Goal: Task Accomplishment & Management: Manage account settings

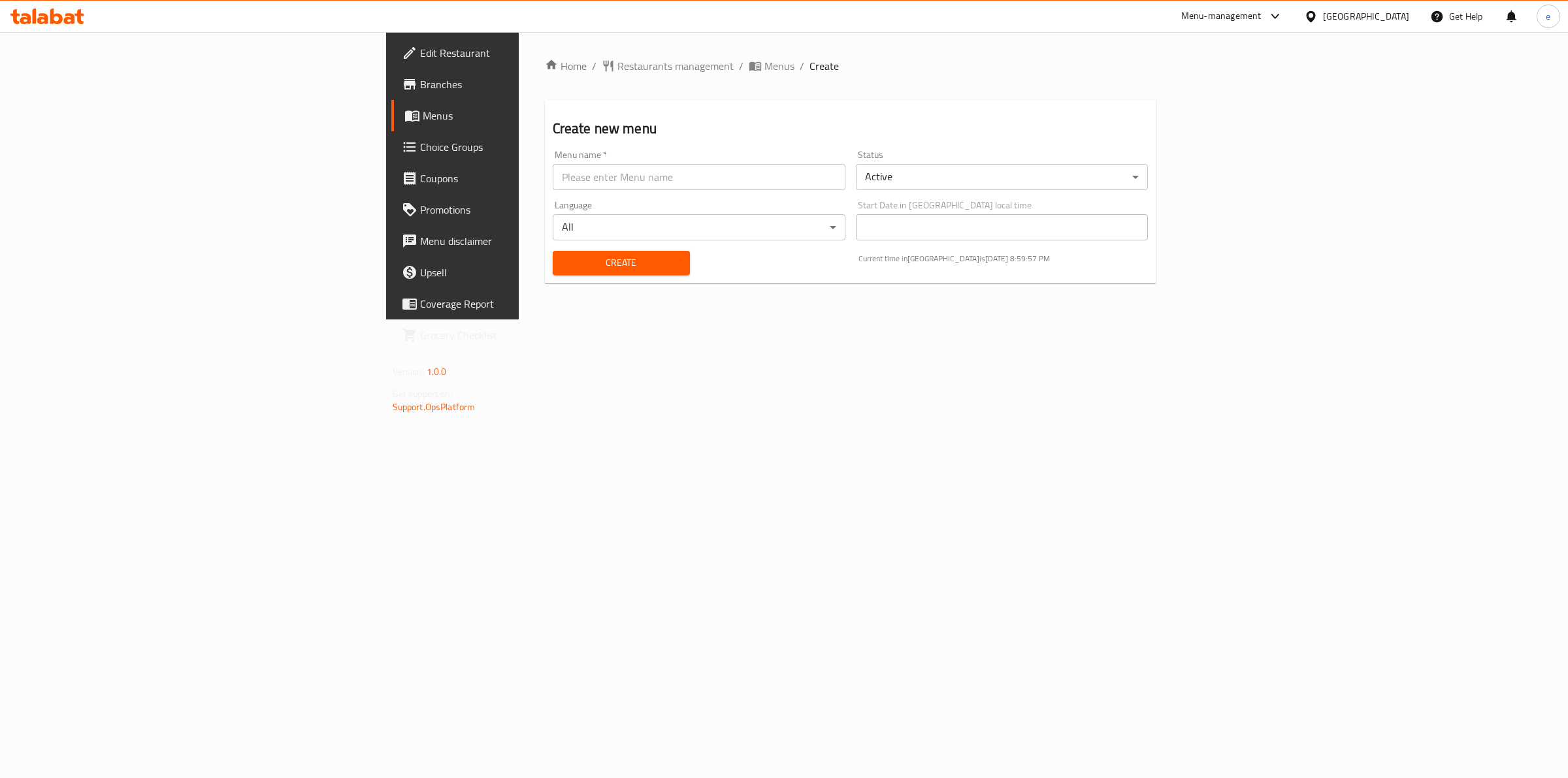
click at [392, 104] on link "Menus" at bounding box center [520, 115] width 257 height 31
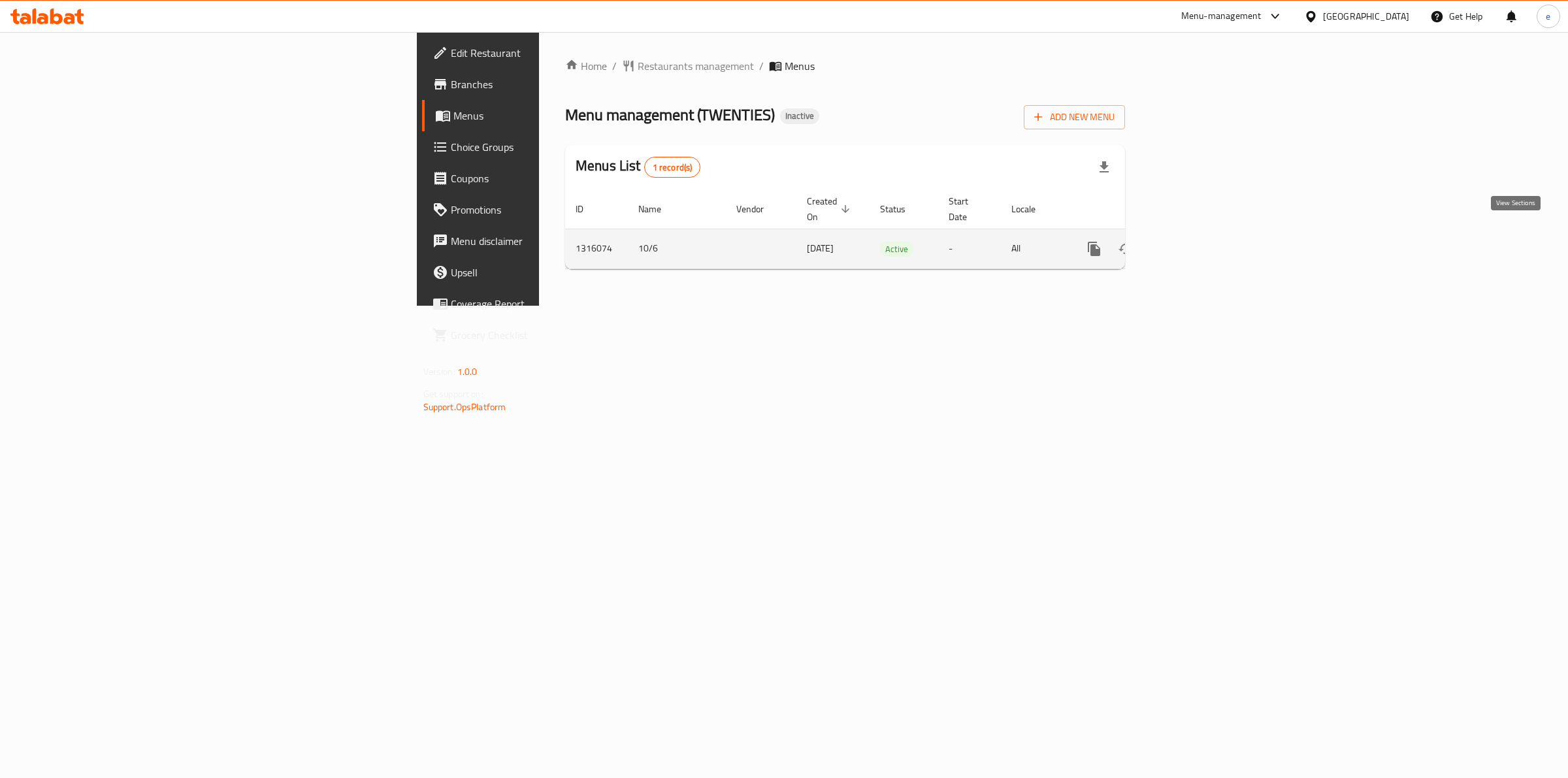
click at [1197, 242] on icon "enhanced table" at bounding box center [1188, 249] width 16 height 16
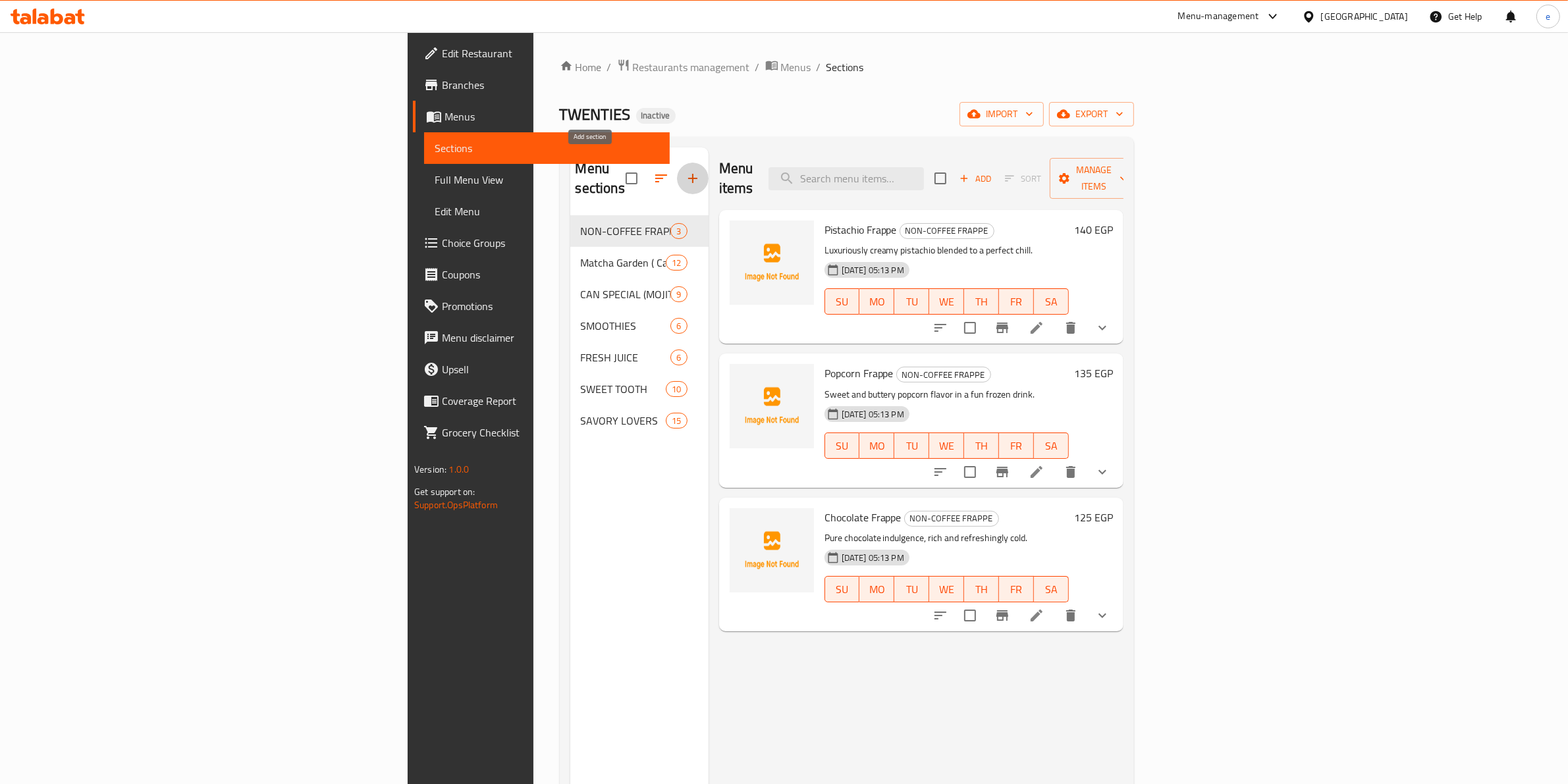
click at [685, 171] on icon "button" at bounding box center [692, 178] width 16 height 16
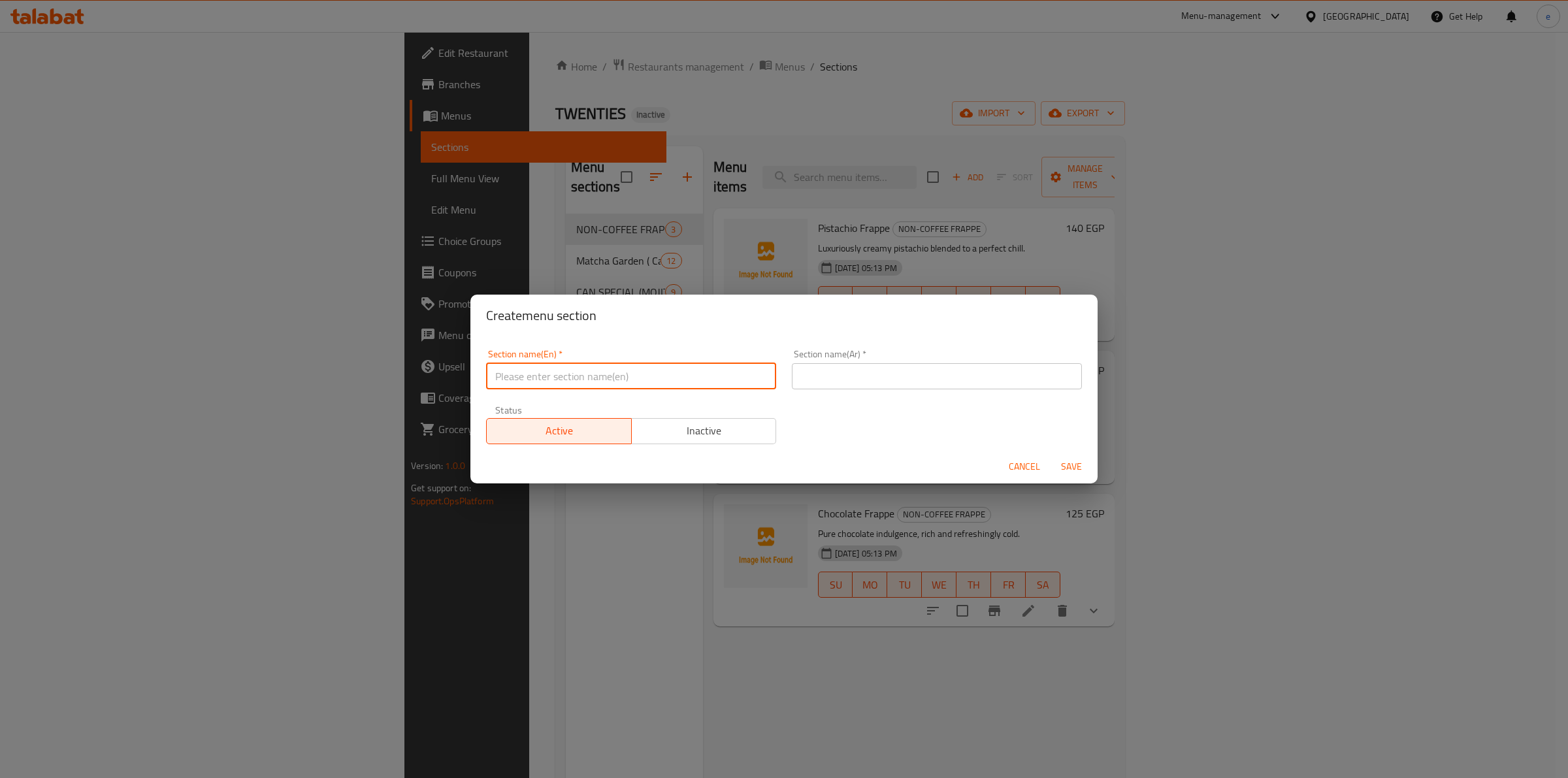
click at [544, 380] on input "text" at bounding box center [631, 376] width 290 height 26
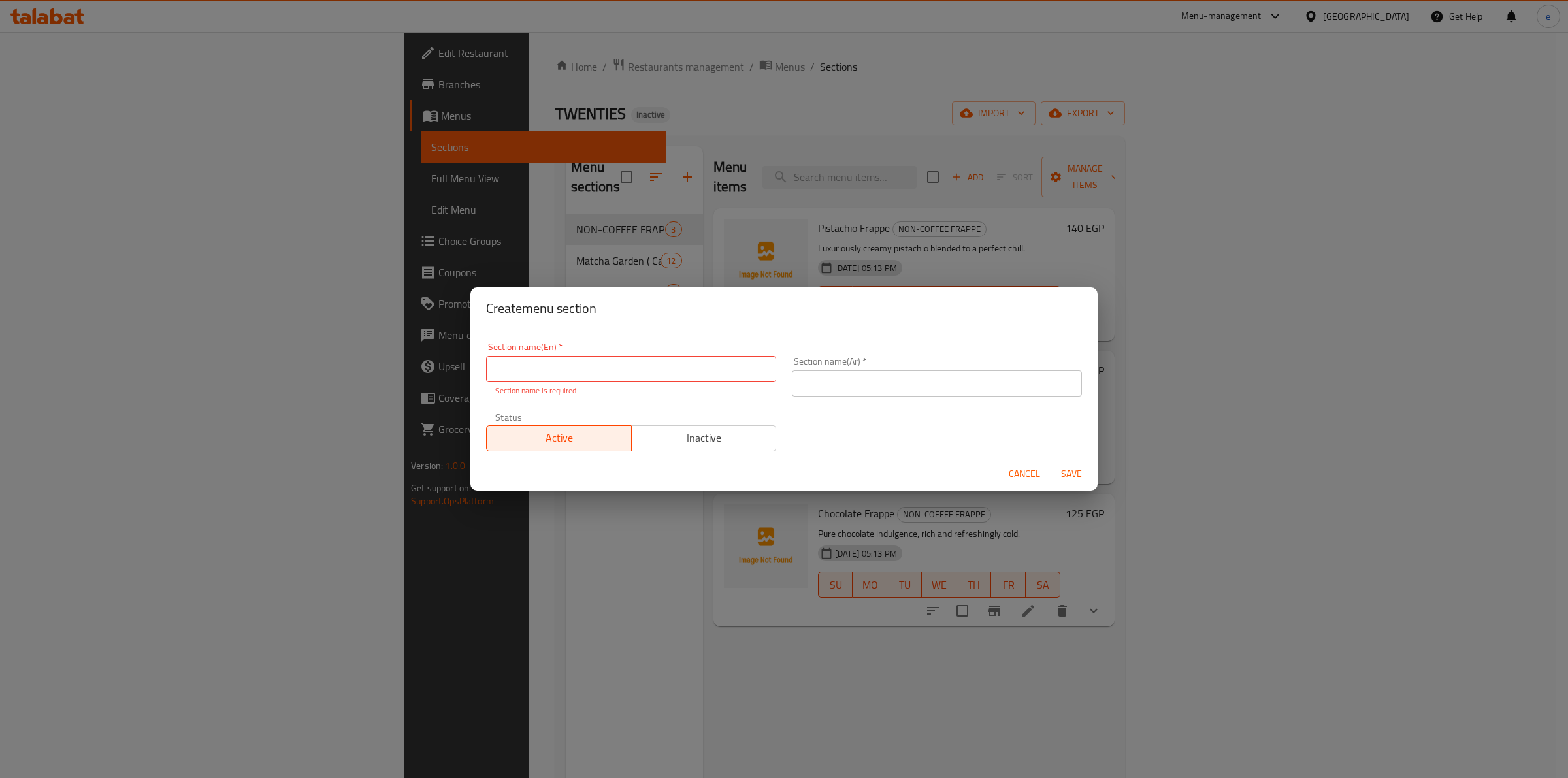
click at [393, 454] on div "Create menu section Section name(En)   * Section name(En) * Section name is req…" at bounding box center [784, 389] width 1568 height 778
click at [1013, 470] on span "Cancel" at bounding box center [1024, 474] width 31 height 17
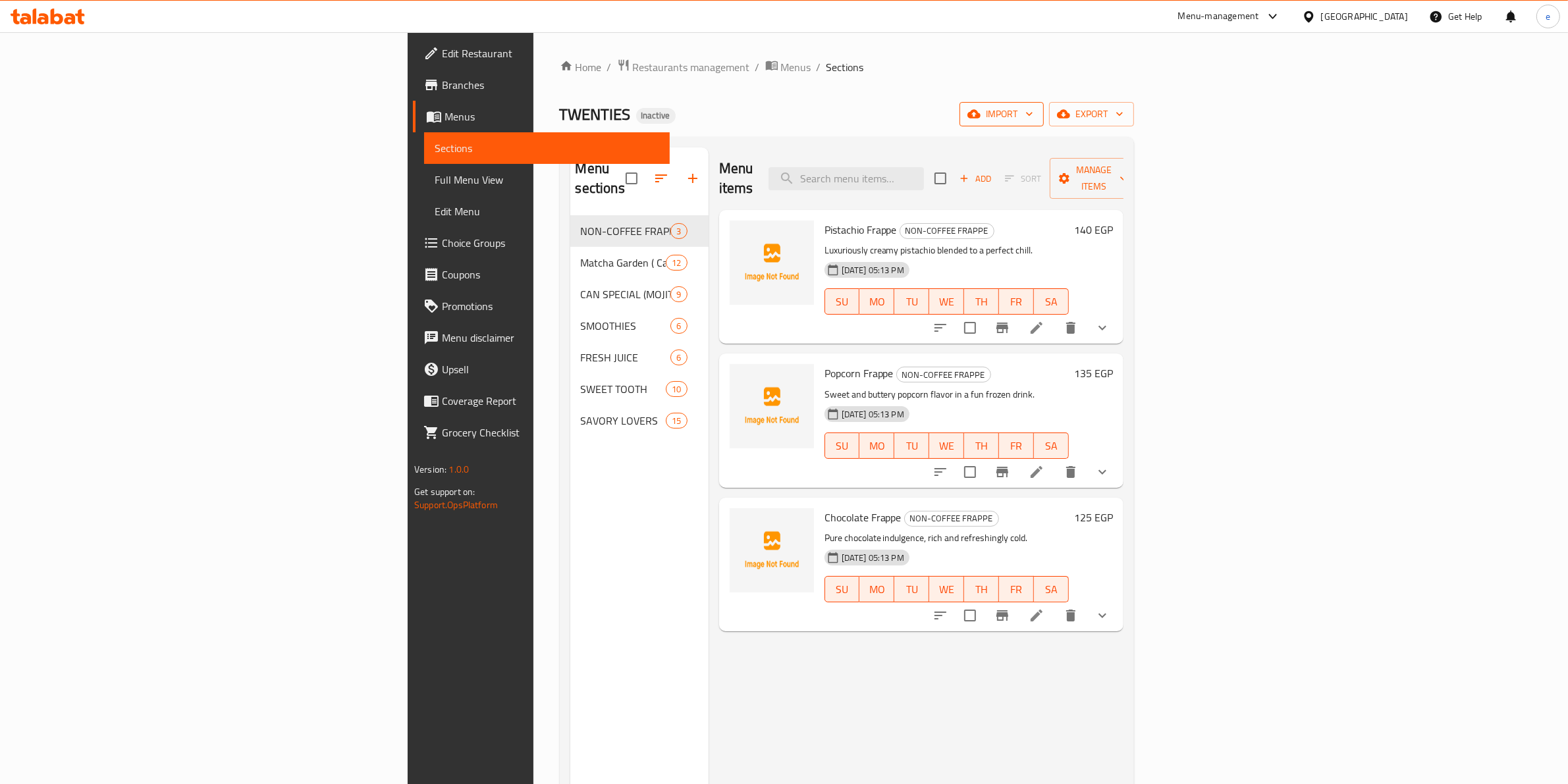
click at [981, 111] on icon "button" at bounding box center [974, 114] width 13 height 13
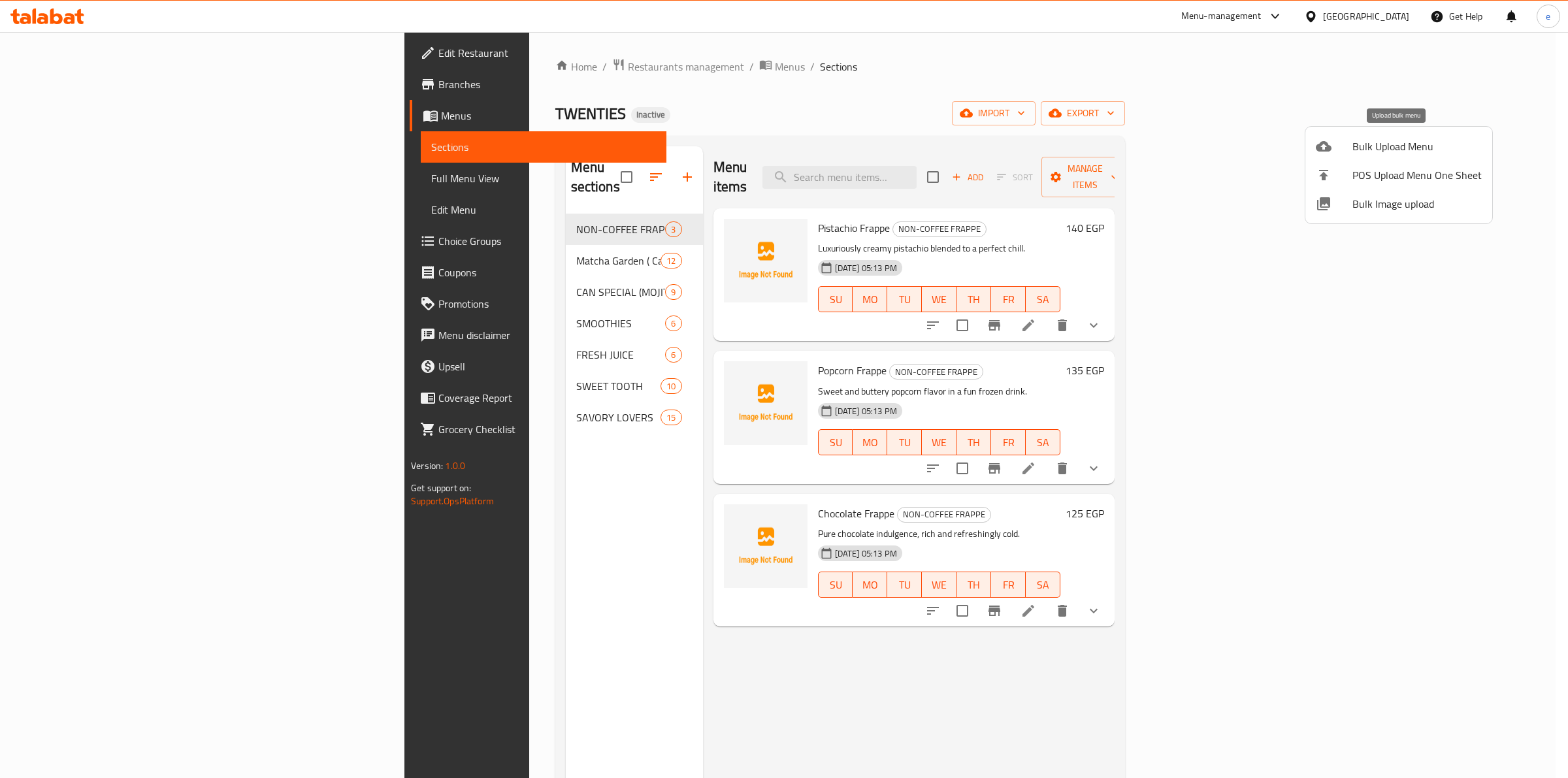
click at [1449, 154] on span "Bulk Upload Menu" at bounding box center [1417, 146] width 129 height 16
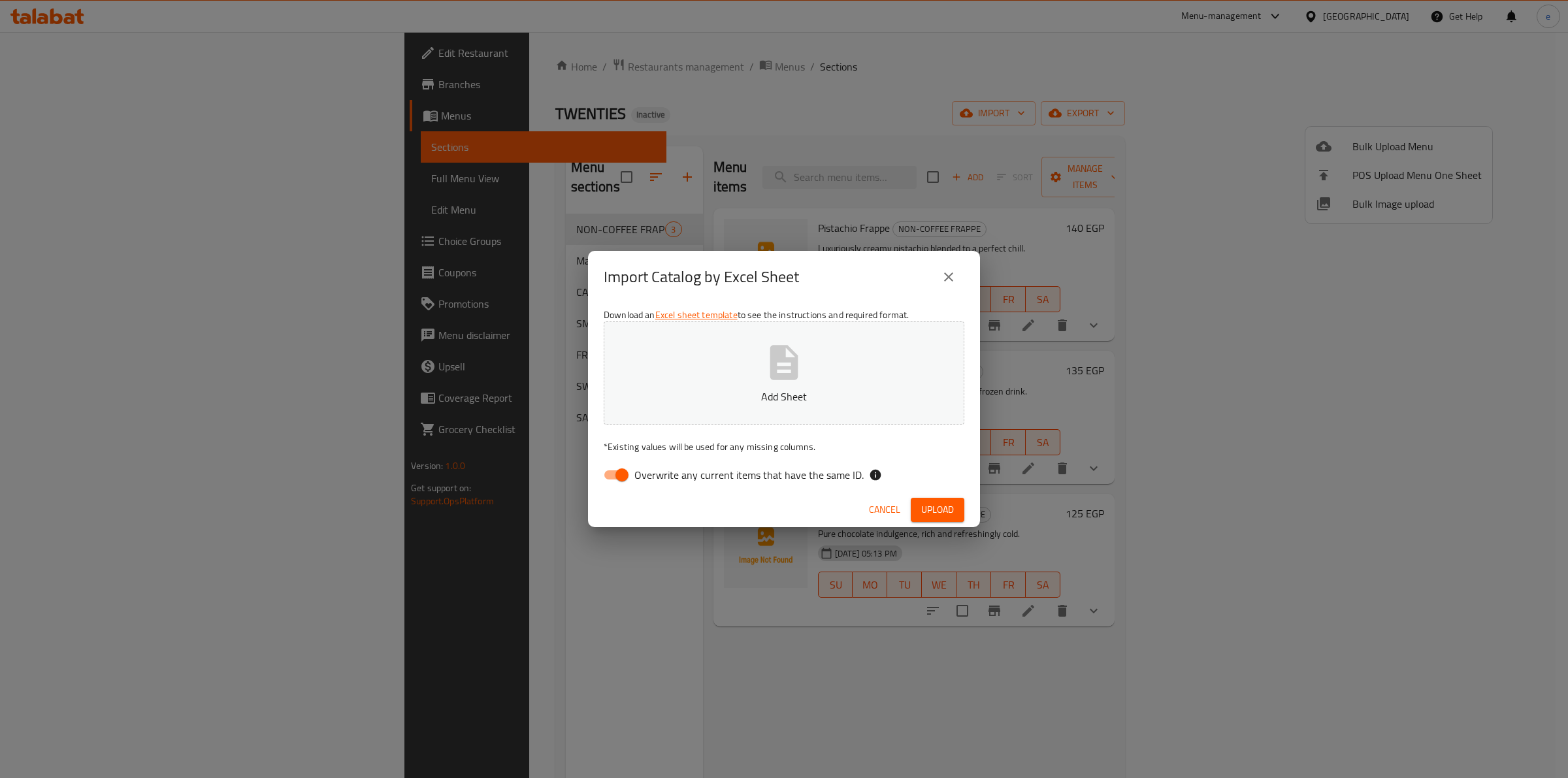
click at [645, 472] on span "Overwrite any current items that have the same ID." at bounding box center [749, 475] width 230 height 16
click at [645, 472] on input "Overwrite any current items that have the same ID." at bounding box center [621, 475] width 75 height 25
checkbox input "false"
click at [811, 376] on button "Add Sheet" at bounding box center [784, 373] width 360 height 103
click at [934, 504] on span "Upload" at bounding box center [937, 510] width 32 height 17
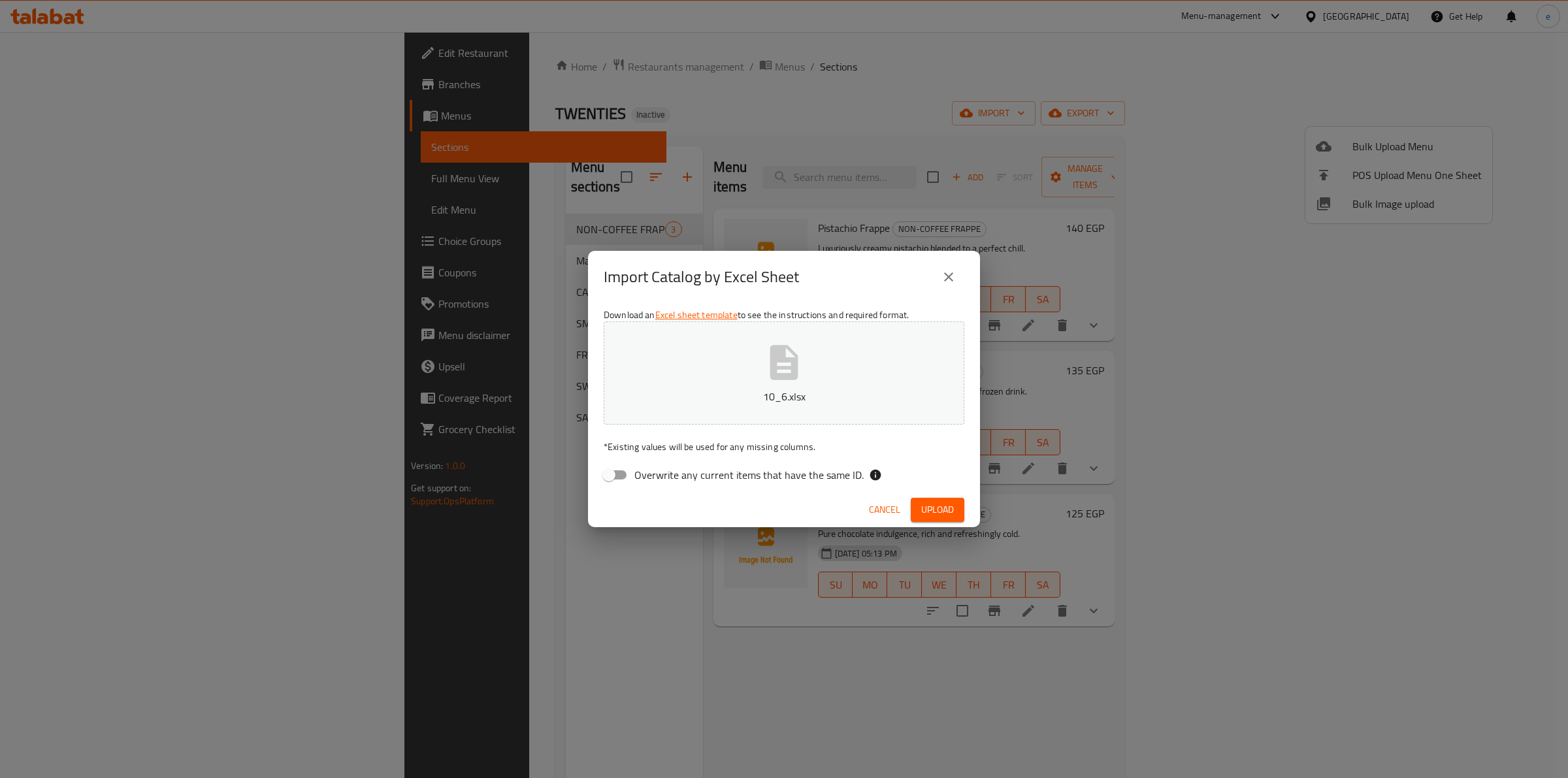
click at [756, 409] on button "10_6.xlsx" at bounding box center [784, 373] width 360 height 103
click at [921, 508] on span "Upload" at bounding box center [937, 510] width 32 height 17
click at [856, 380] on button "10_6.xlsx" at bounding box center [784, 373] width 360 height 103
click at [936, 511] on span "Upload" at bounding box center [937, 510] width 32 height 17
click at [791, 372] on icon "button" at bounding box center [784, 362] width 41 height 41
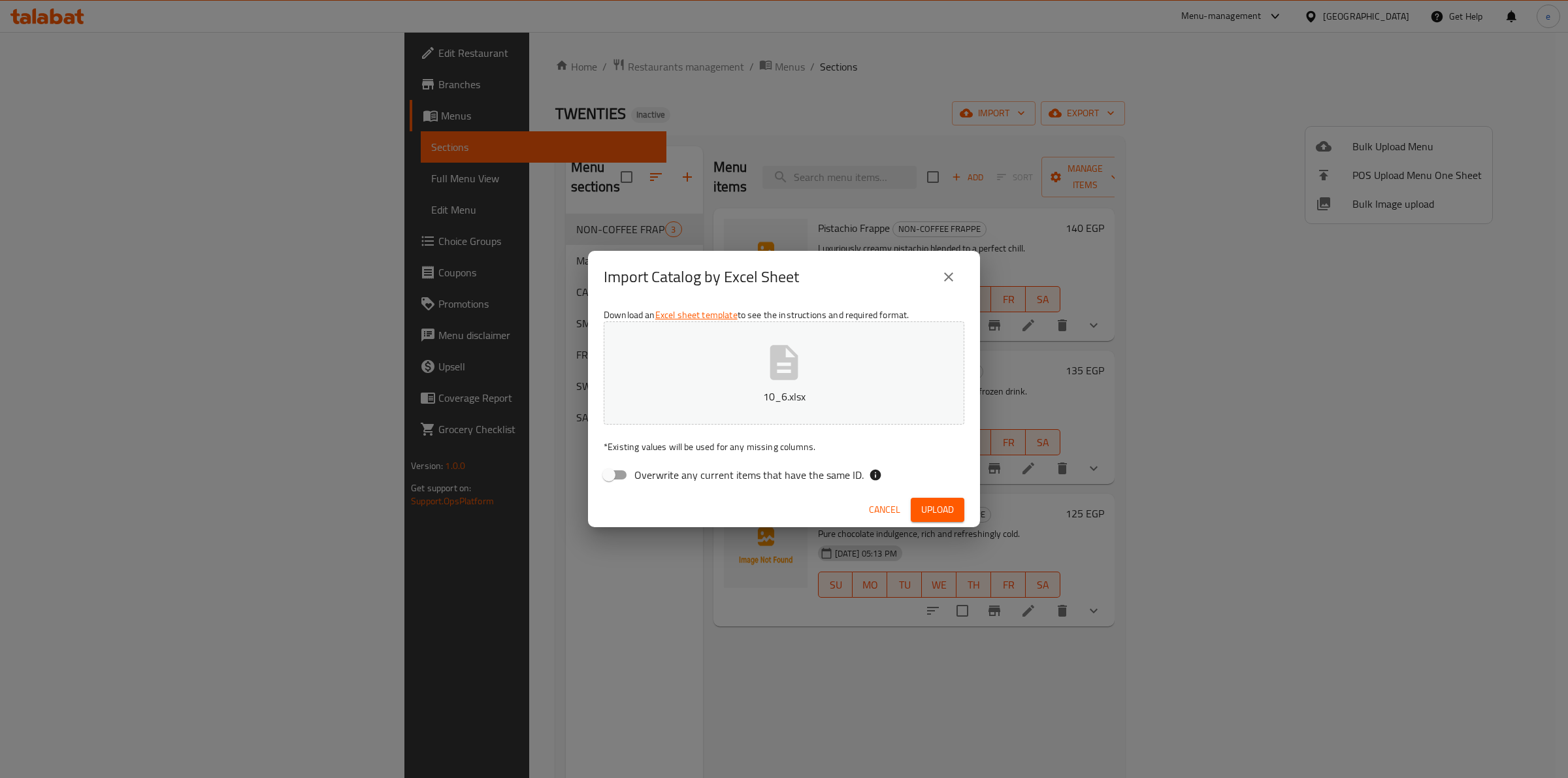
click at [925, 506] on span "Upload" at bounding box center [937, 510] width 32 height 17
click at [802, 333] on button "10_6.xlsx" at bounding box center [784, 373] width 360 height 103
click at [932, 510] on span "Upload" at bounding box center [937, 510] width 32 height 17
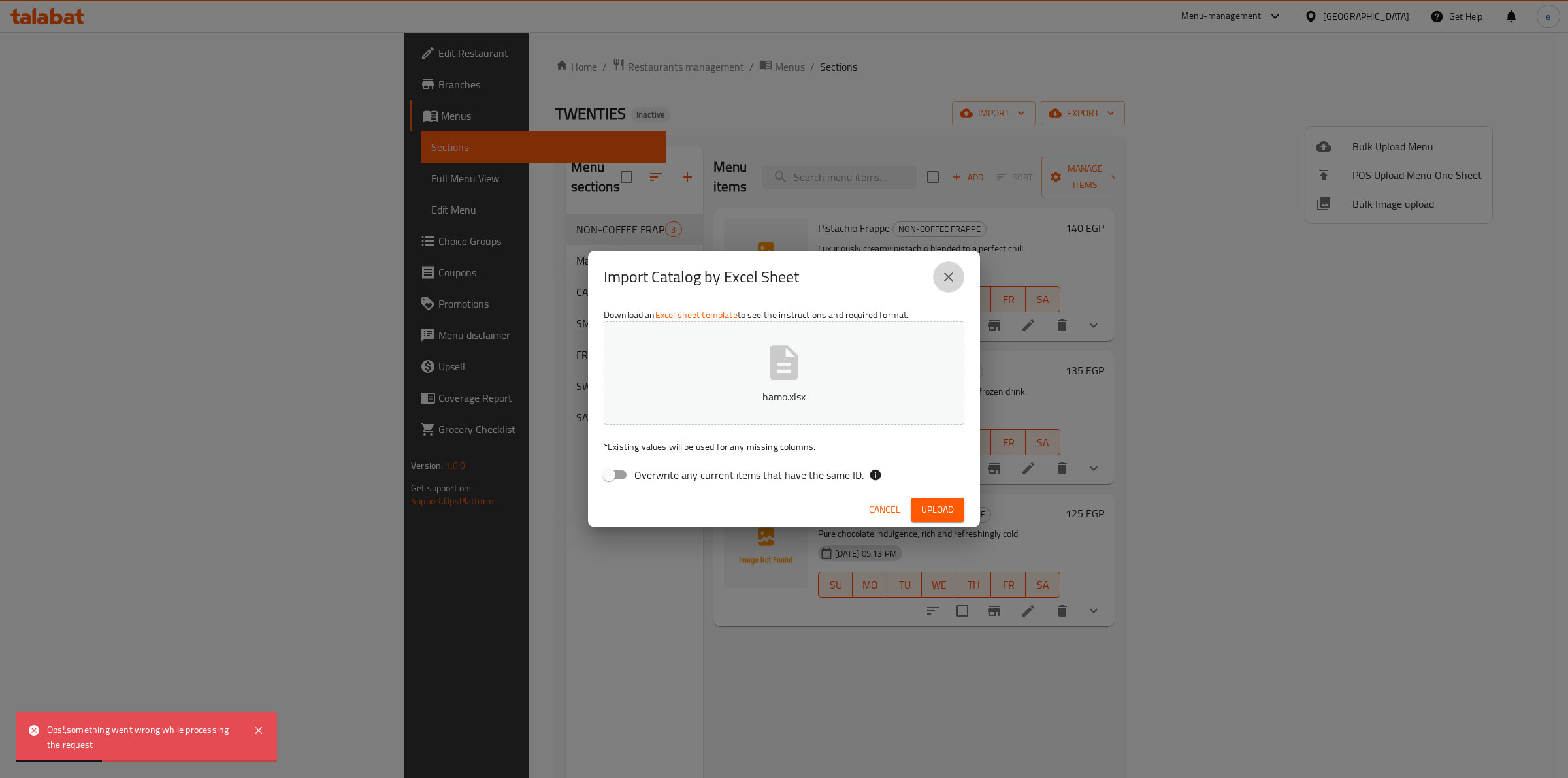
click at [959, 276] on button "close" at bounding box center [949, 277] width 31 height 31
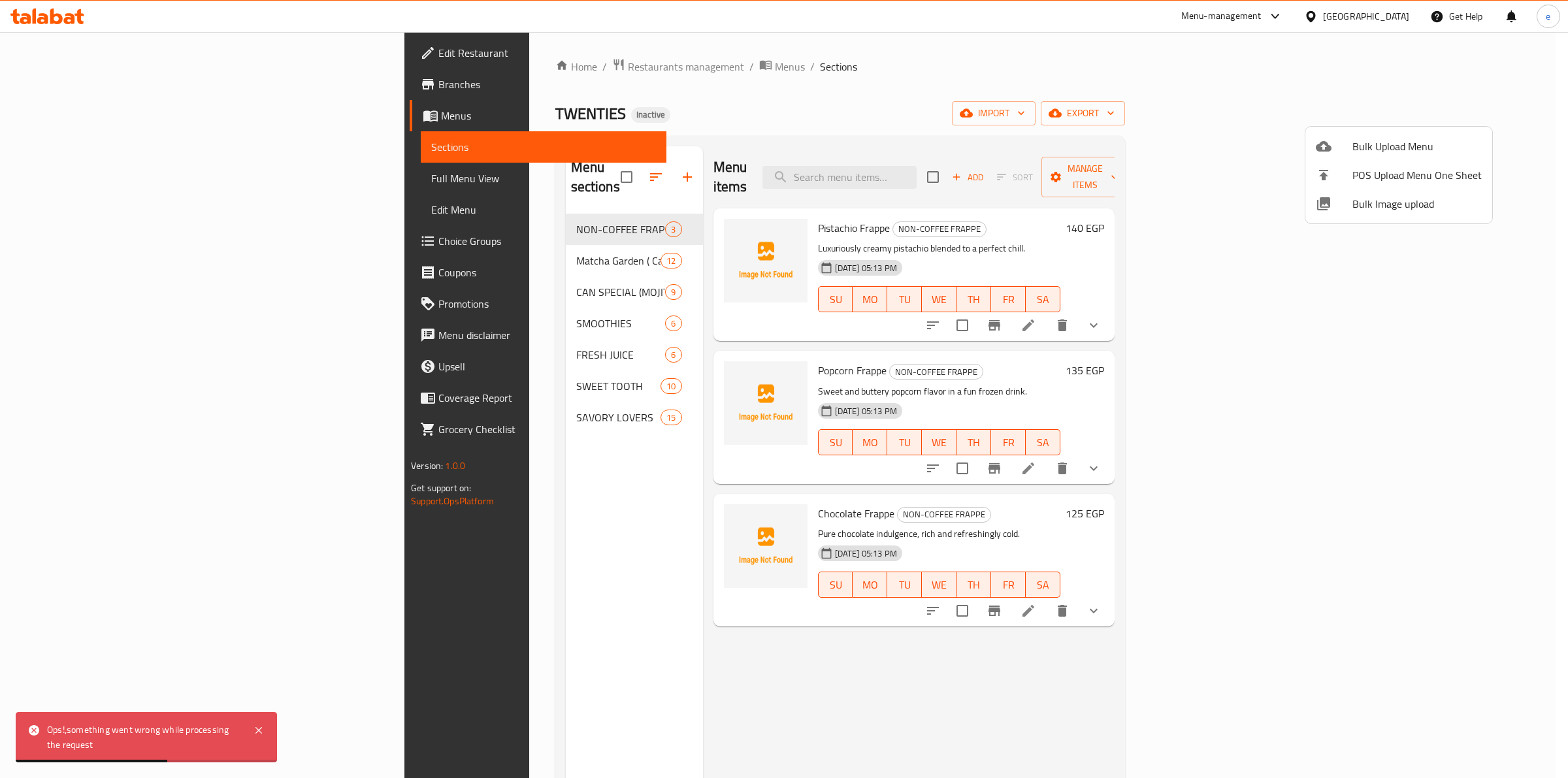
click at [1102, 98] on div at bounding box center [784, 389] width 1568 height 778
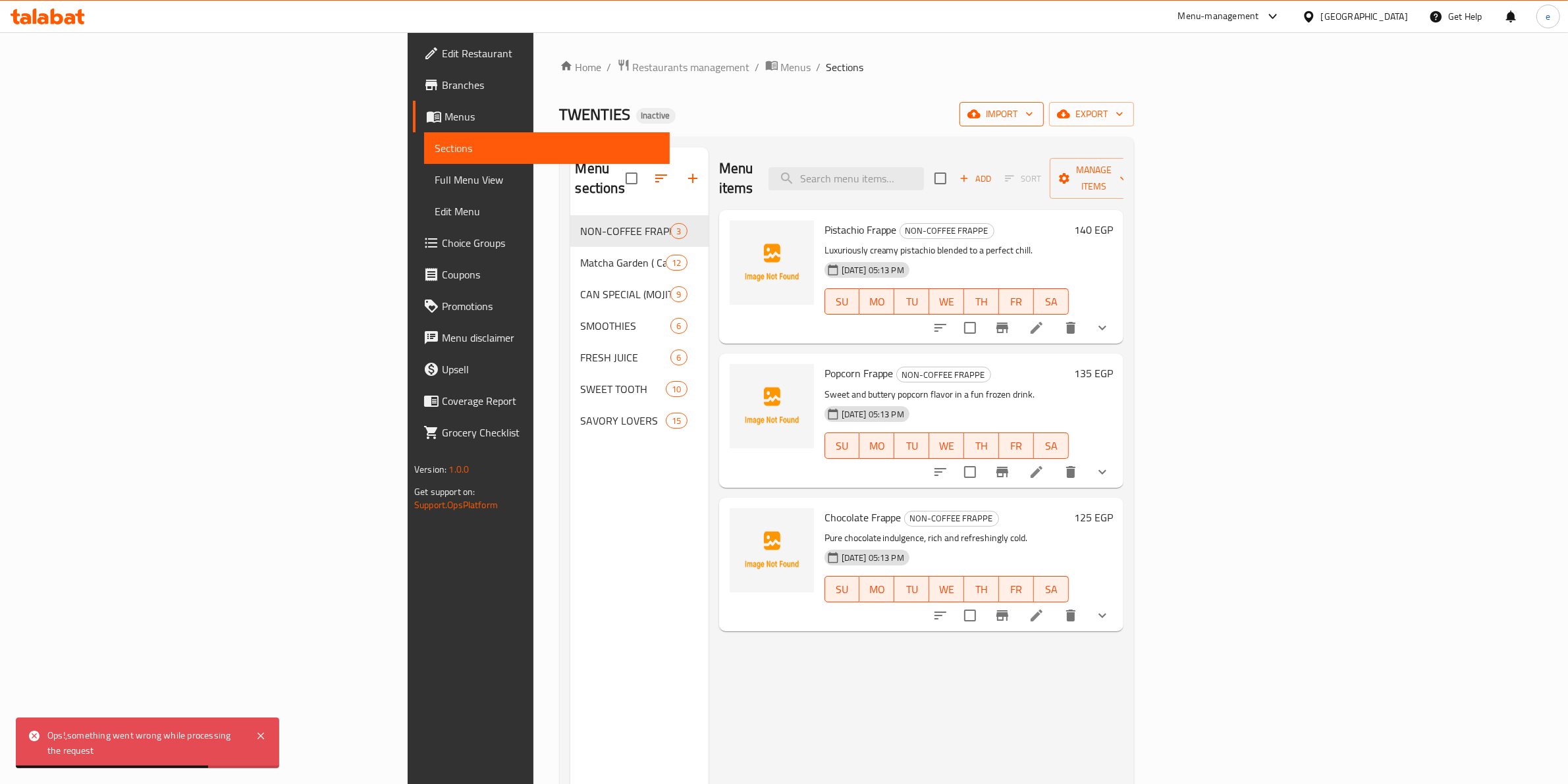
click at [981, 113] on icon "button" at bounding box center [974, 113] width 13 height 8
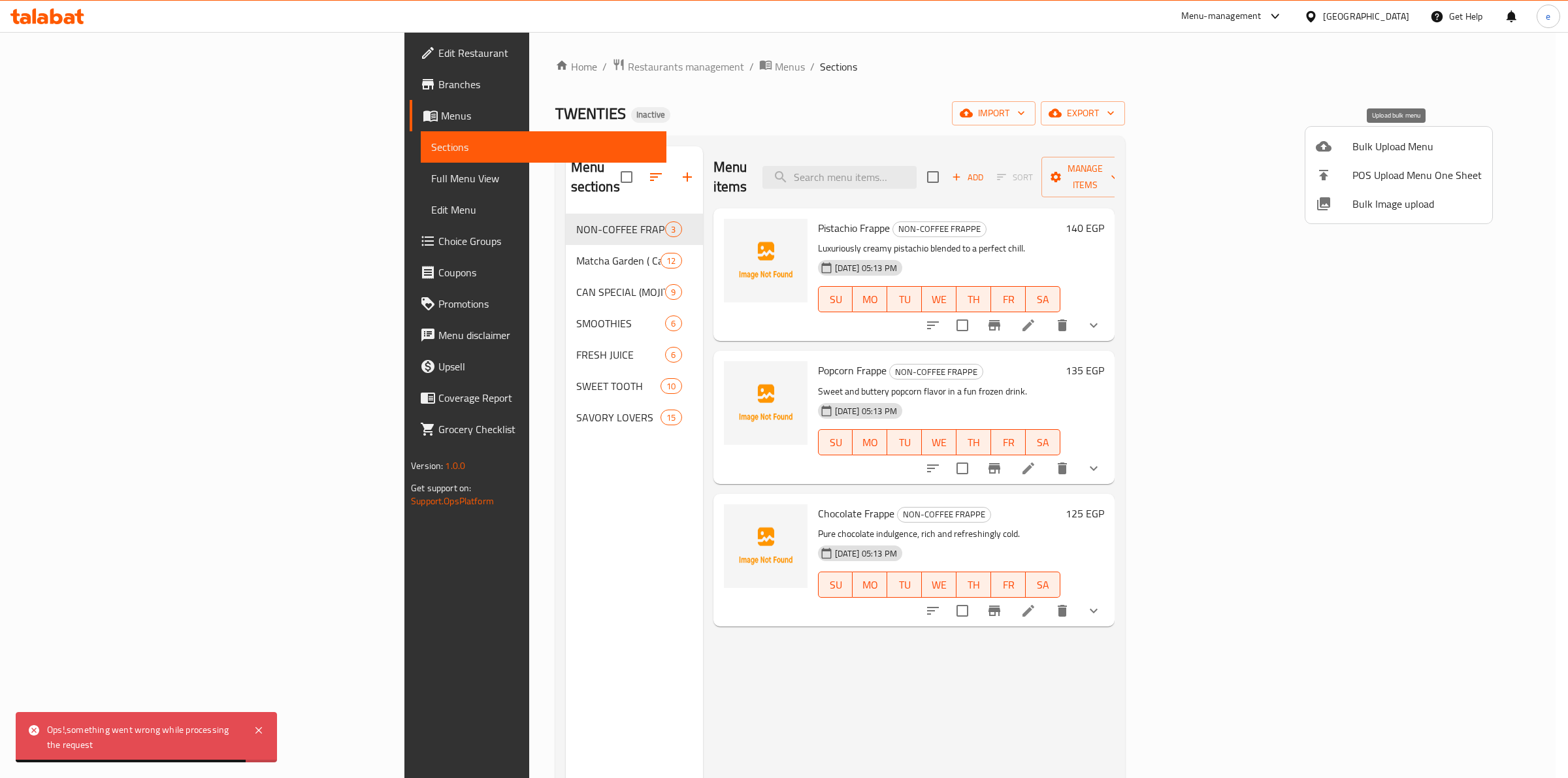
click at [1402, 140] on span "Bulk Upload Menu" at bounding box center [1417, 146] width 129 height 16
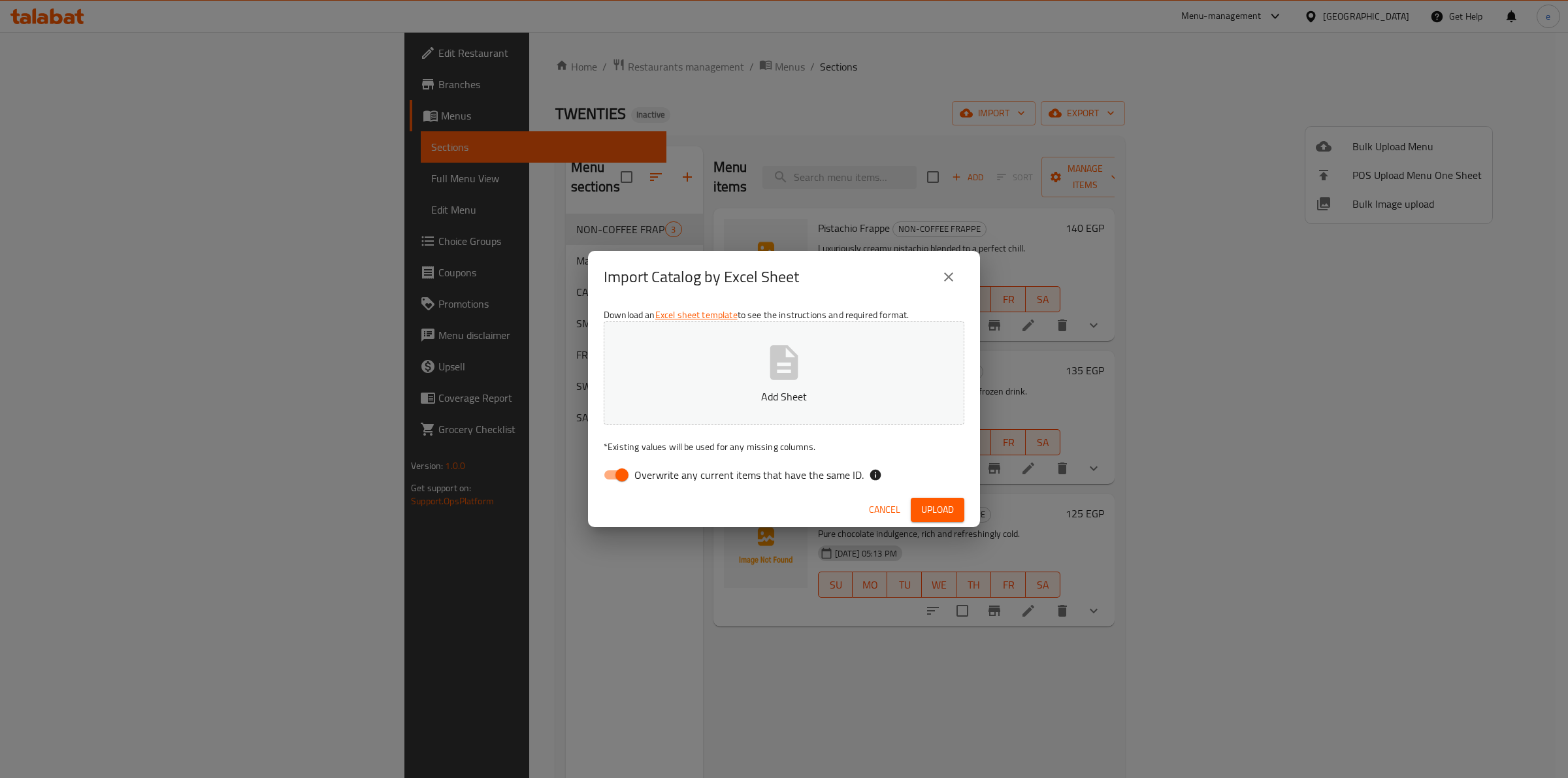
click at [625, 474] on input "Overwrite any current items that have the same ID." at bounding box center [621, 475] width 75 height 25
checkbox input "false"
click at [811, 368] on button "Add Sheet" at bounding box center [784, 373] width 360 height 103
click at [943, 512] on span "Upload" at bounding box center [937, 510] width 32 height 17
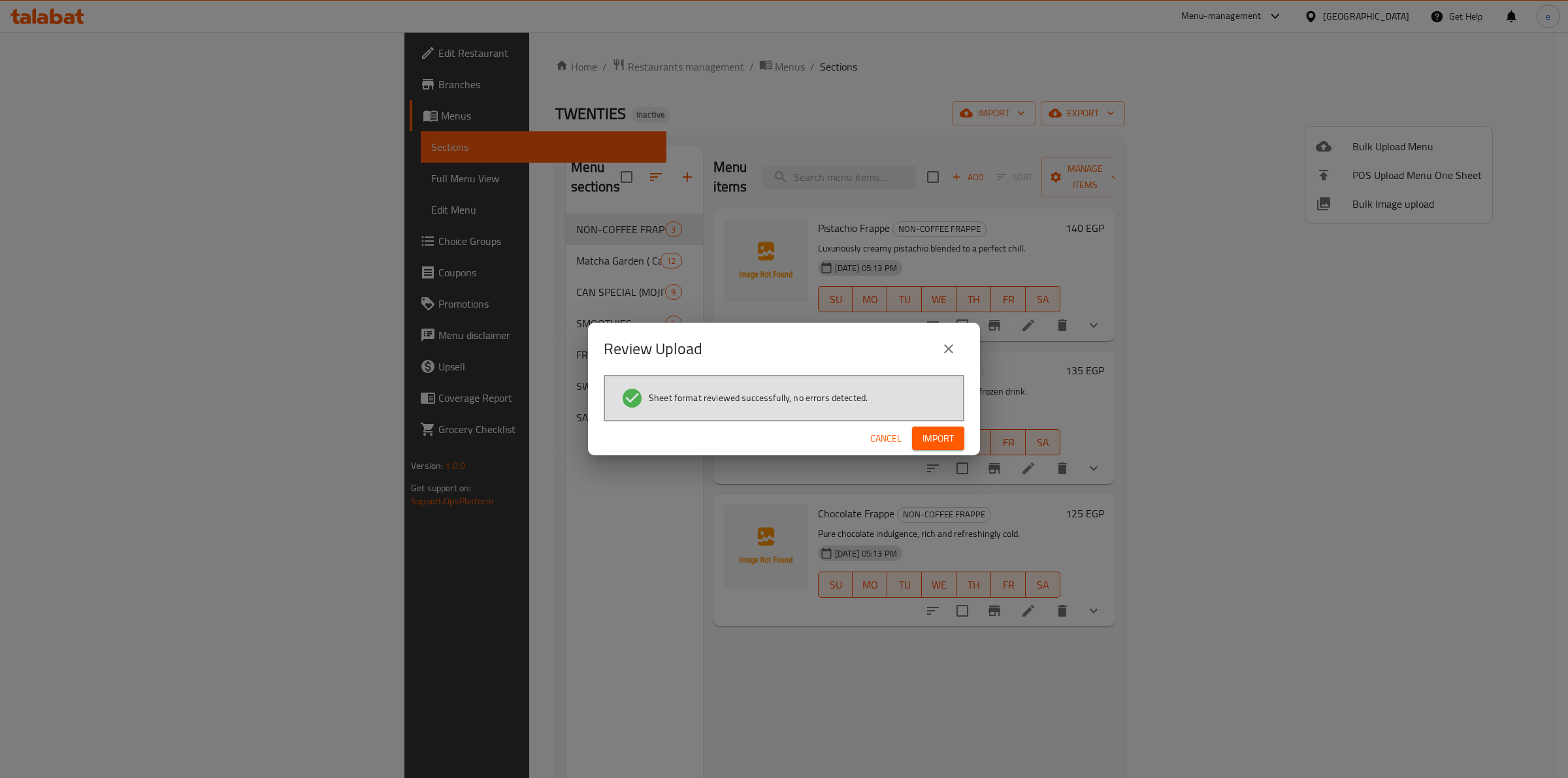
click at [882, 435] on span "Cancel" at bounding box center [886, 439] width 31 height 17
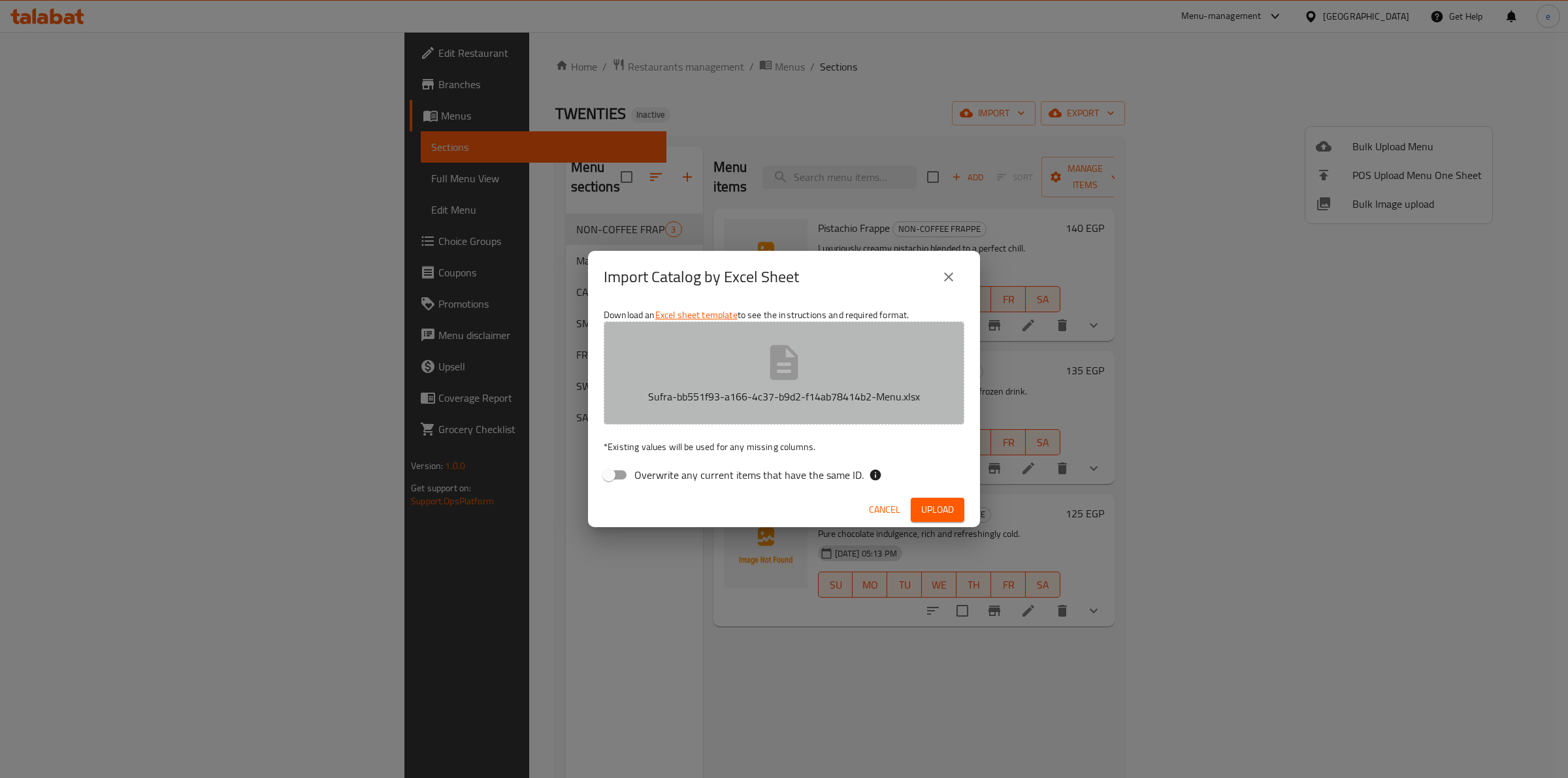
click at [887, 369] on button "Sufra-bb551f93-a166-4c37-b9d2-f14ab78414b2-Menu.xlsx" at bounding box center [784, 373] width 360 height 103
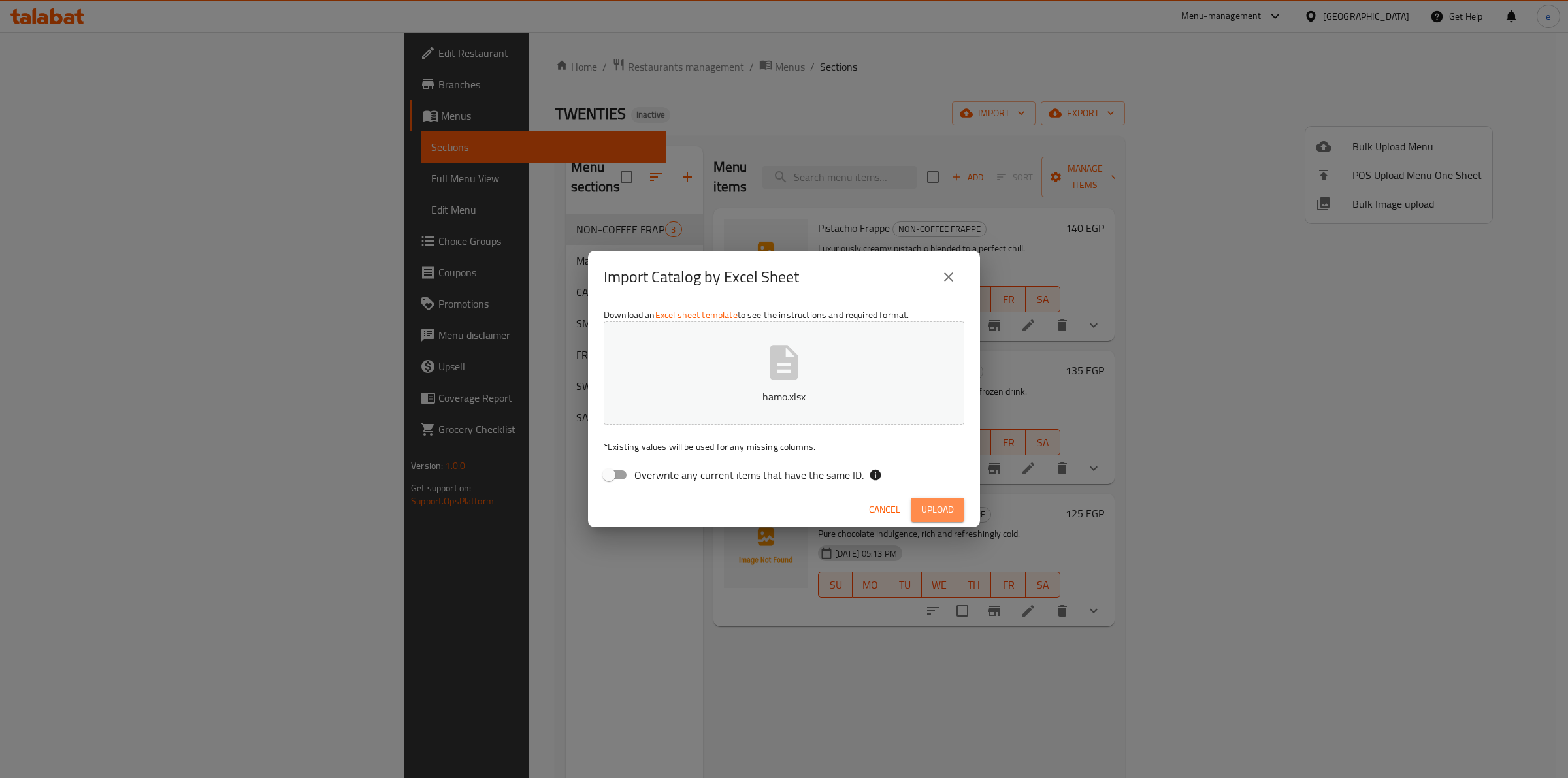
click at [945, 511] on span "Upload" at bounding box center [937, 510] width 32 height 17
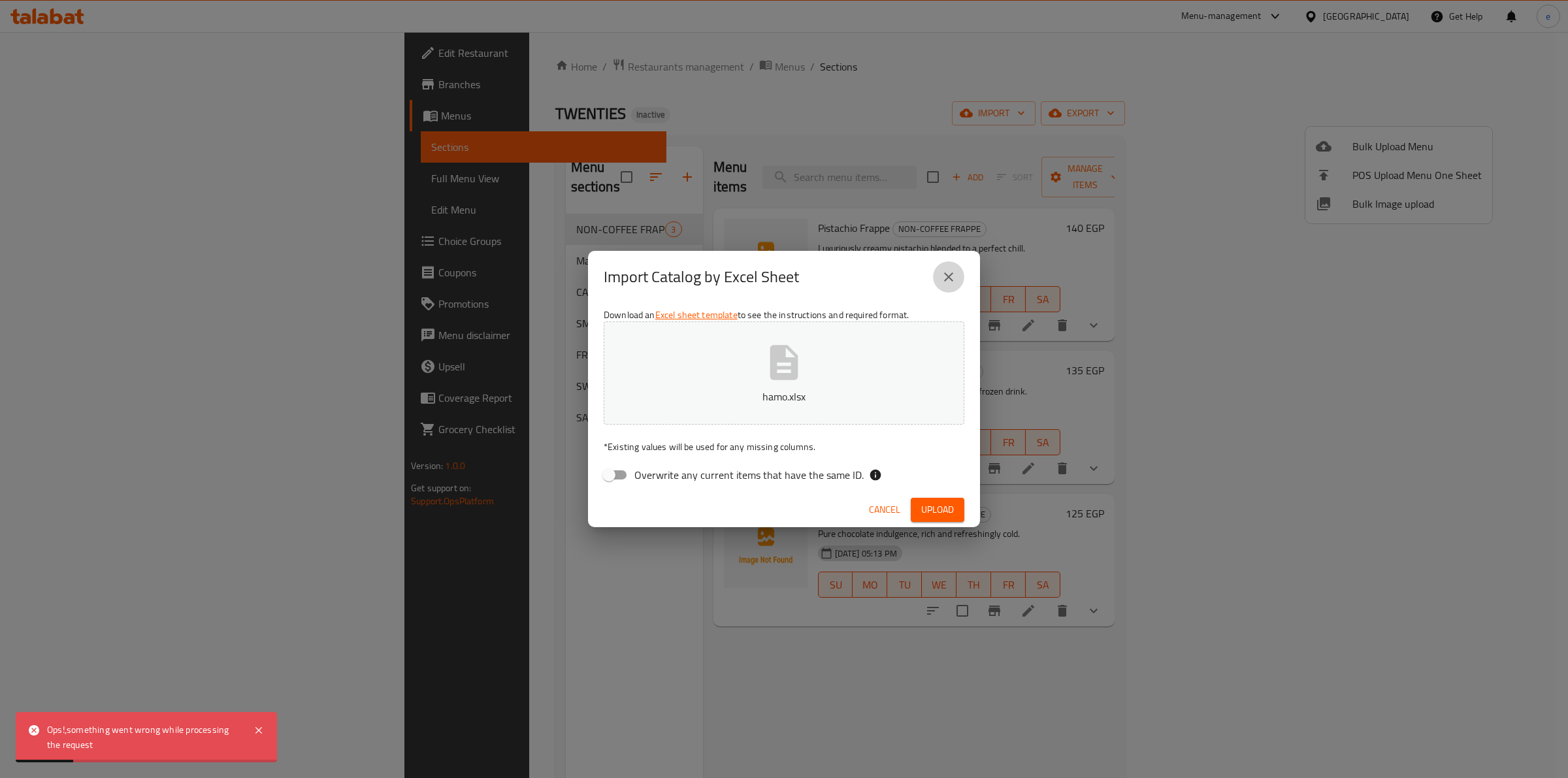
click at [946, 265] on button "close" at bounding box center [949, 277] width 31 height 31
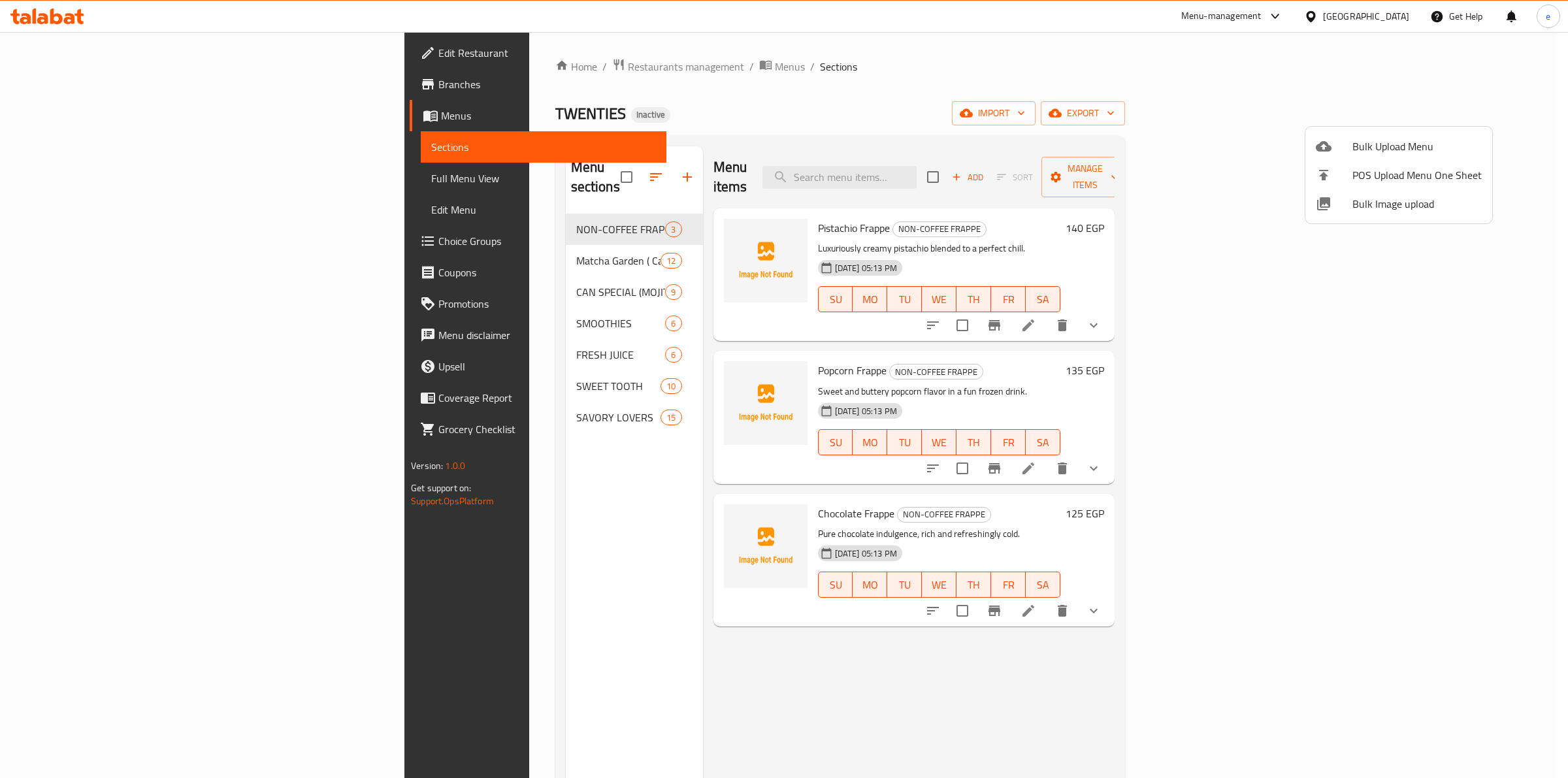
drag, startPoint x: 1045, startPoint y: 71, endPoint x: 1192, endPoint y: 78, distance: 147.2
click at [1045, 71] on div at bounding box center [784, 389] width 1568 height 778
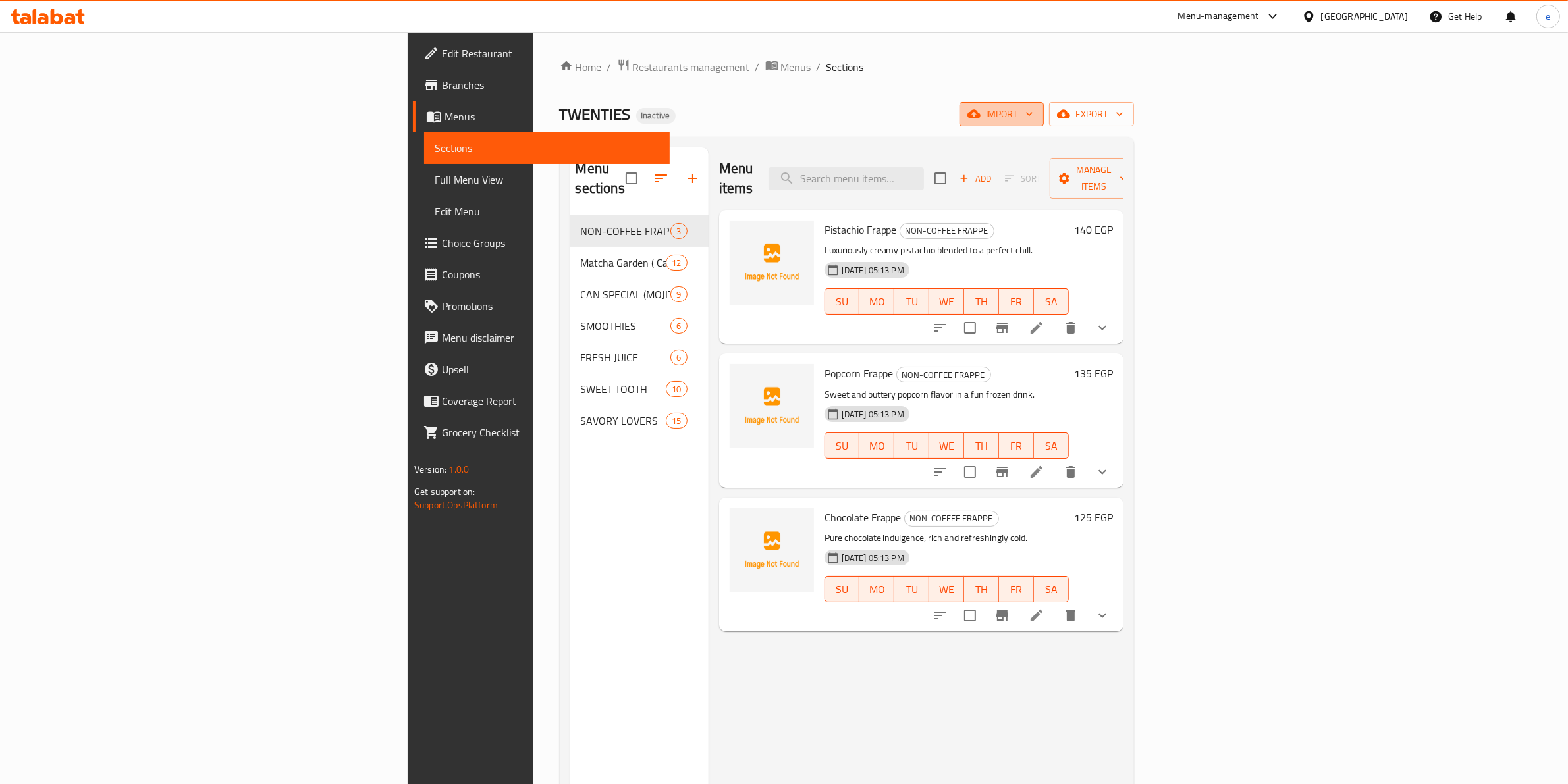
click at [1034, 121] on span "import" at bounding box center [1002, 114] width 63 height 17
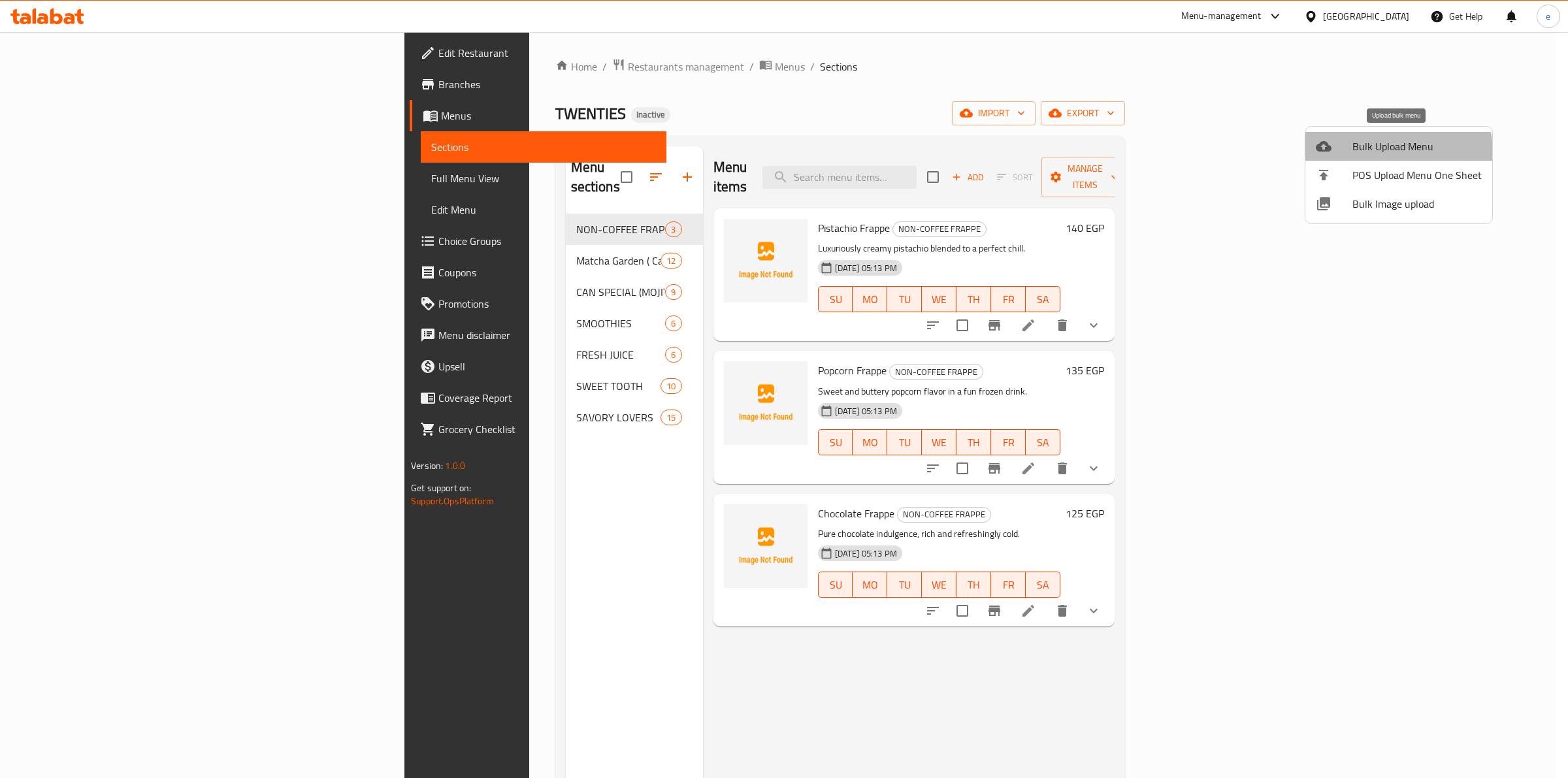
click at [1397, 151] on span "Bulk Upload Menu" at bounding box center [1417, 146] width 129 height 16
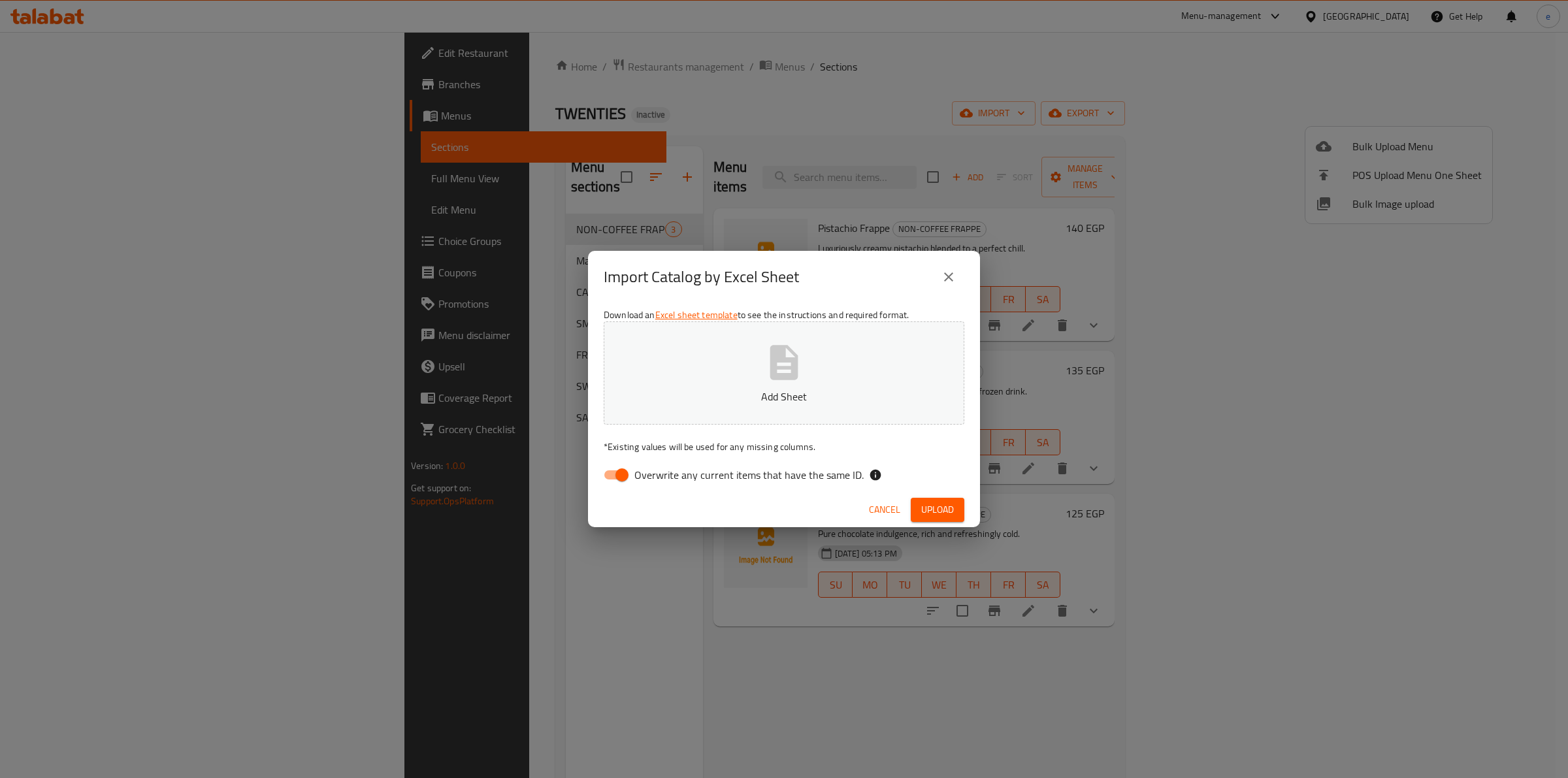
click at [616, 472] on input "Overwrite any current items that have the same ID." at bounding box center [621, 475] width 75 height 25
checkbox input "false"
click at [937, 503] on span "Upload" at bounding box center [937, 510] width 32 height 17
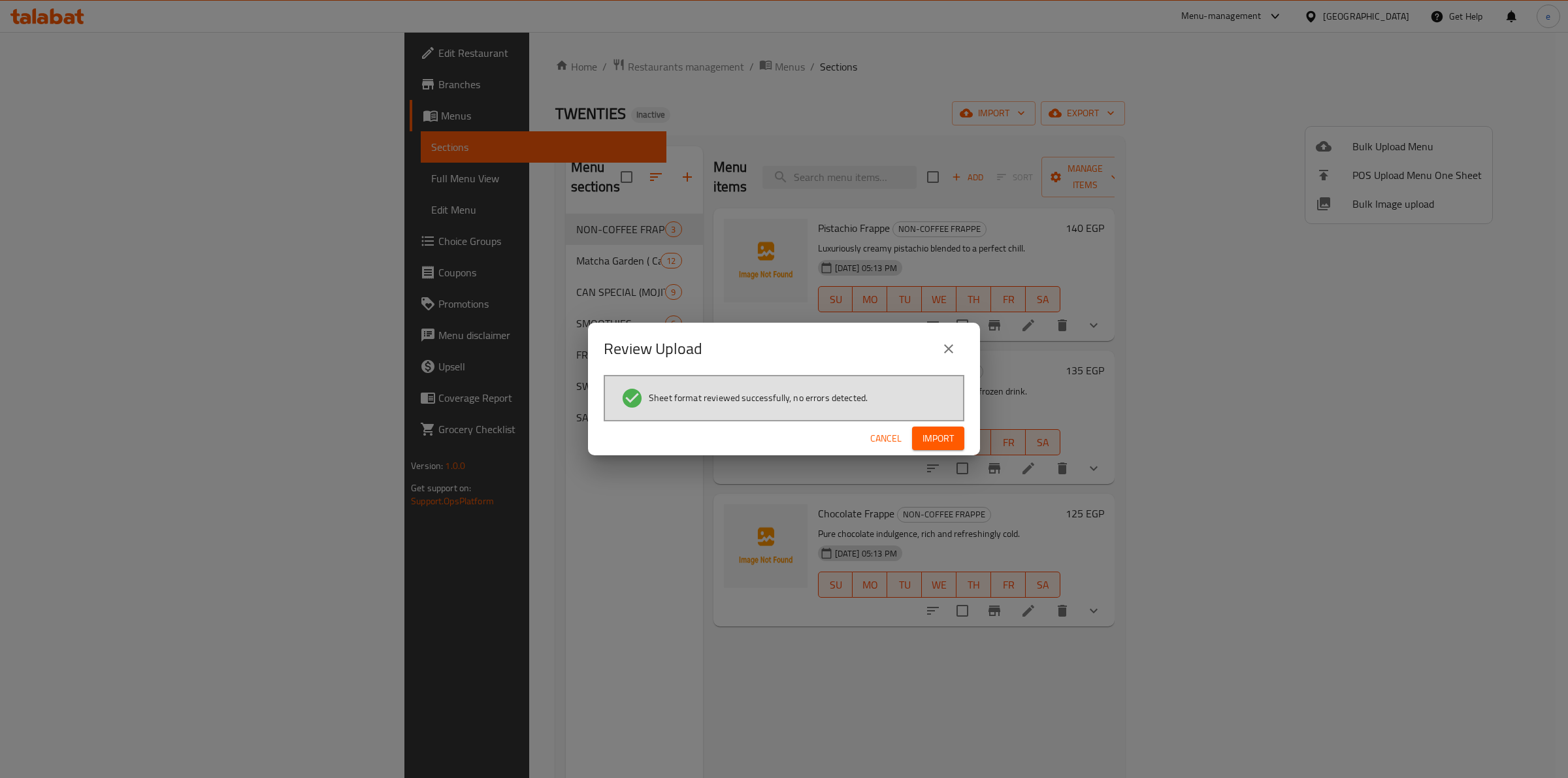
click at [914, 436] on button "Import" at bounding box center [937, 439] width 53 height 24
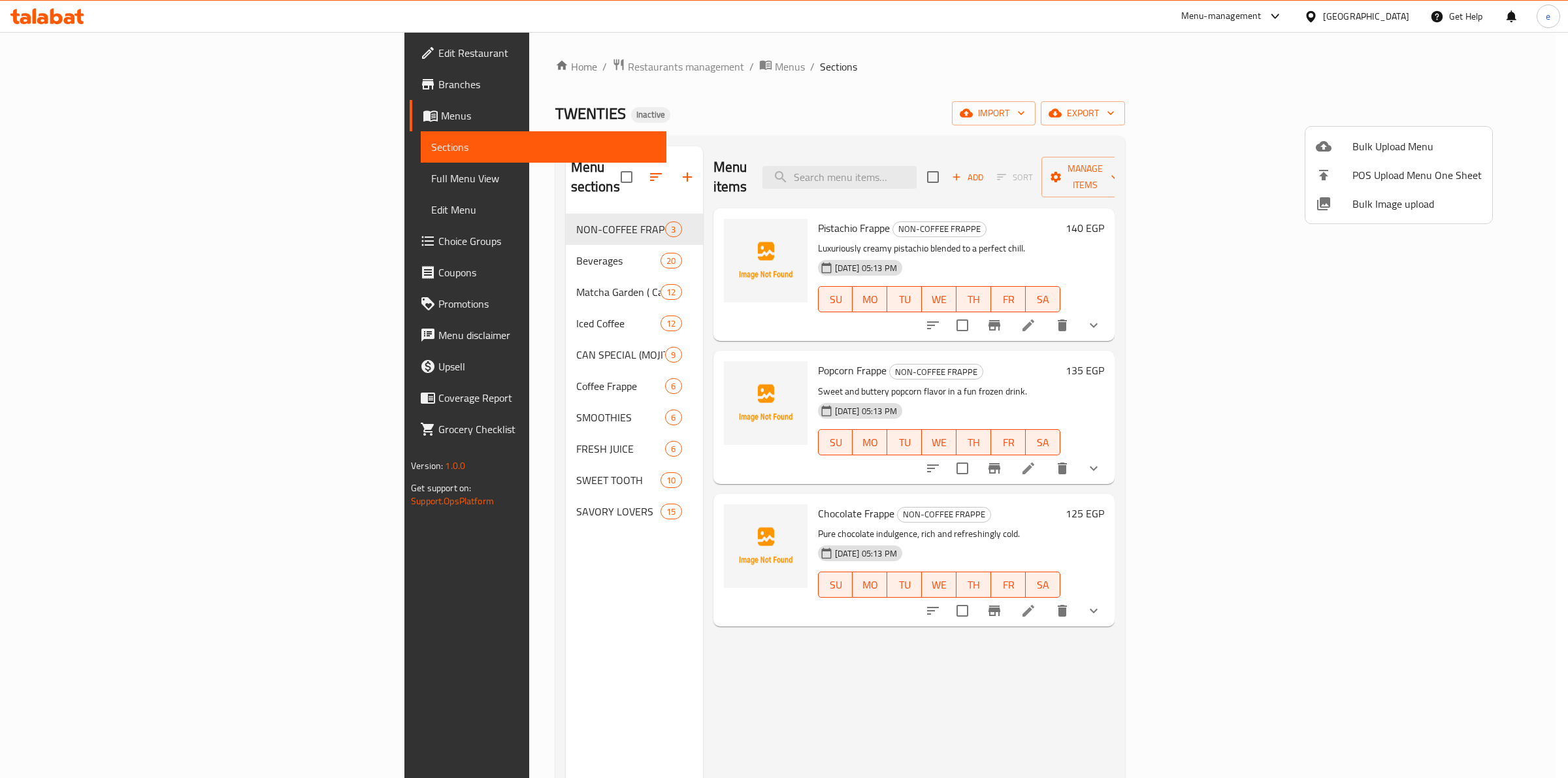
click at [105, 176] on div at bounding box center [784, 389] width 1568 height 778
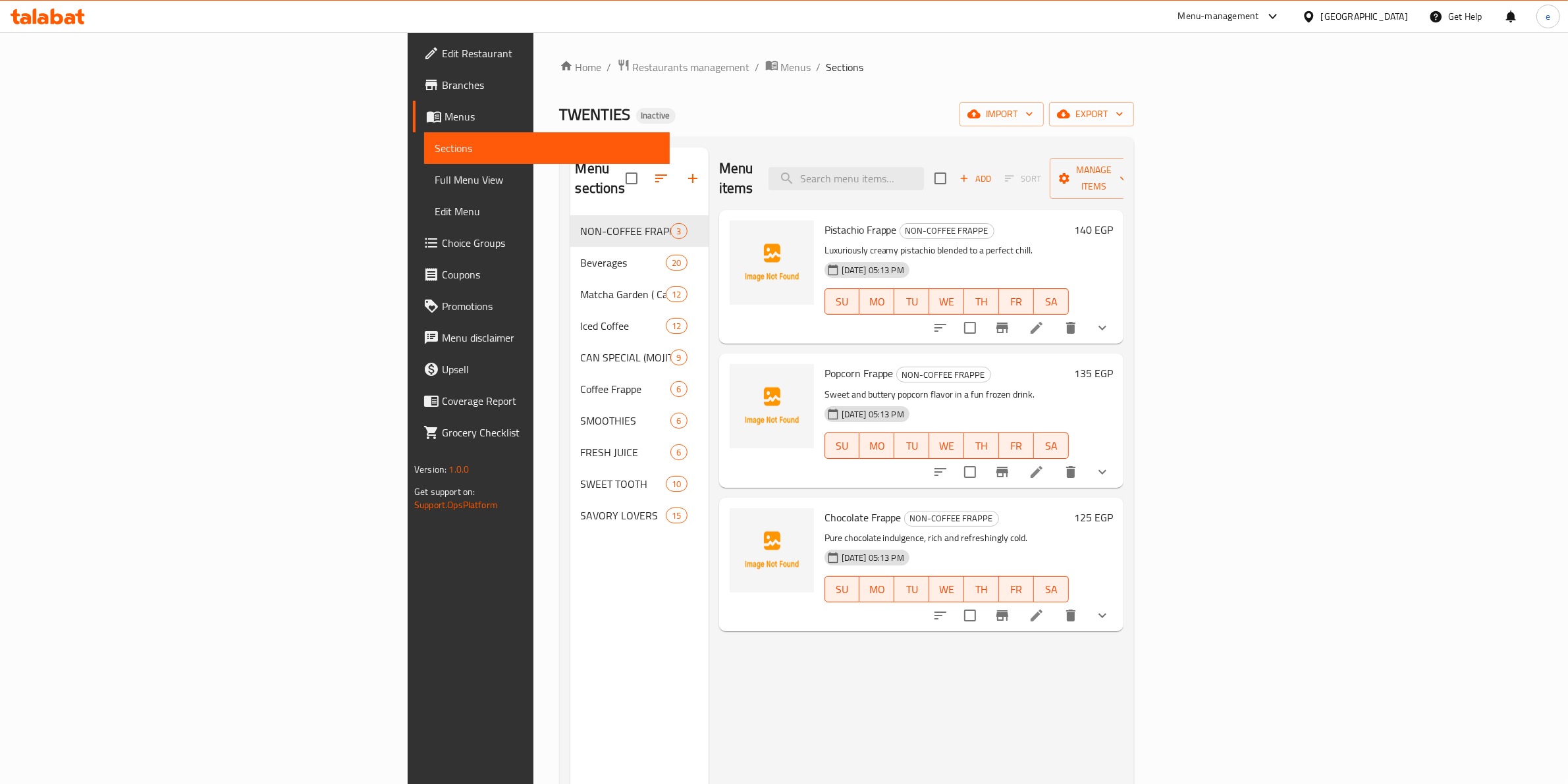
click at [435, 175] on span "Full Menu View" at bounding box center [547, 179] width 225 height 16
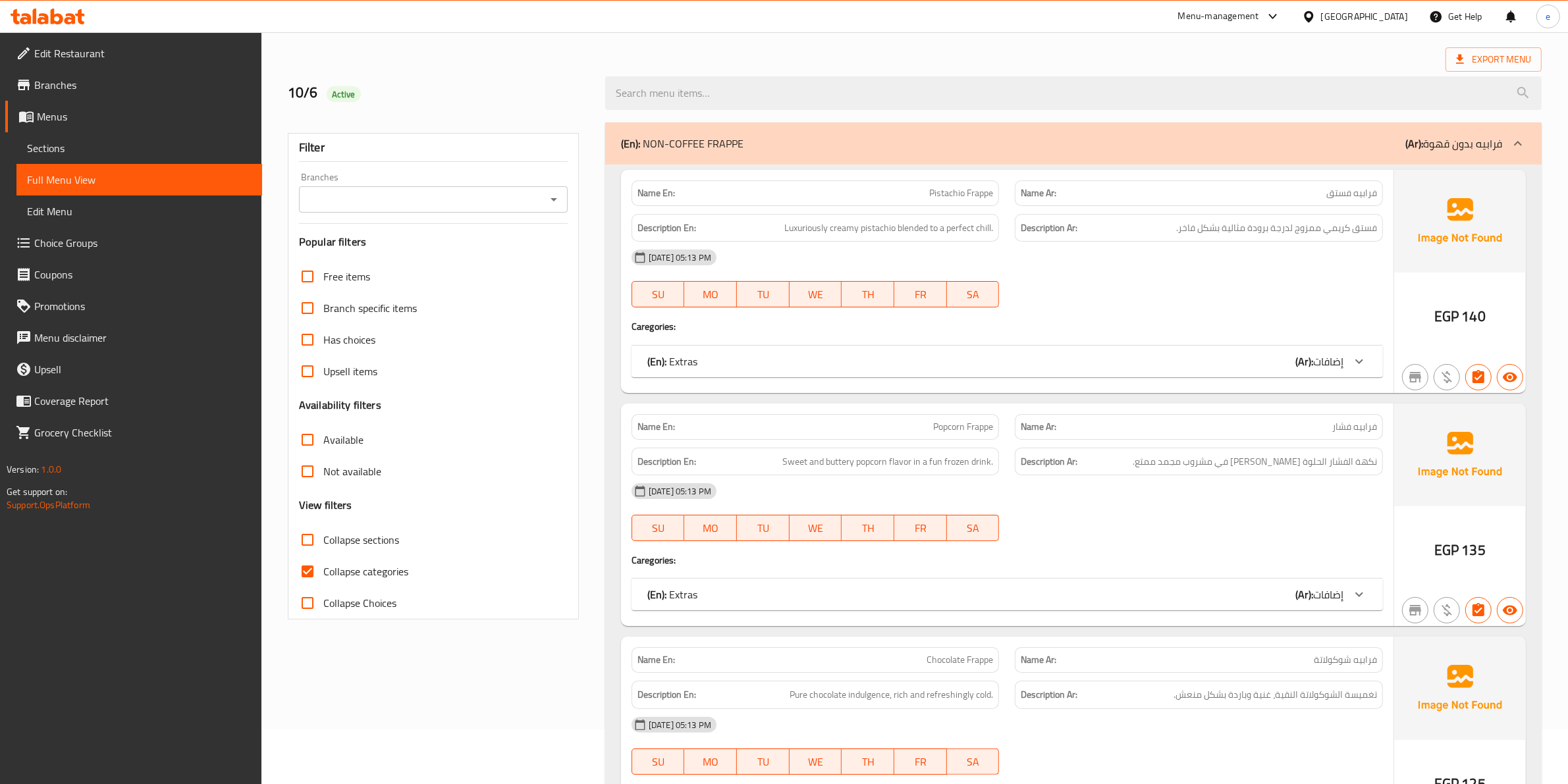
scroll to position [83, 0]
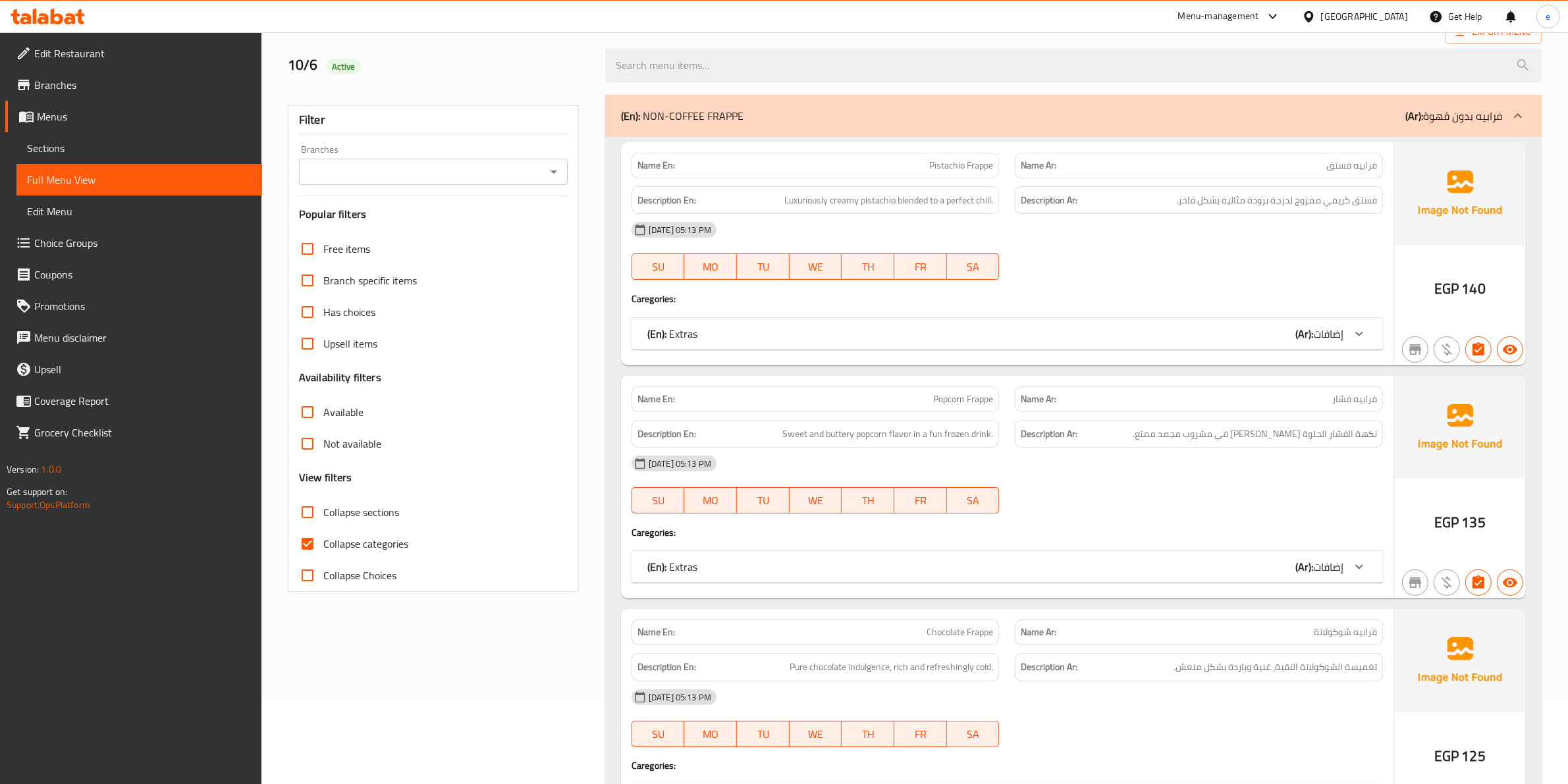
click at [307, 537] on input "Collapse categories" at bounding box center [308, 543] width 32 height 32
checkbox input "false"
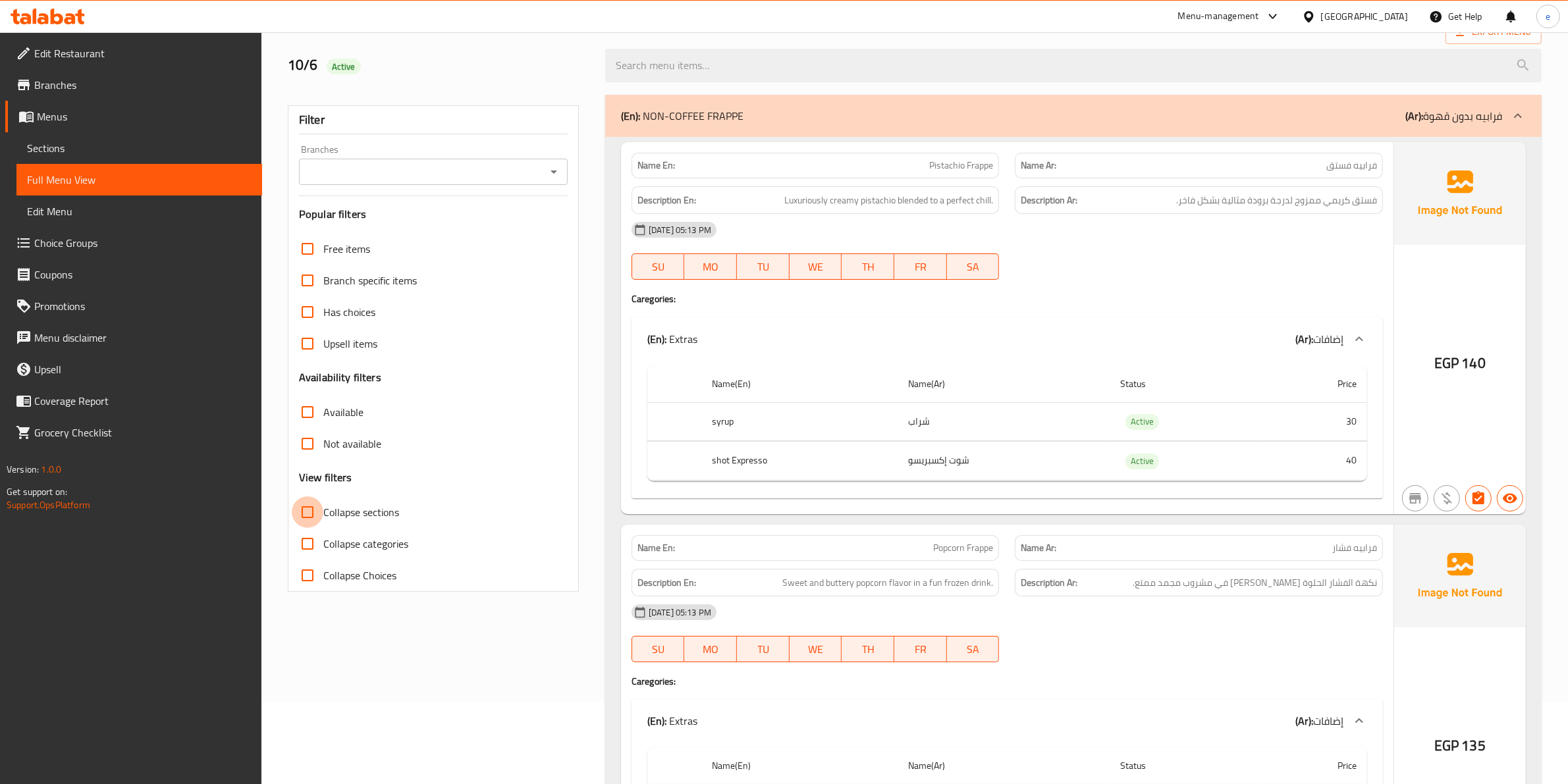
click at [307, 510] on input "Collapse sections" at bounding box center [308, 512] width 32 height 32
checkbox input "true"
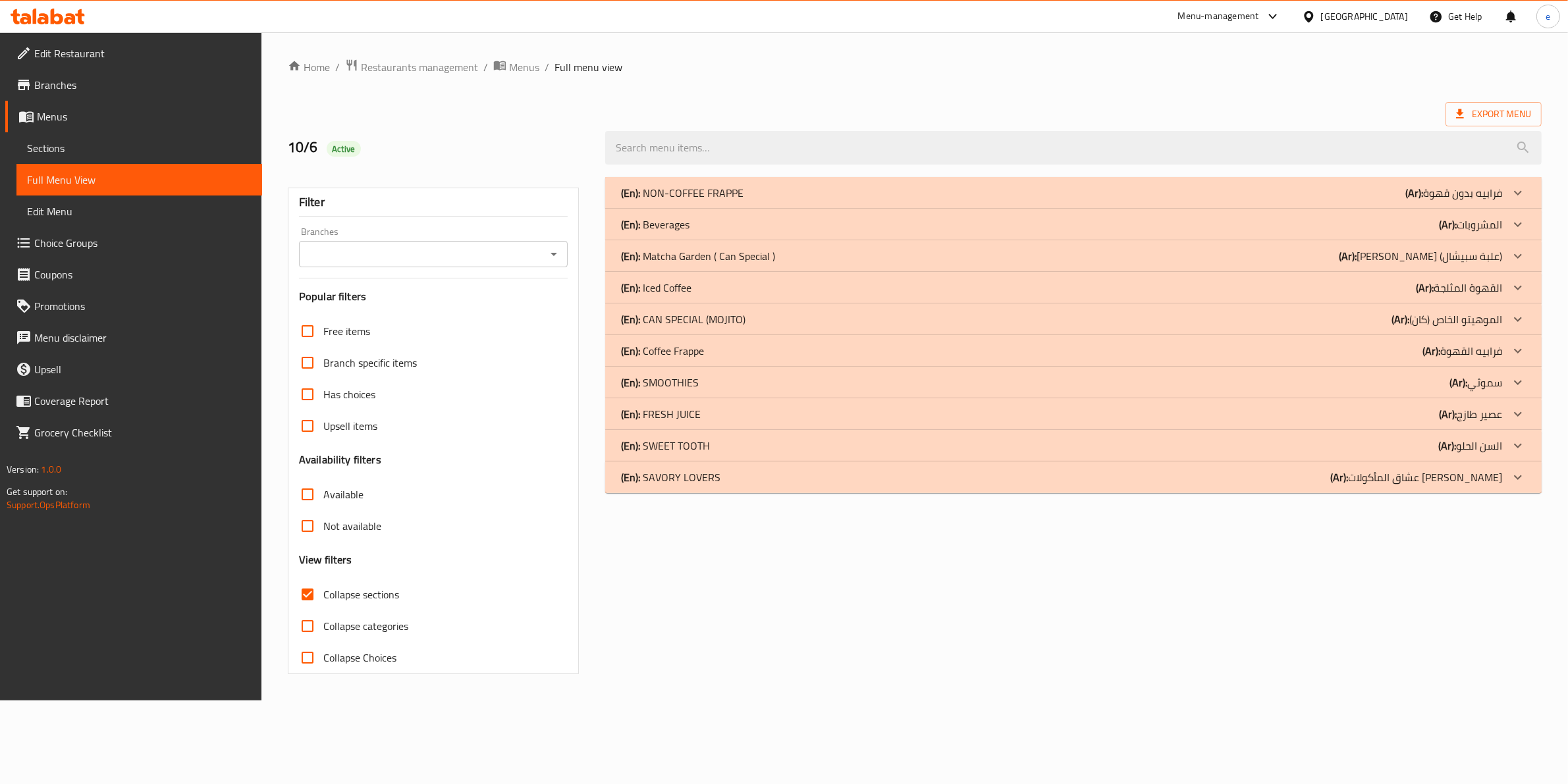
scroll to position [0, 0]
click at [712, 218] on div "(En): Beverages (Ar): المشروبات" at bounding box center [1070, 224] width 889 height 16
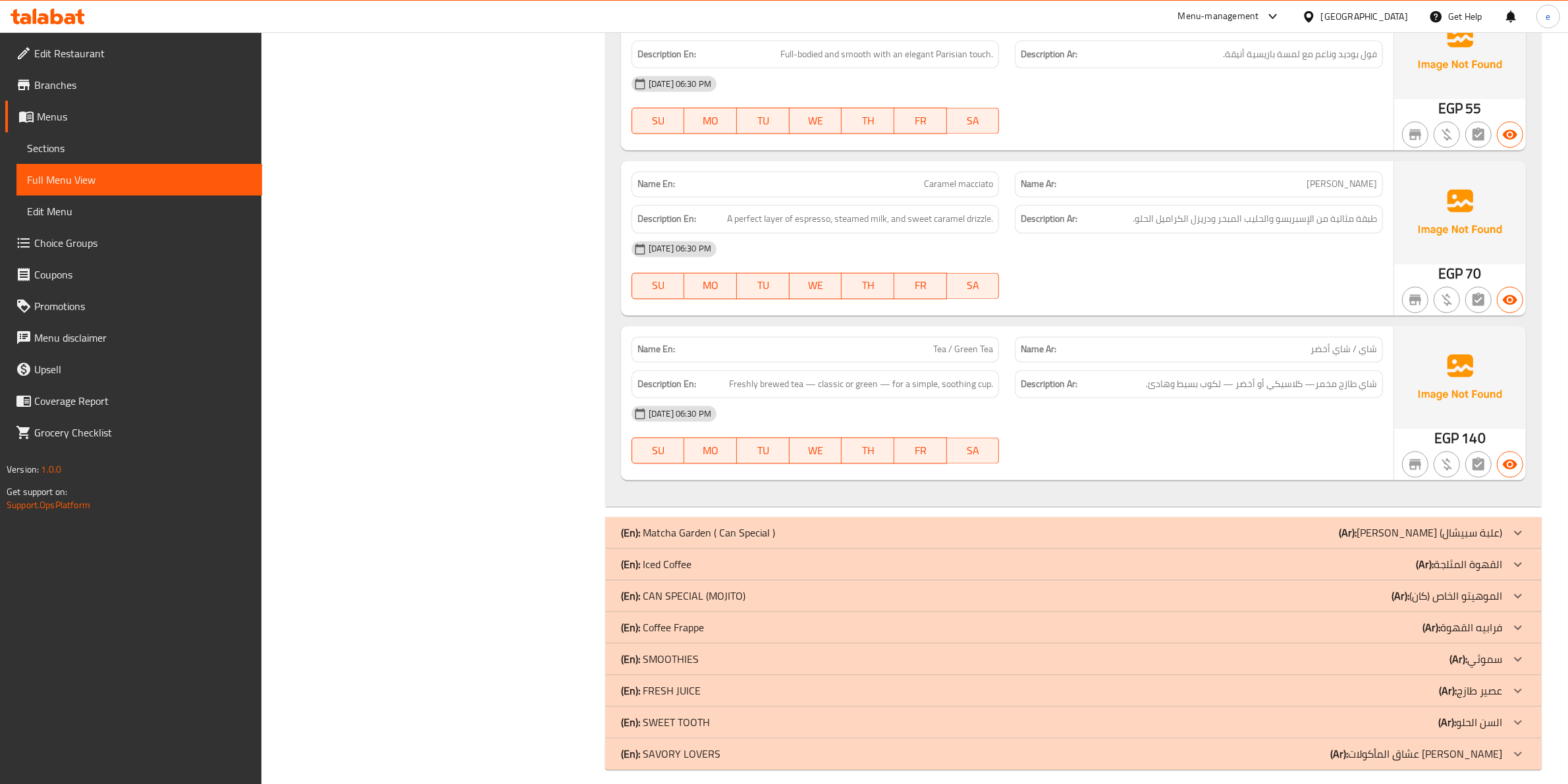
scroll to position [3247, 0]
click at [704, 557] on div "(En): Iced Coffee (Ar): القهوة المثلجة" at bounding box center [1061, 561] width 881 height 16
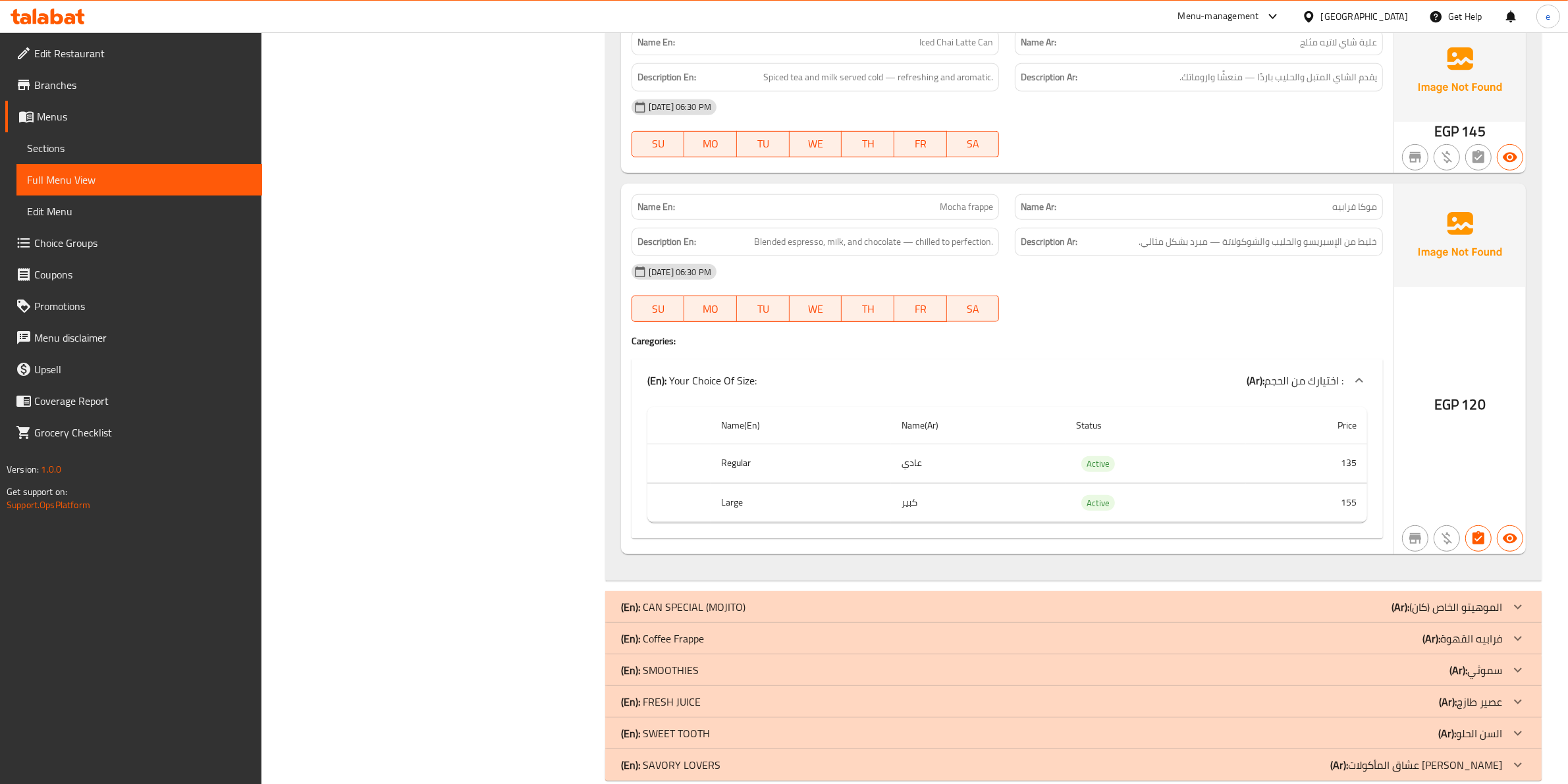
scroll to position [7054, 0]
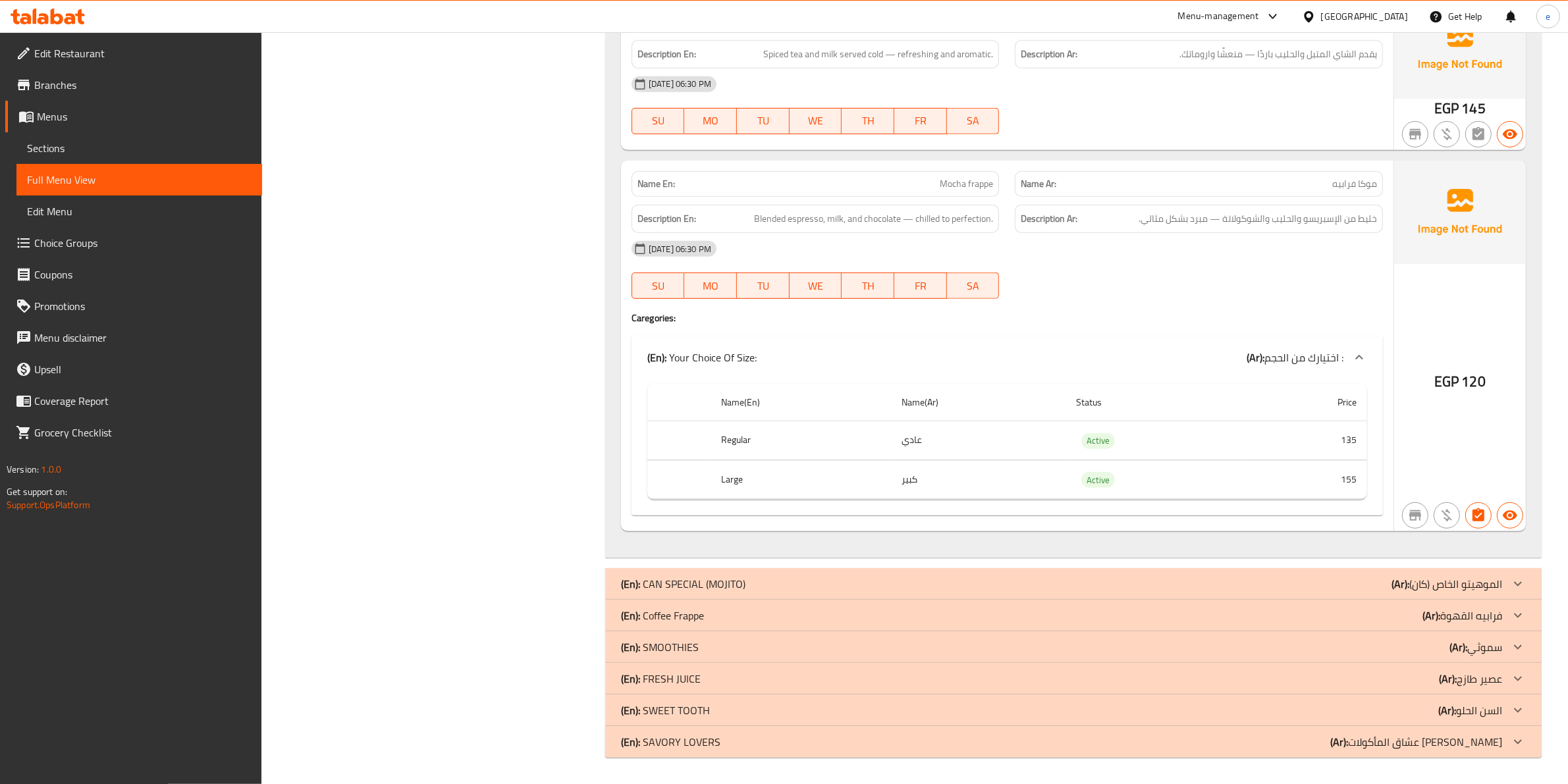
click at [713, 616] on div "(En): Coffee Frappe (Ar): فرابيه القهوة" at bounding box center [1061, 615] width 881 height 16
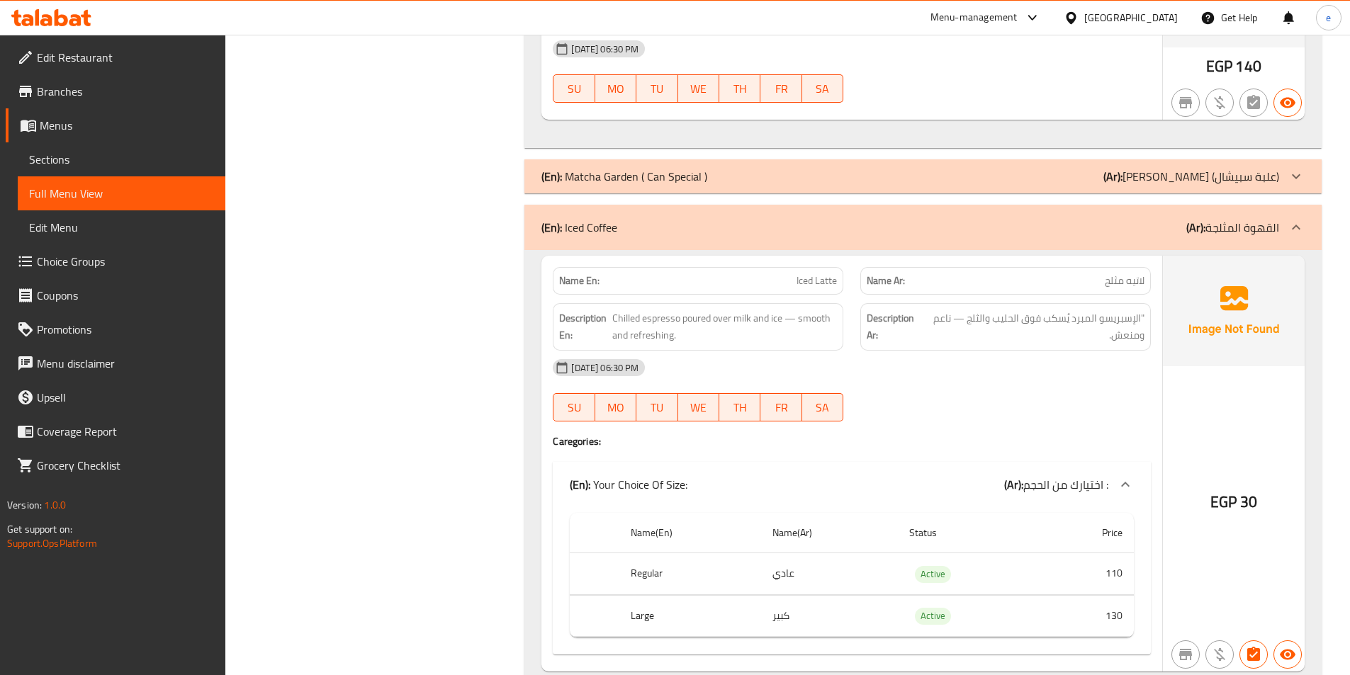
scroll to position [4181, 0]
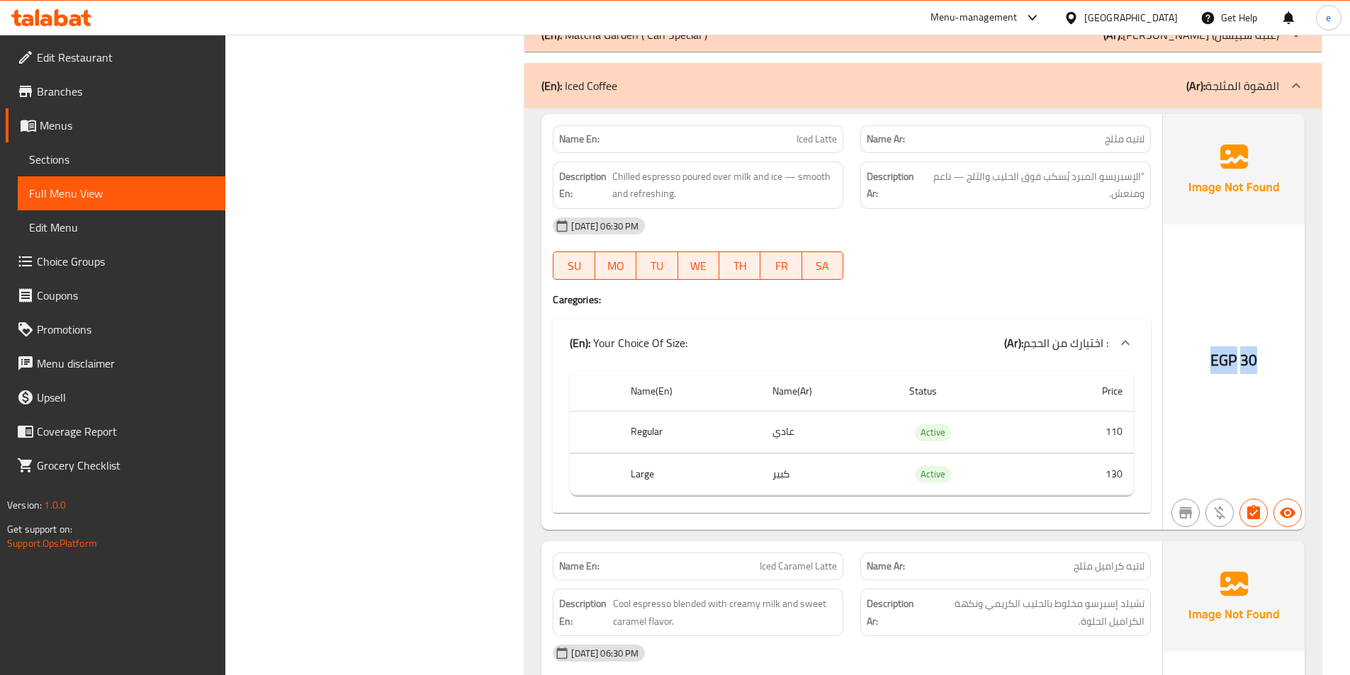
drag, startPoint x: 1259, startPoint y: 349, endPoint x: 1186, endPoint y: 386, distance: 81.1
click at [1186, 386] on div "EGP 30" at bounding box center [1234, 322] width 142 height 416
click at [1253, 403] on div "EGP 30" at bounding box center [1234, 322] width 142 height 416
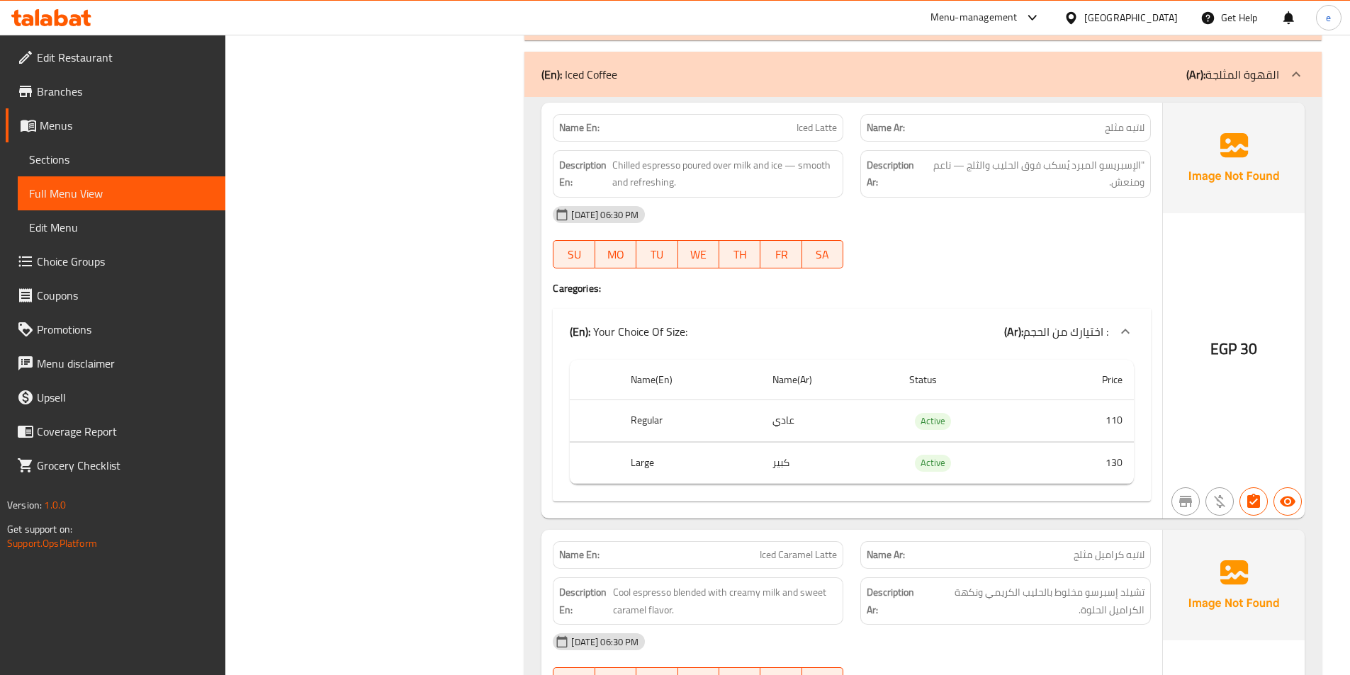
scroll to position [4111, 0]
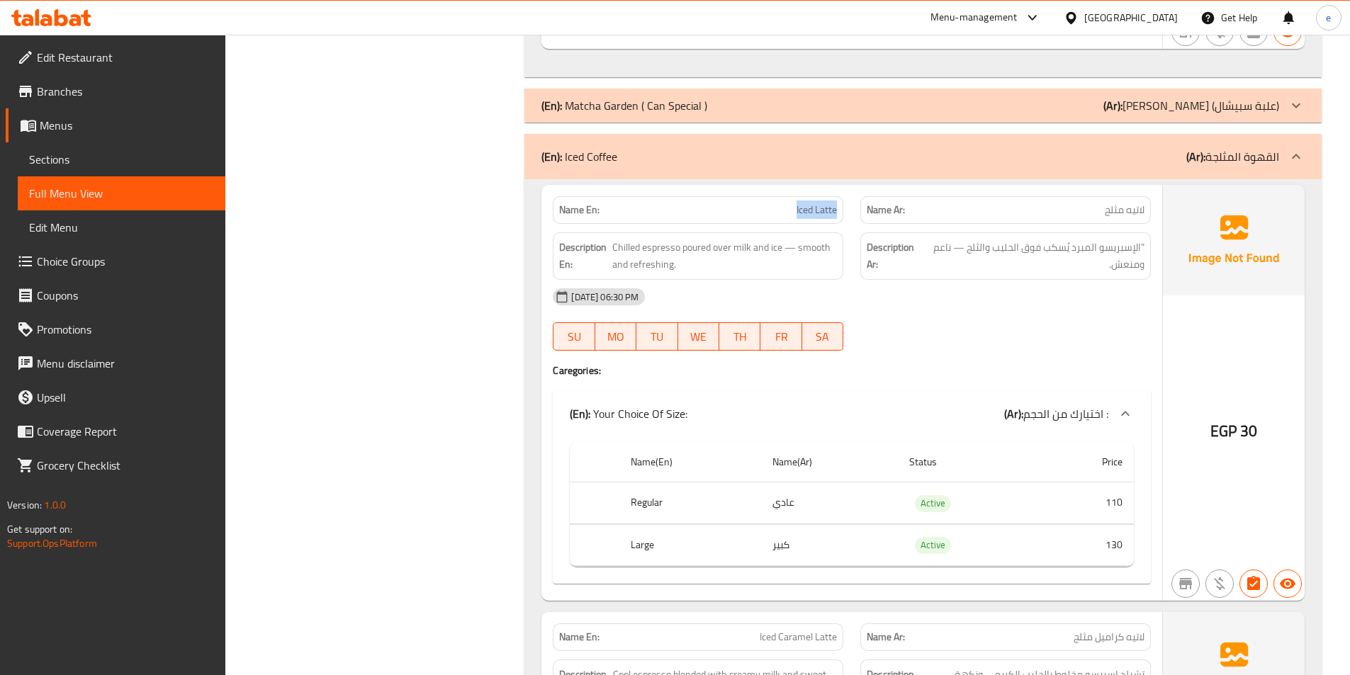
drag, startPoint x: 795, startPoint y: 206, endPoint x: 850, endPoint y: 207, distance: 55.3
click at [850, 207] on div "Name En: Iced Latte" at bounding box center [698, 210] width 308 height 45
copy span "Iced Latte"
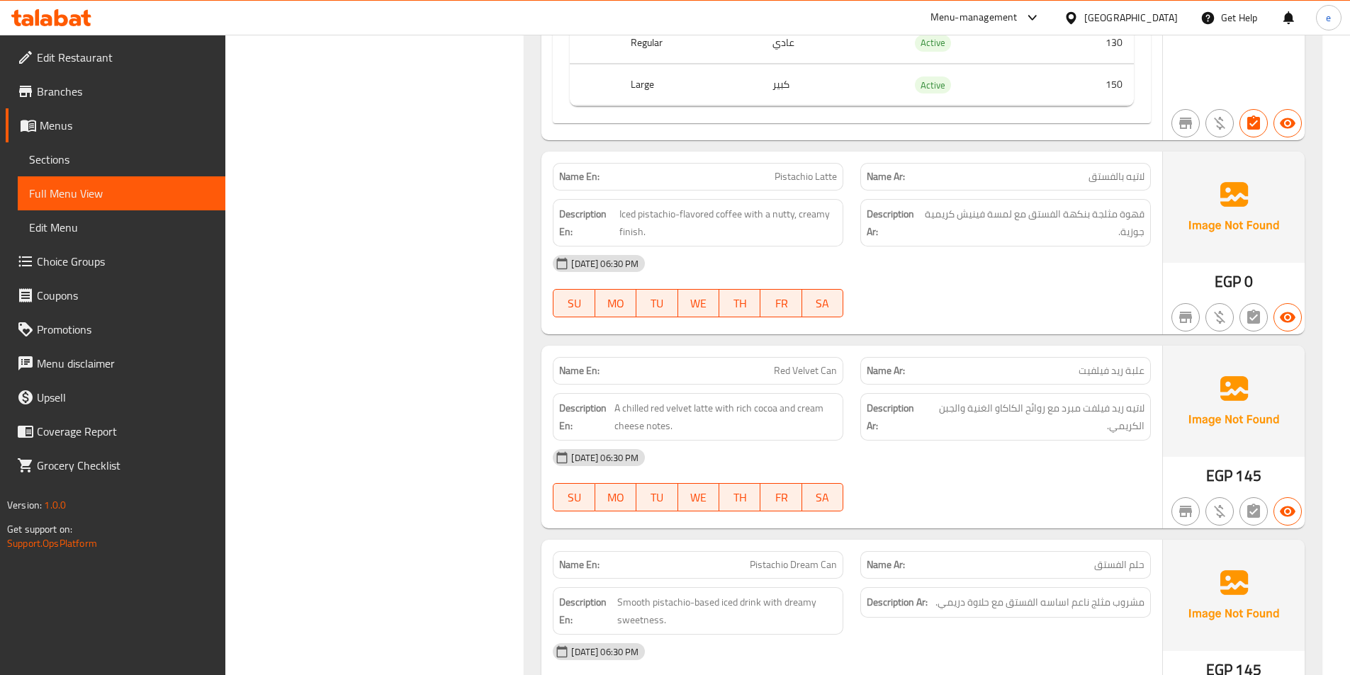
scroll to position [7158, 0]
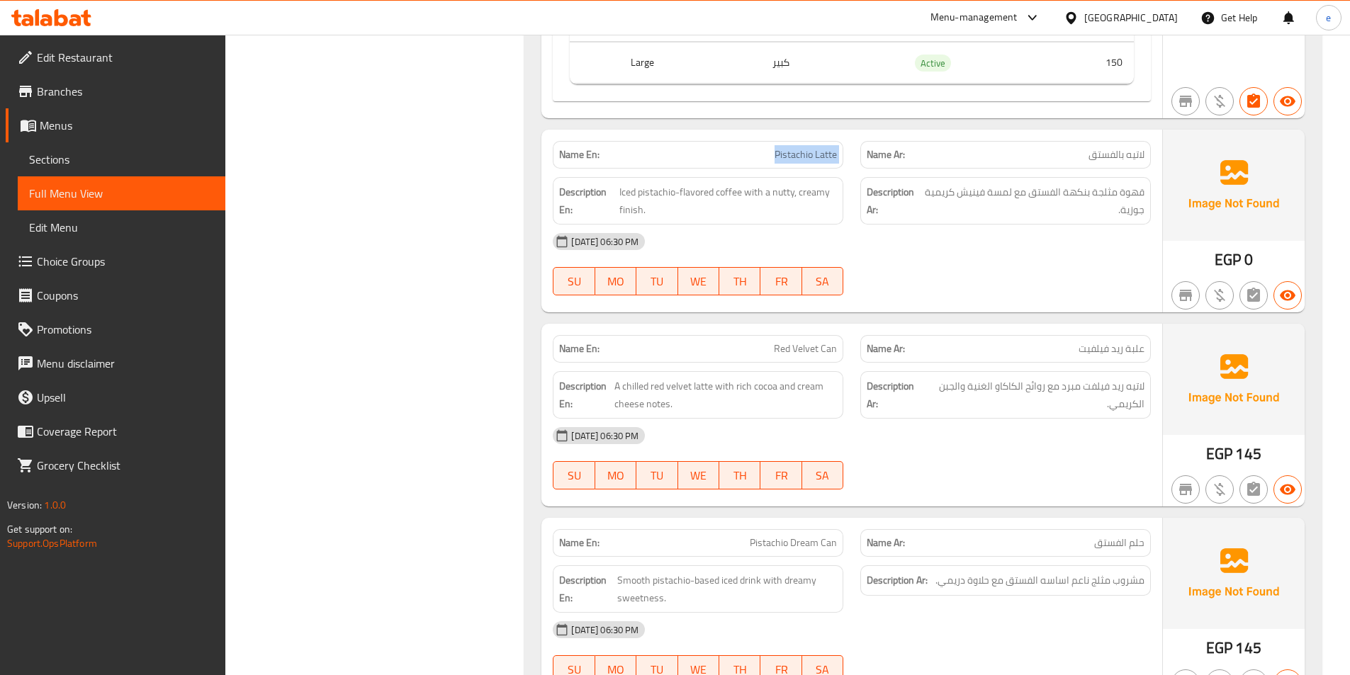
drag, startPoint x: 772, startPoint y: 120, endPoint x: 853, endPoint y: 122, distance: 80.8
click at [853, 133] on div "Name En: Pistachio Latte Name Ar: لاتيه بالفستق" at bounding box center [851, 155] width 615 height 45
copy span "Pistachio Latte"
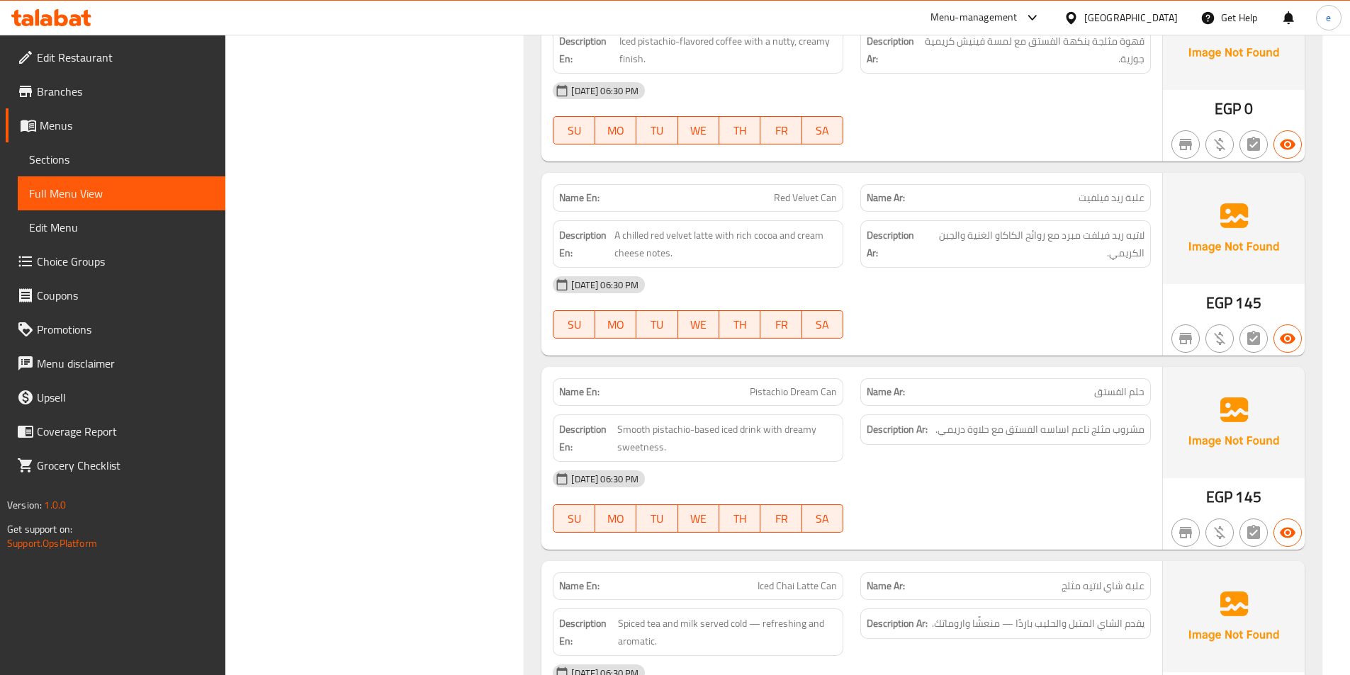
scroll to position [7229, 0]
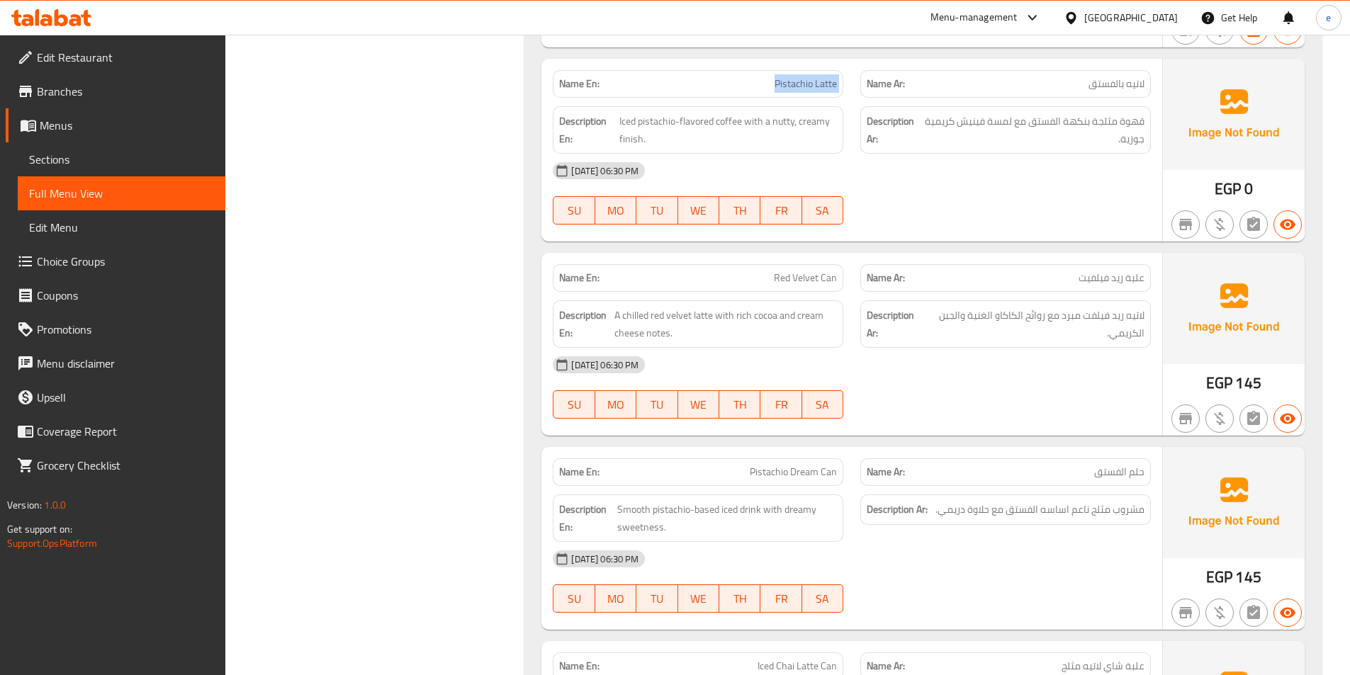
click at [118, 163] on span "Sections" at bounding box center [121, 159] width 185 height 17
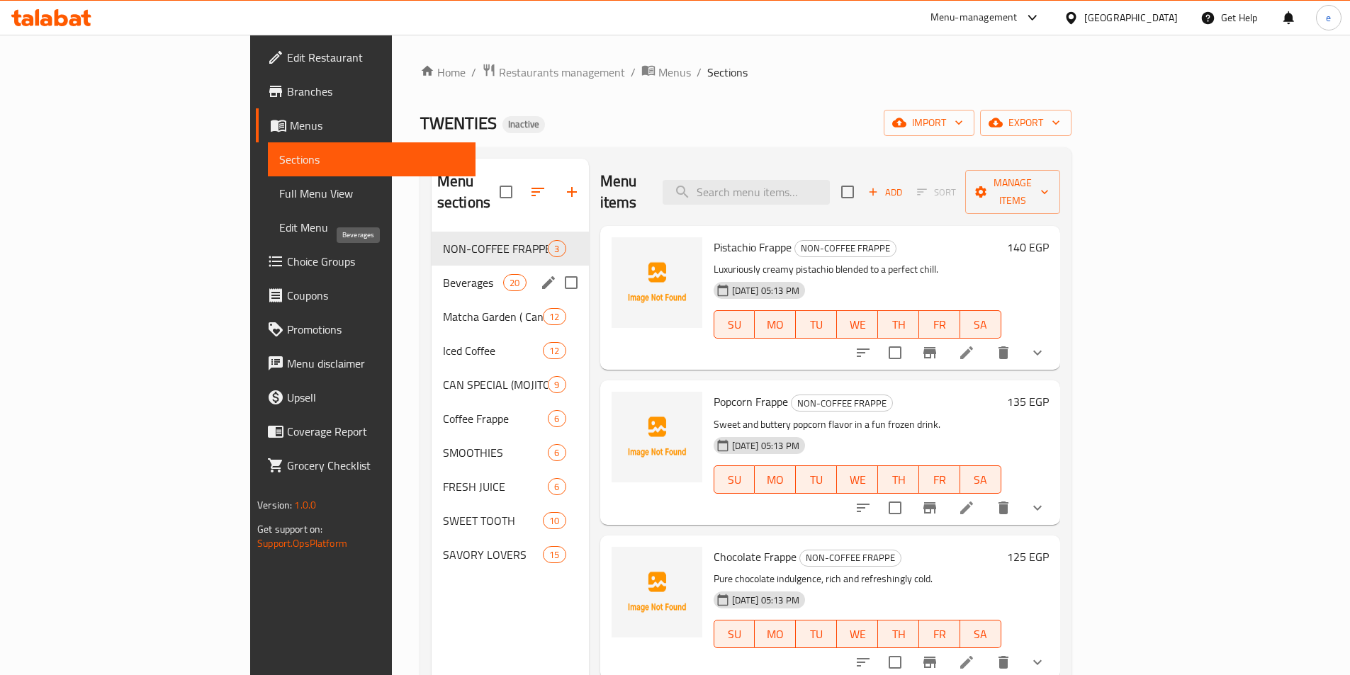
click at [443, 274] on span "Beverages" at bounding box center [473, 282] width 60 height 17
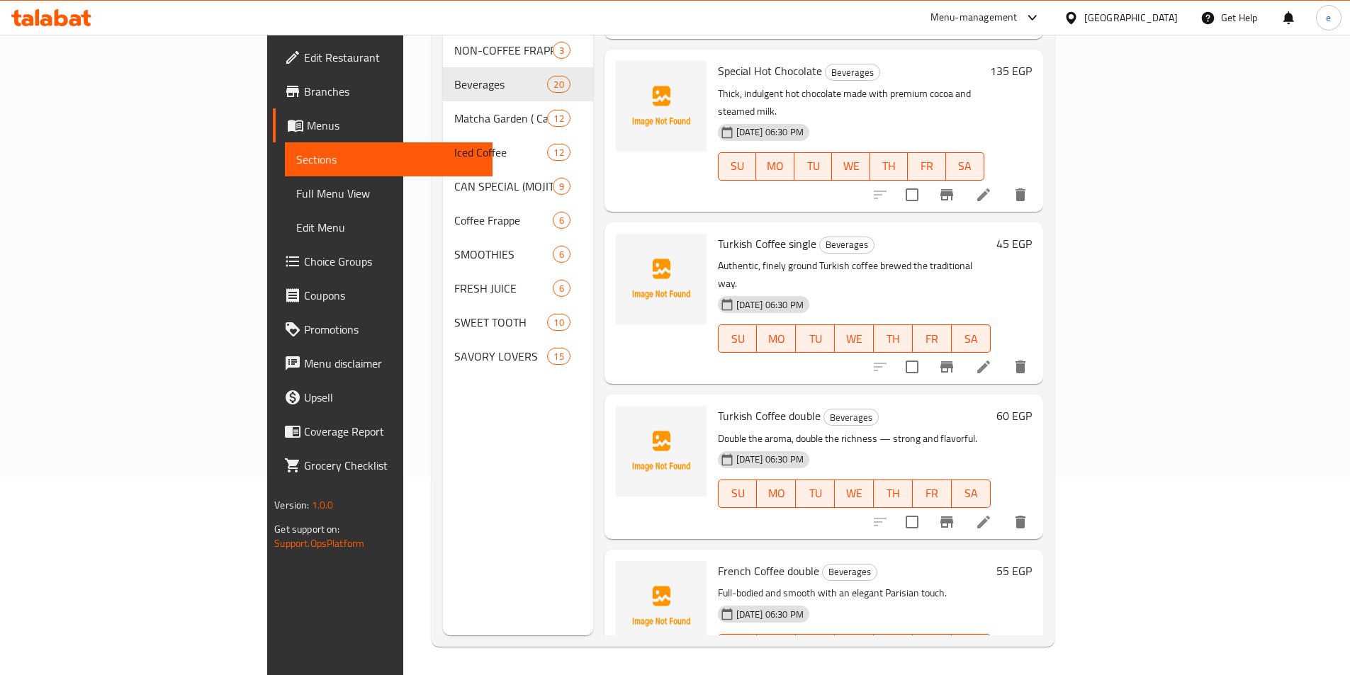
scroll to position [2244, 0]
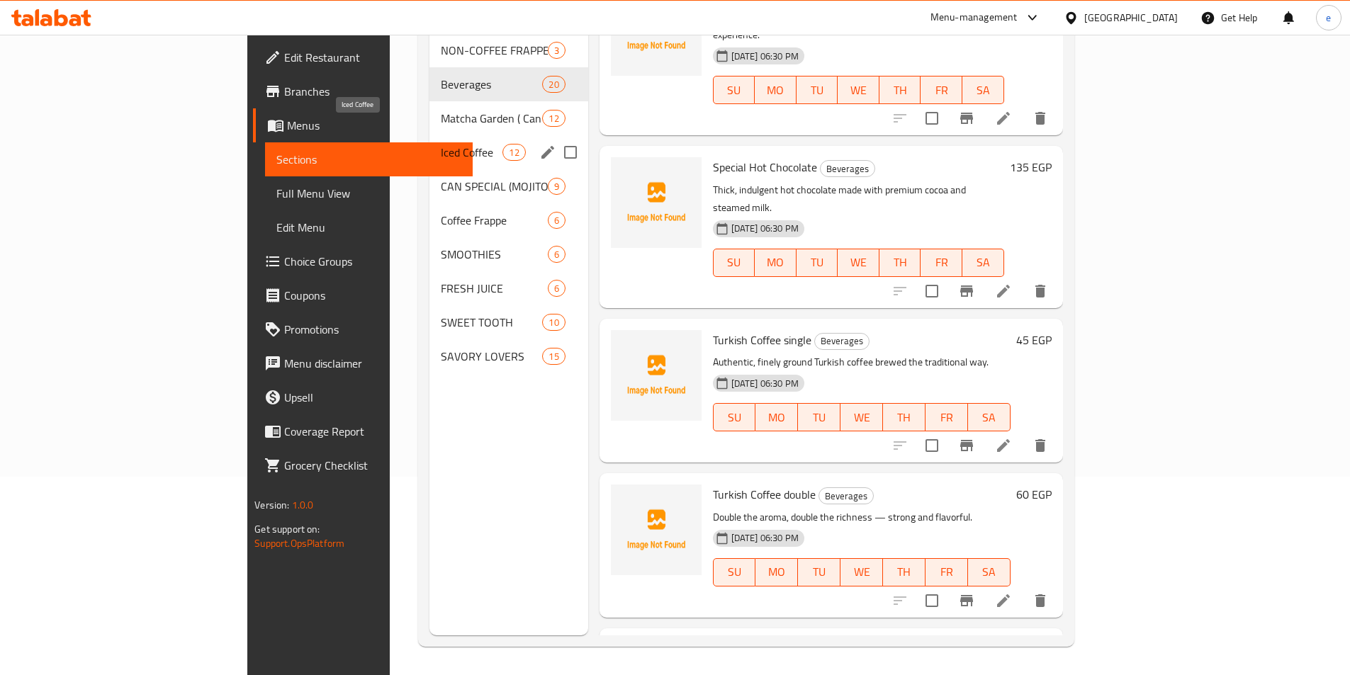
click at [441, 144] on span "Iced Coffee" at bounding box center [472, 152] width 62 height 17
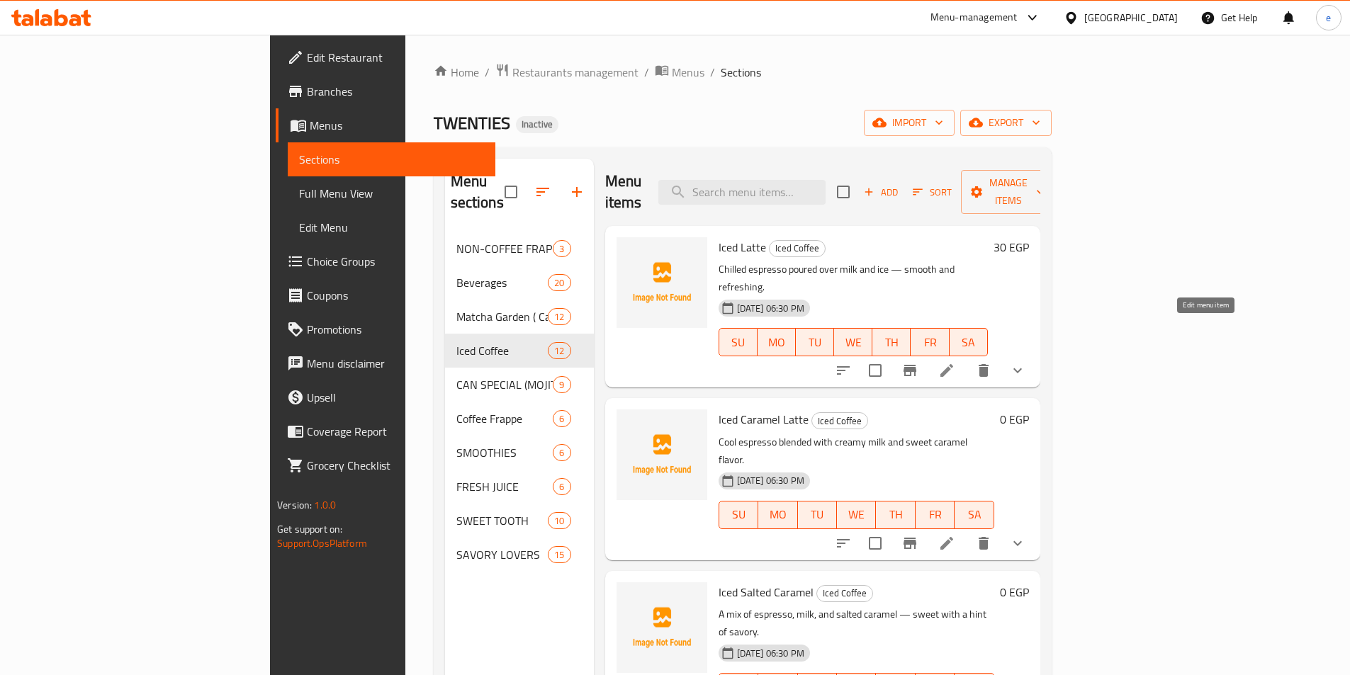
click at [953, 364] on icon at bounding box center [946, 370] width 13 height 13
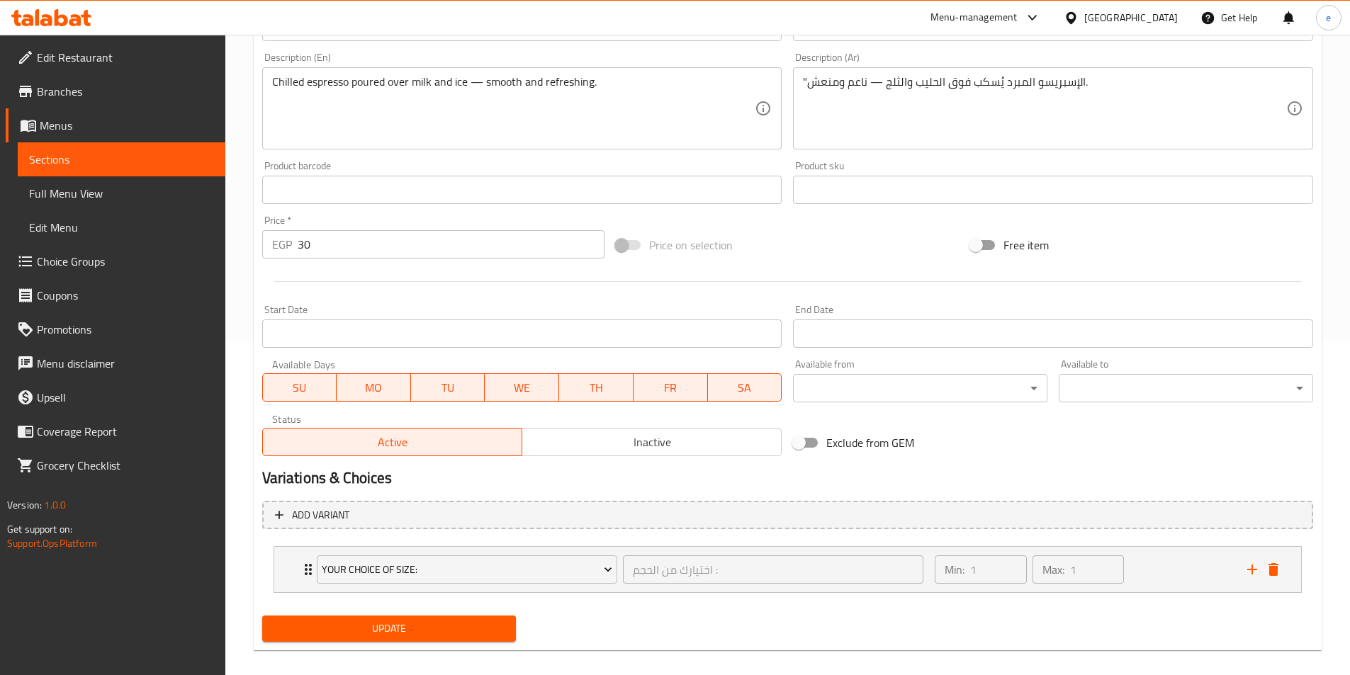
scroll to position [349, 0]
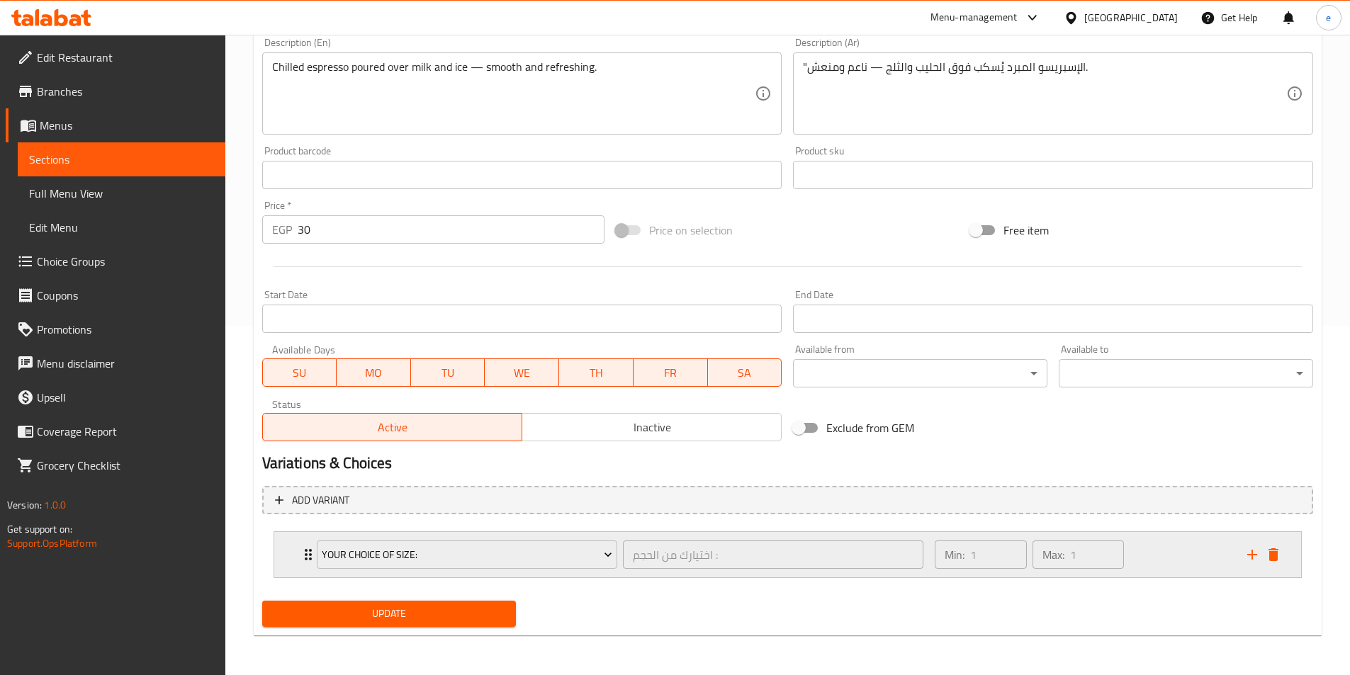
click at [1199, 565] on div "Min: 1 ​ Max: 1 ​" at bounding box center [1082, 554] width 312 height 45
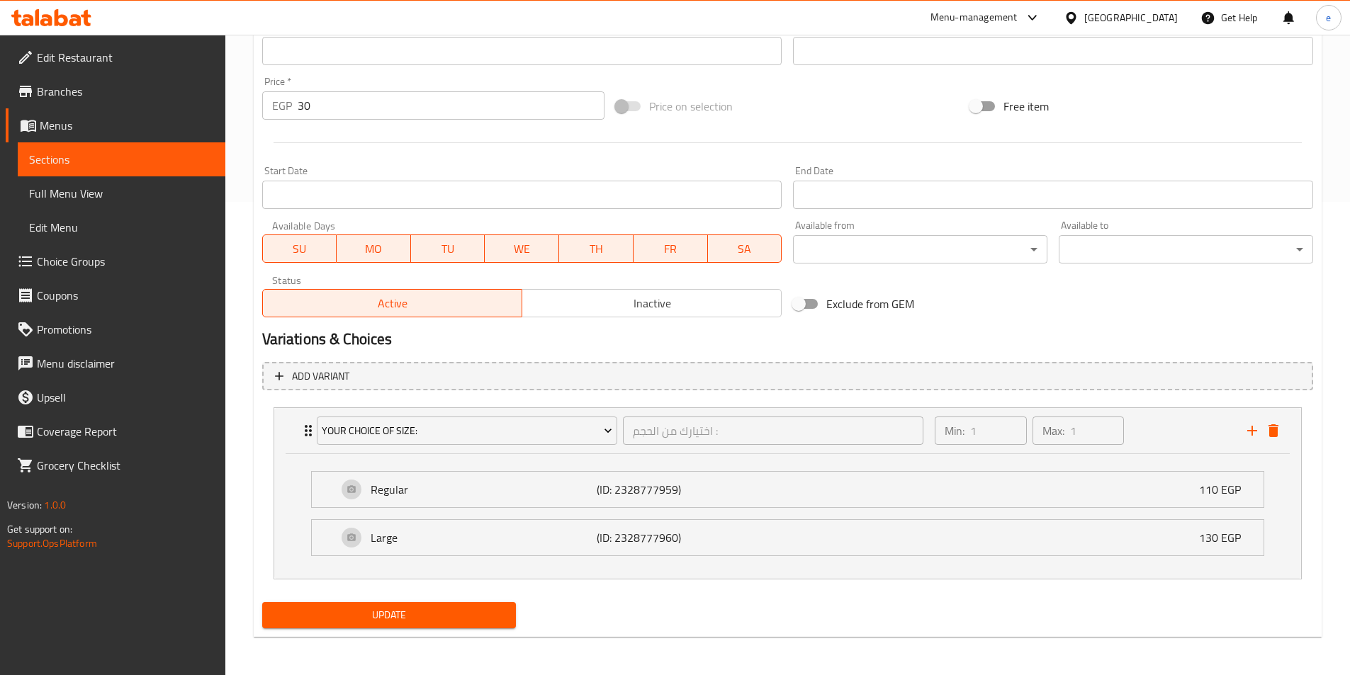
scroll to position [475, 0]
drag, startPoint x: 444, startPoint y: 120, endPoint x: 446, endPoint y: 112, distance: 8.1
click at [444, 120] on div "Price   * EGP 30 Price *" at bounding box center [434, 96] width 354 height 55
click at [451, 108] on input "30" at bounding box center [452, 104] width 308 height 28
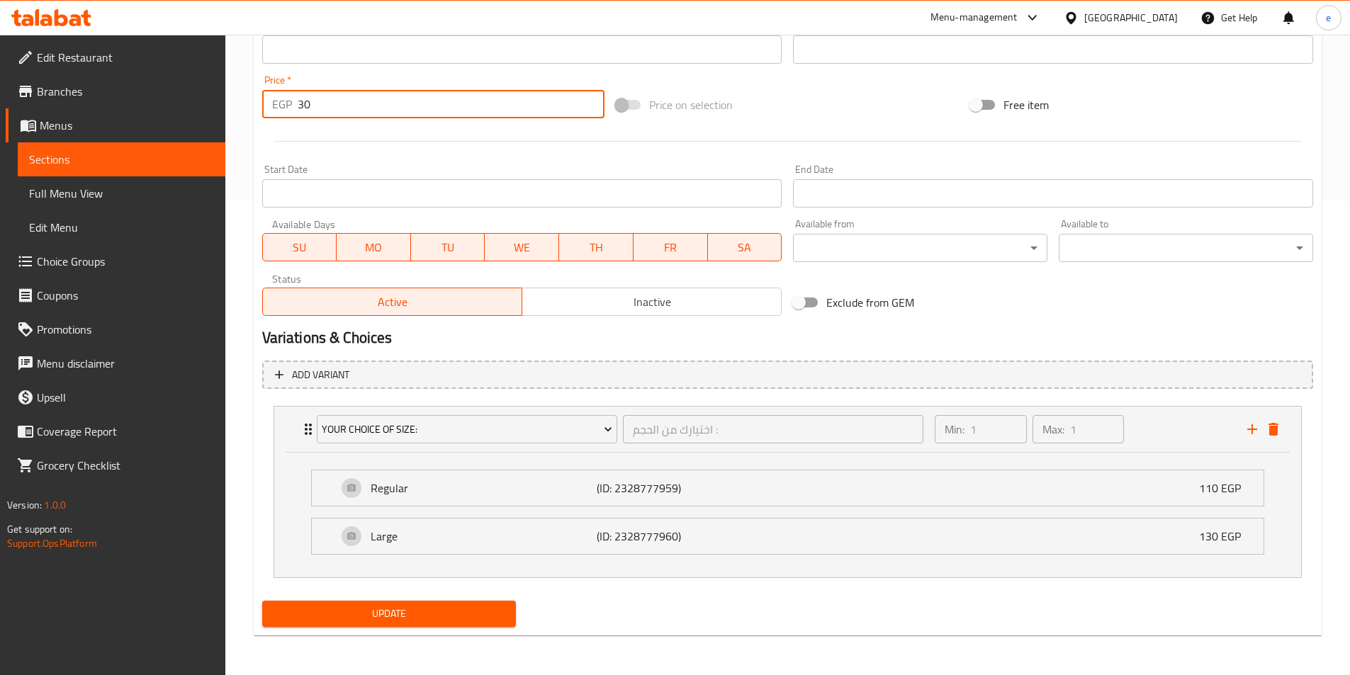
click at [451, 108] on input "30" at bounding box center [452, 104] width 308 height 28
type input "0"
click at [537, 161] on div "Start Date Start Date" at bounding box center [523, 186] width 532 height 55
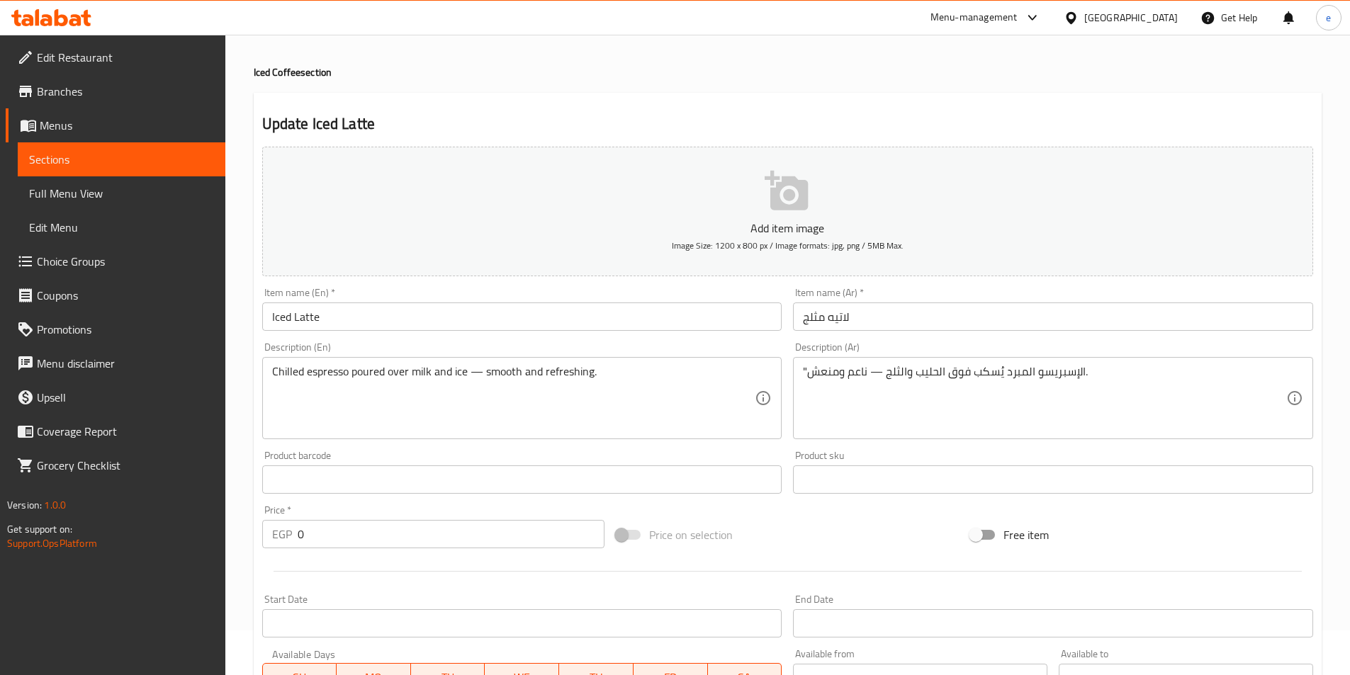
scroll to position [0, 0]
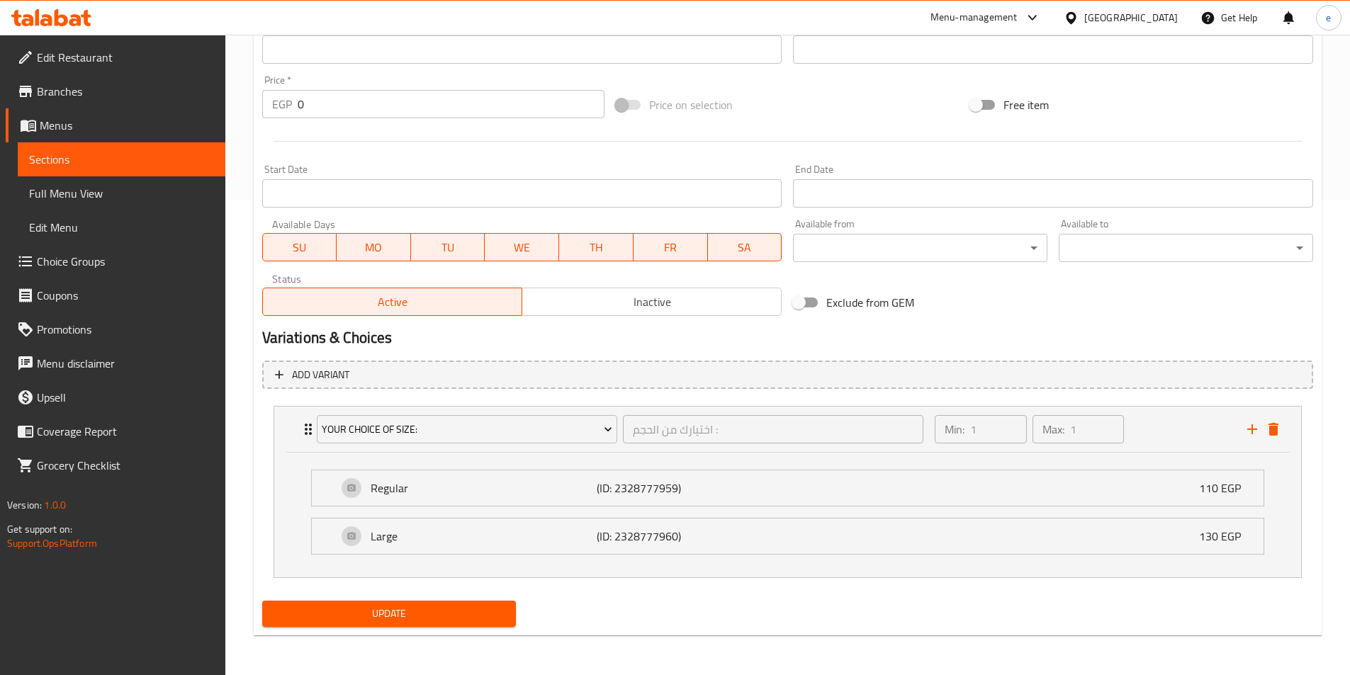
click at [405, 614] on span "Update" at bounding box center [390, 614] width 232 height 18
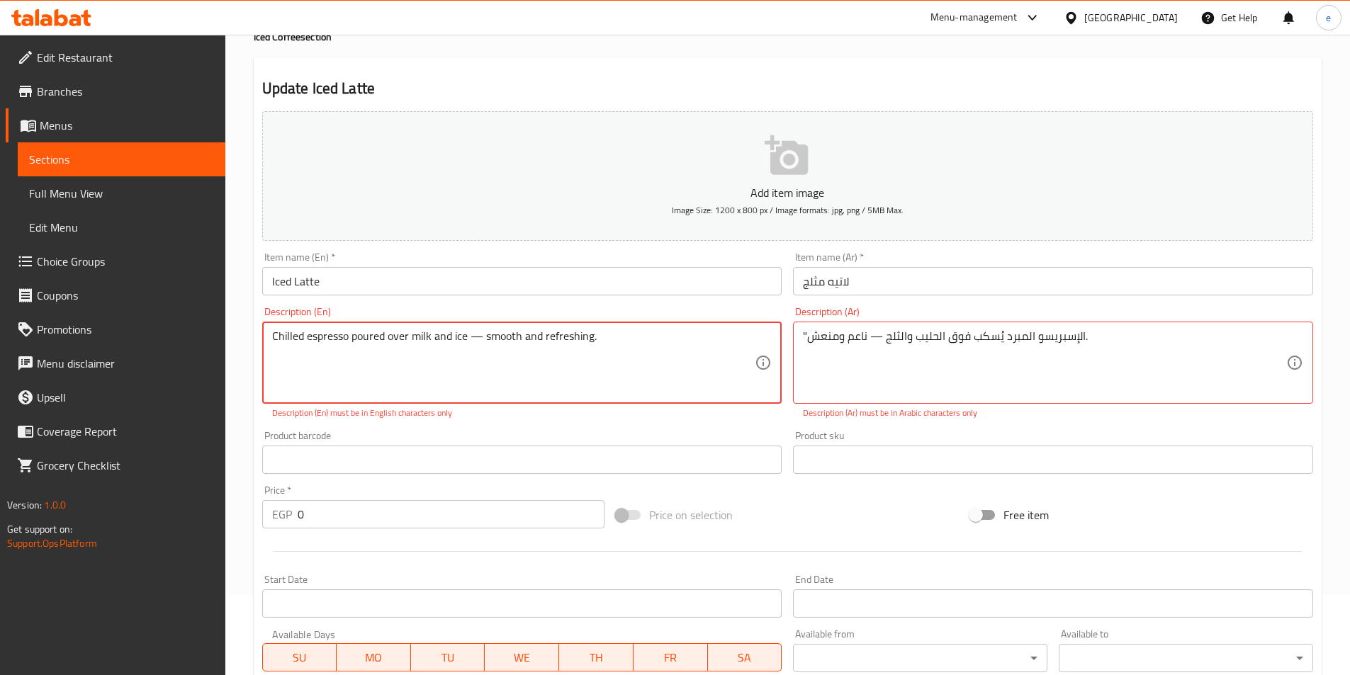
drag, startPoint x: 807, startPoint y: 330, endPoint x: 786, endPoint y: 333, distance: 20.7
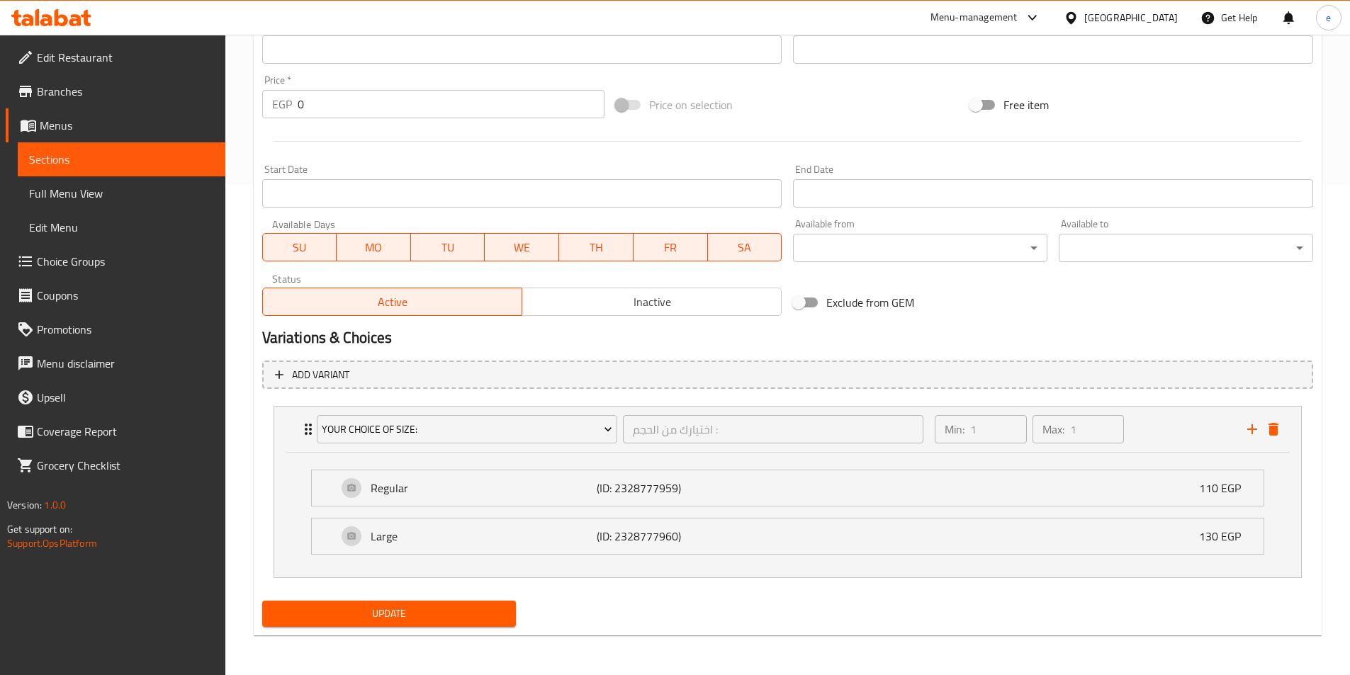
click at [468, 604] on button "Update" at bounding box center [389, 614] width 254 height 26
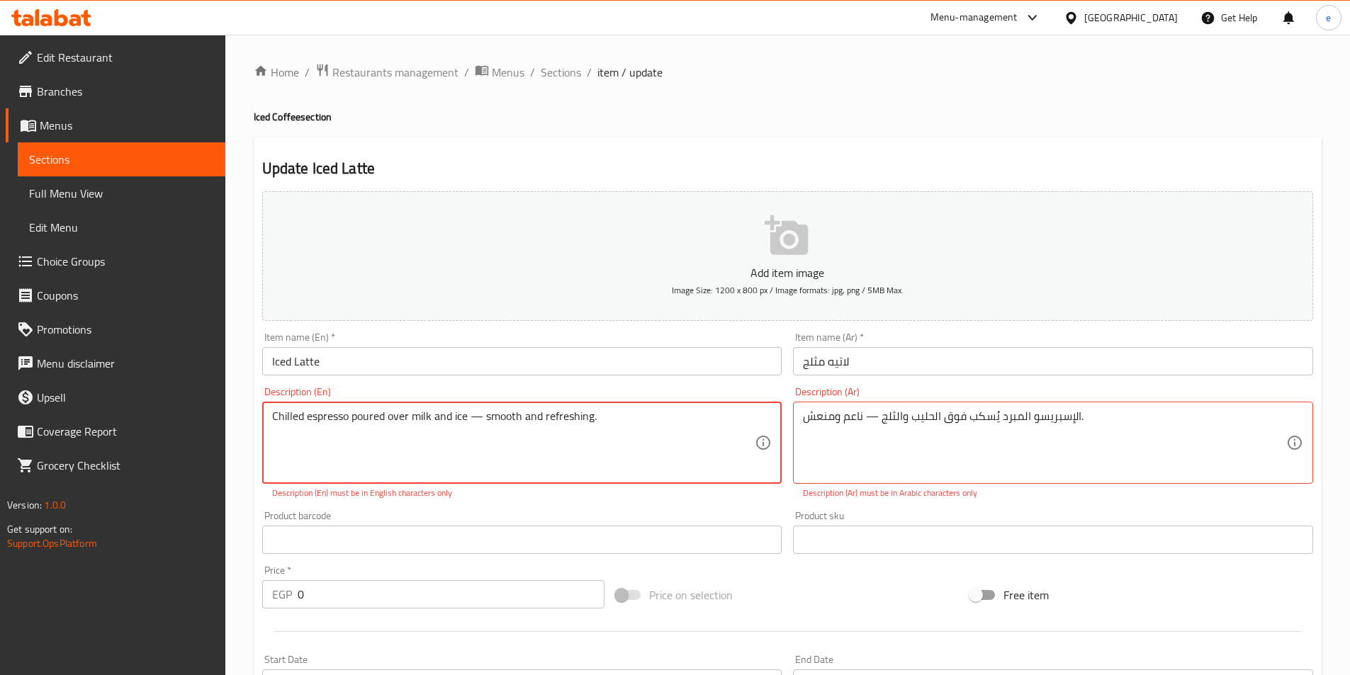
scroll to position [213, 0]
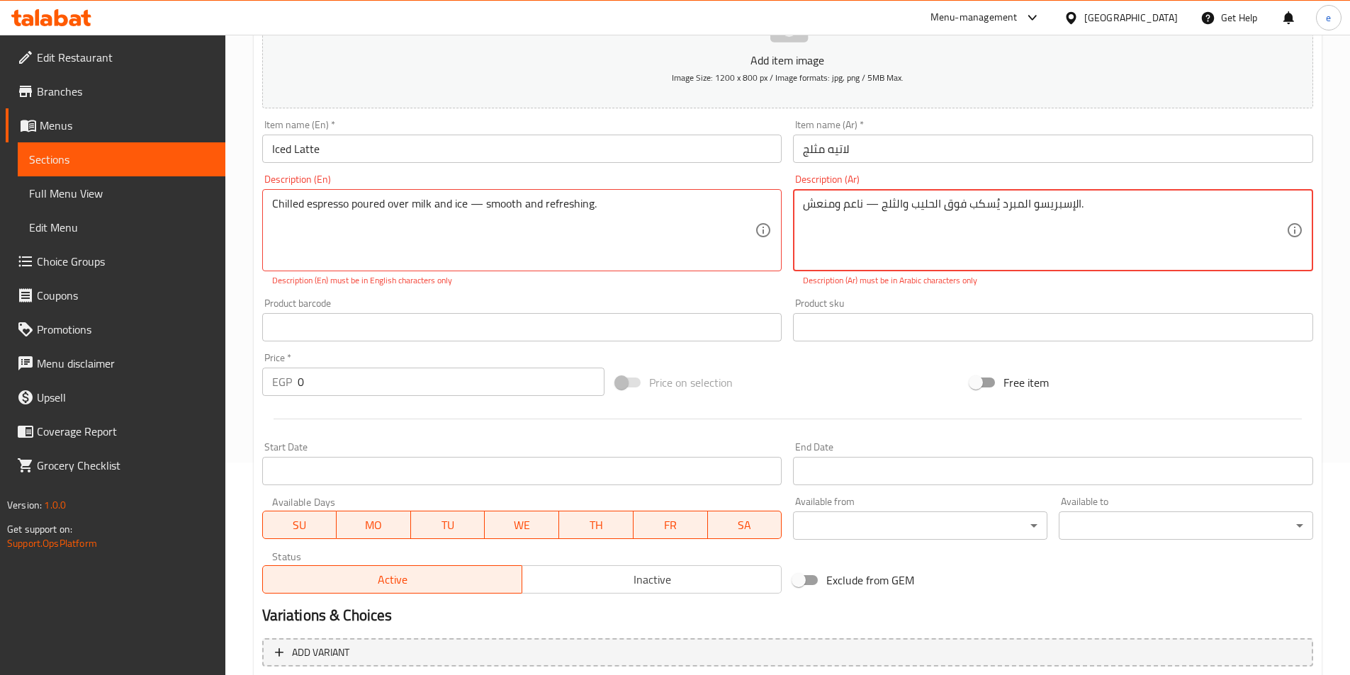
click at [871, 202] on textarea "الإسبريسو المبرد يُسكب فوق الحليب والثلج — ناعم ومنعش." at bounding box center [1044, 230] width 483 height 67
click at [874, 203] on textarea "الإسبريسو المبرد يُسكب فوق الحليب والثلج — ناعم ومنعش." at bounding box center [1044, 230] width 483 height 67
type textarea "الإسبريسو المبرد يُسكب فوق الحليب والثلج ناعم ومنعش."
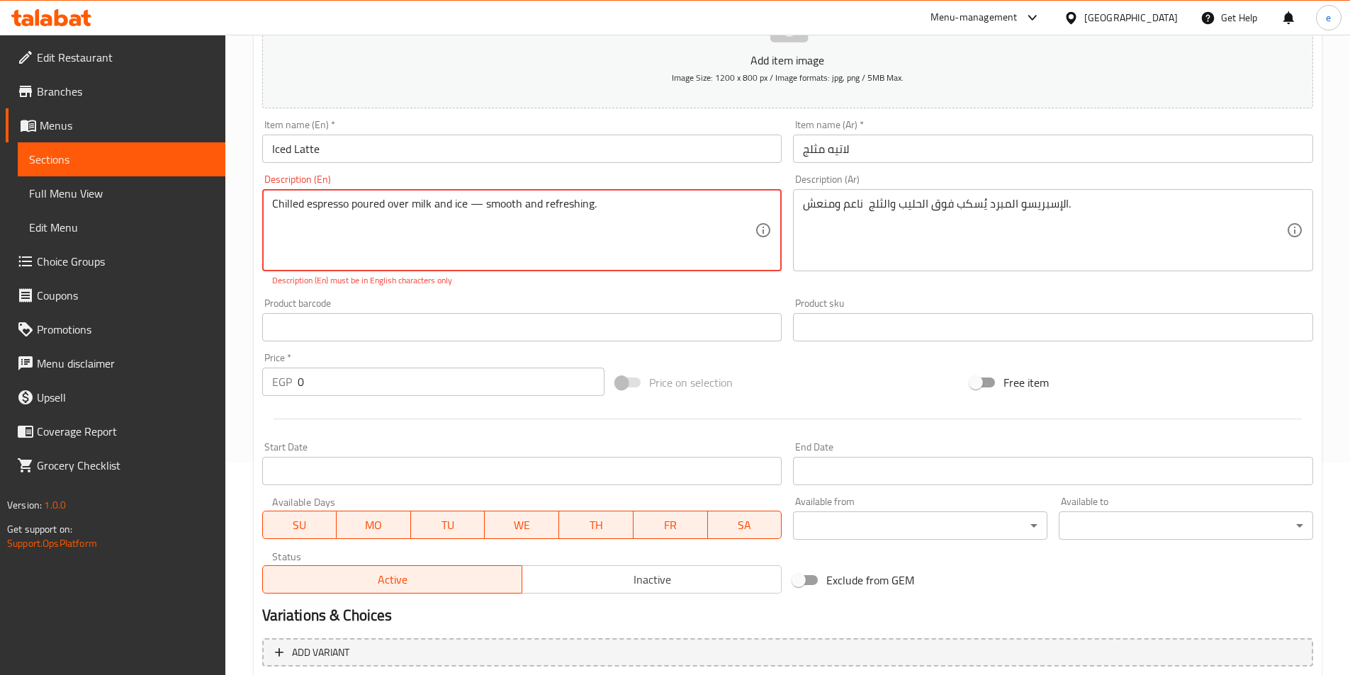
click at [478, 205] on textarea "Chilled espresso poured over milk and ice — smooth and refreshing." at bounding box center [513, 230] width 483 height 67
click at [473, 203] on textarea "Chilled espresso poured over milk and ice — smooth and refreshing." at bounding box center [513, 230] width 483 height 67
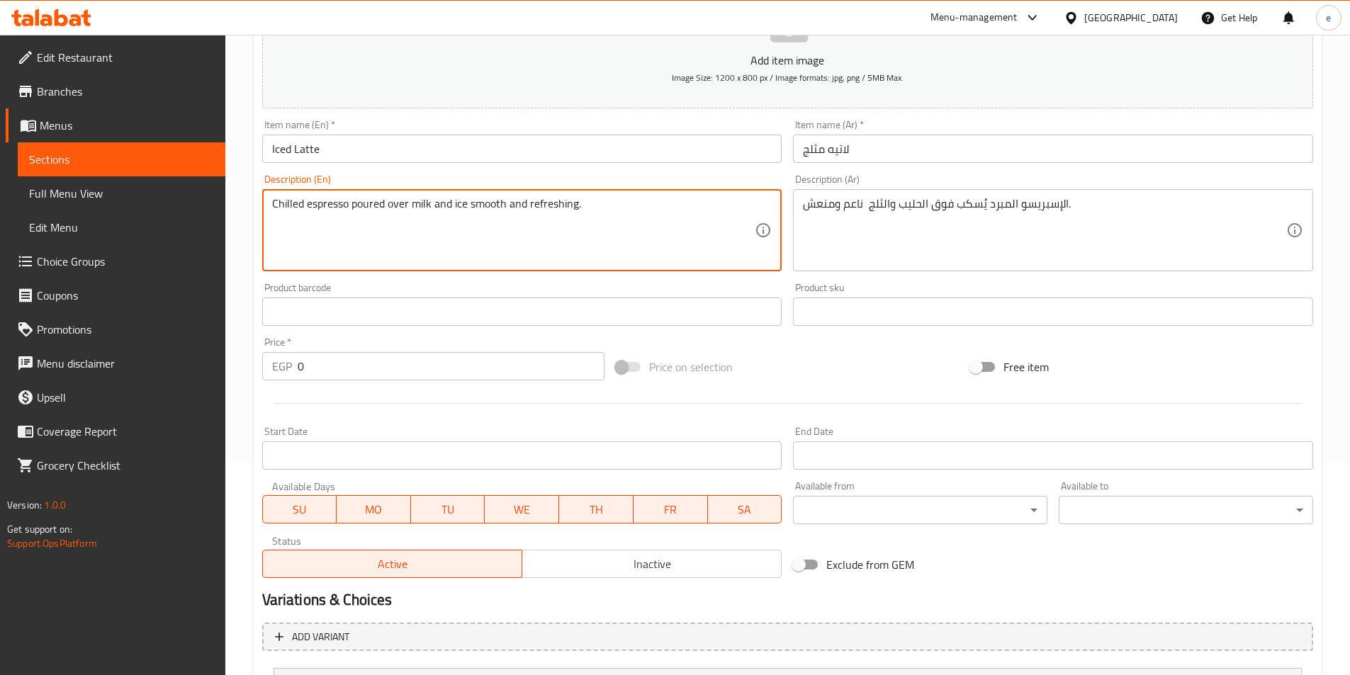
type textarea "Chilled espresso poured over milk and ice smooth and refreshing."
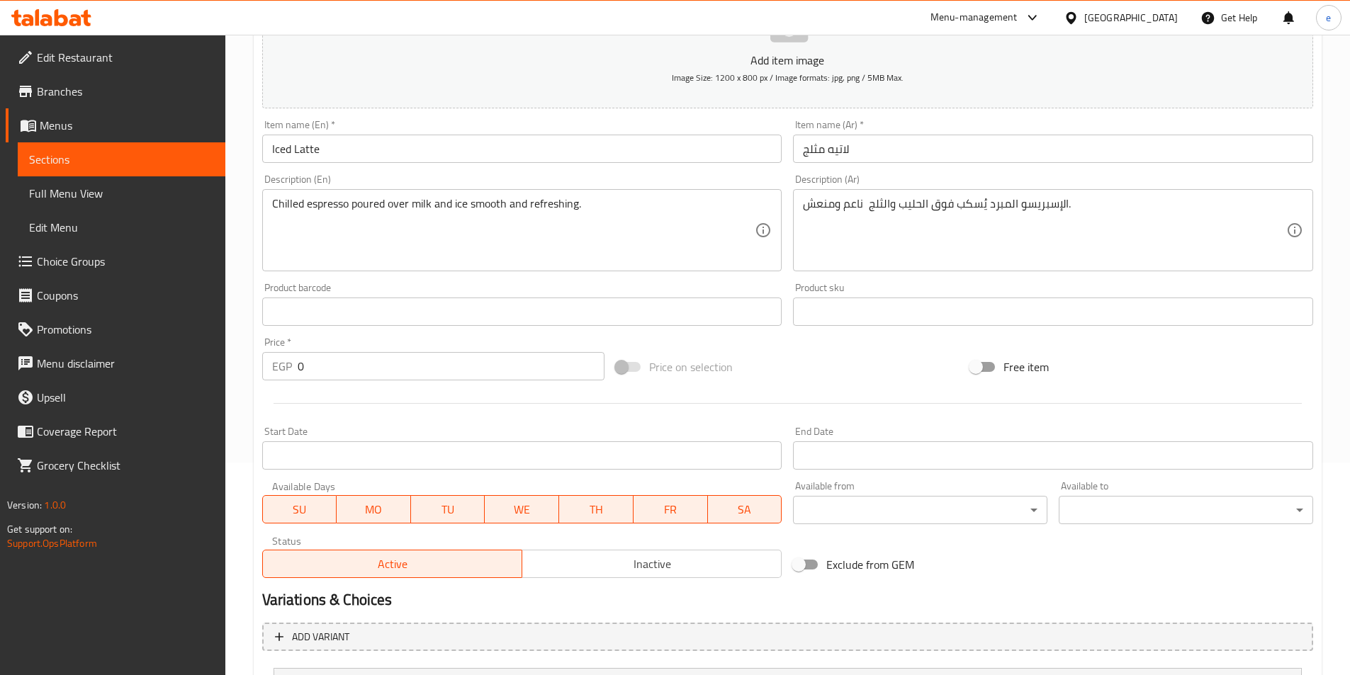
click at [568, 291] on div "Product barcode Product barcode" at bounding box center [522, 304] width 520 height 43
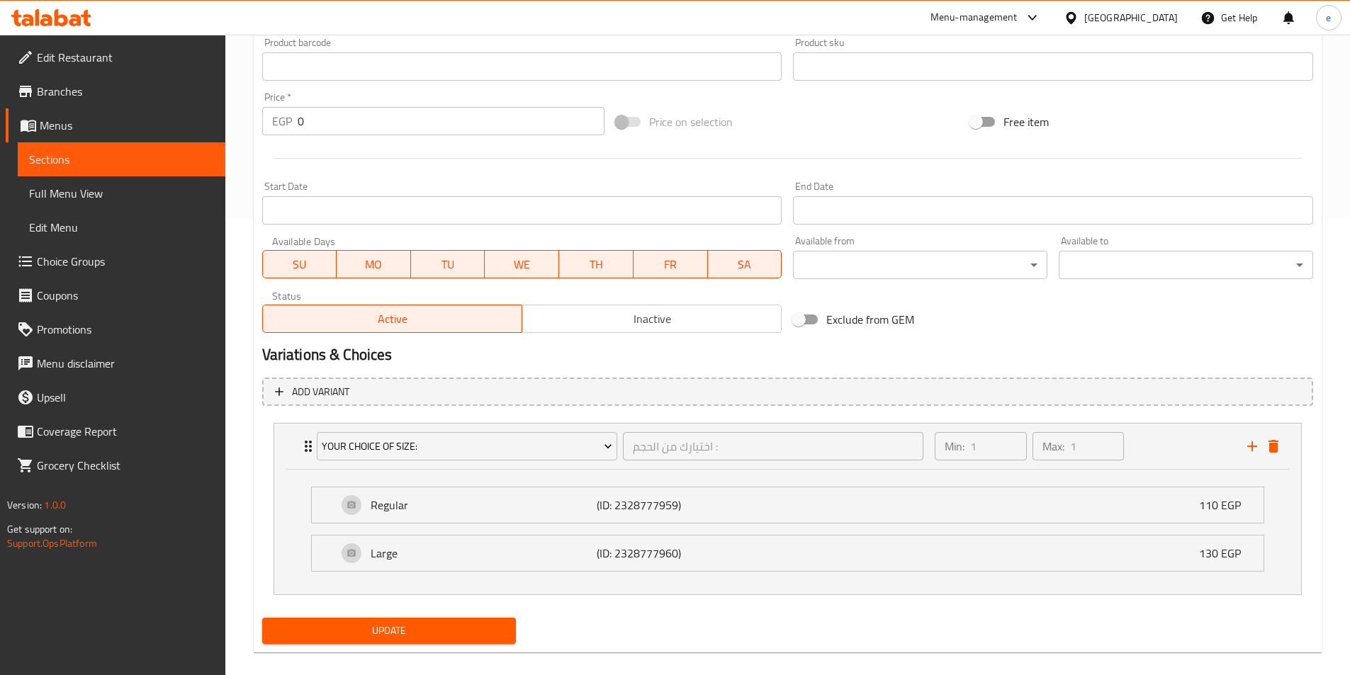
scroll to position [475, 0]
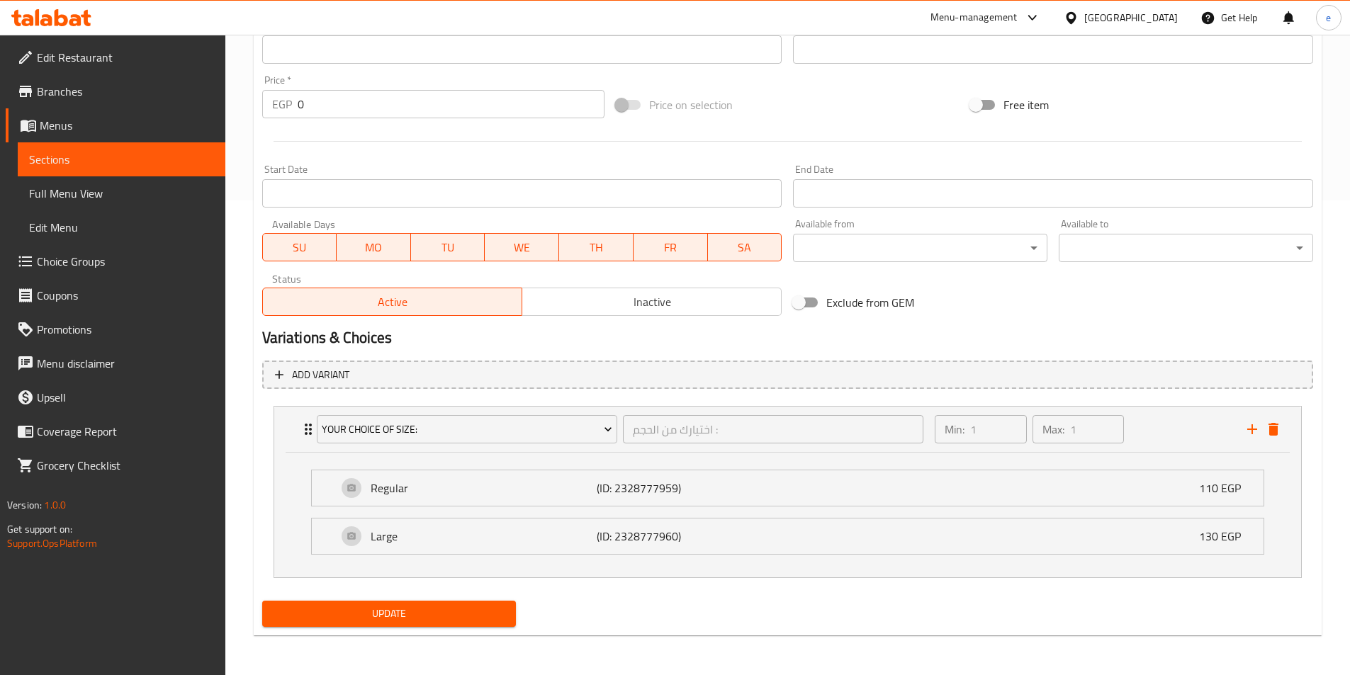
click at [440, 629] on div "Update" at bounding box center [390, 614] width 266 height 38
click at [443, 621] on span "Update" at bounding box center [390, 614] width 232 height 18
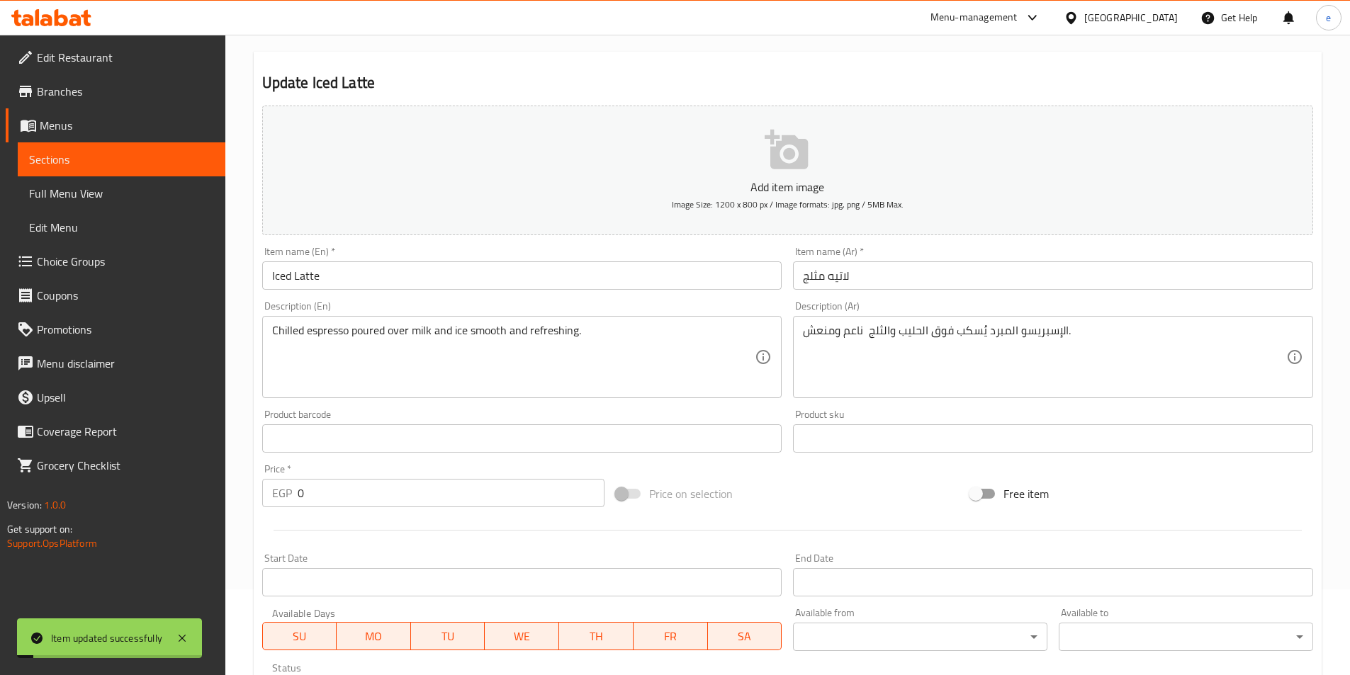
scroll to position [0, 0]
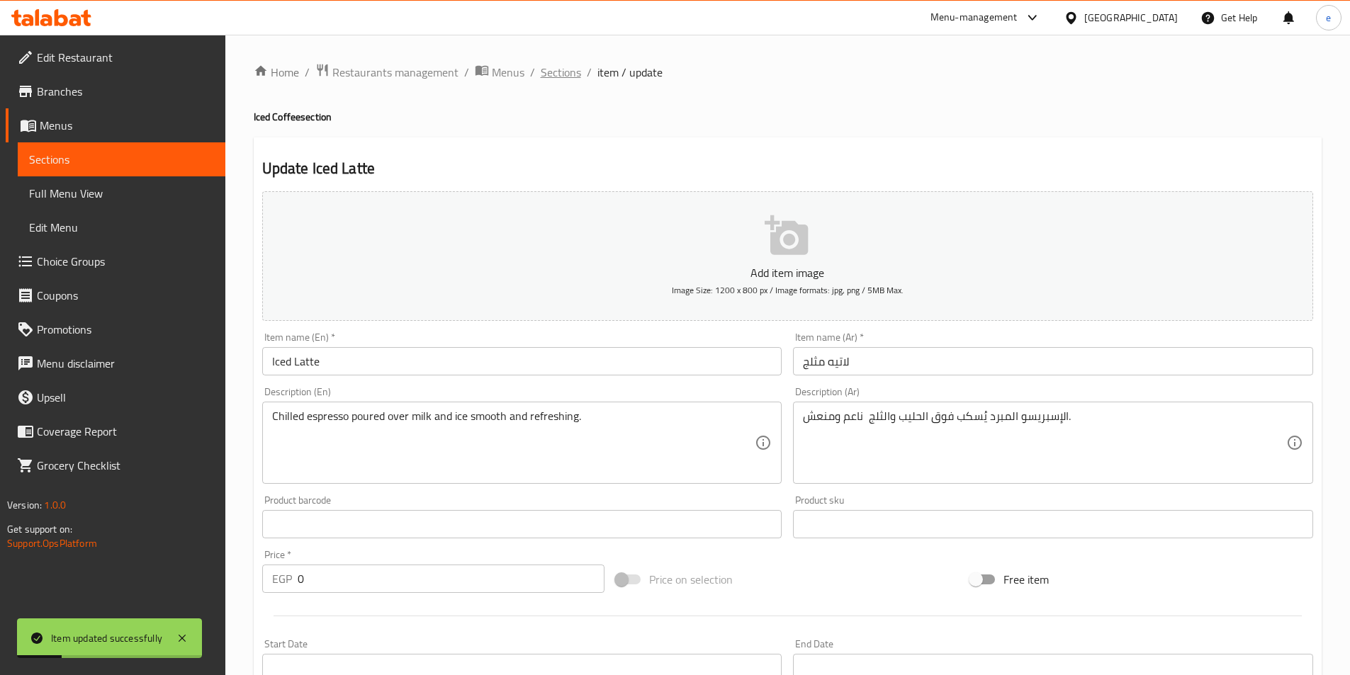
click at [571, 72] on span "Sections" at bounding box center [561, 72] width 40 height 17
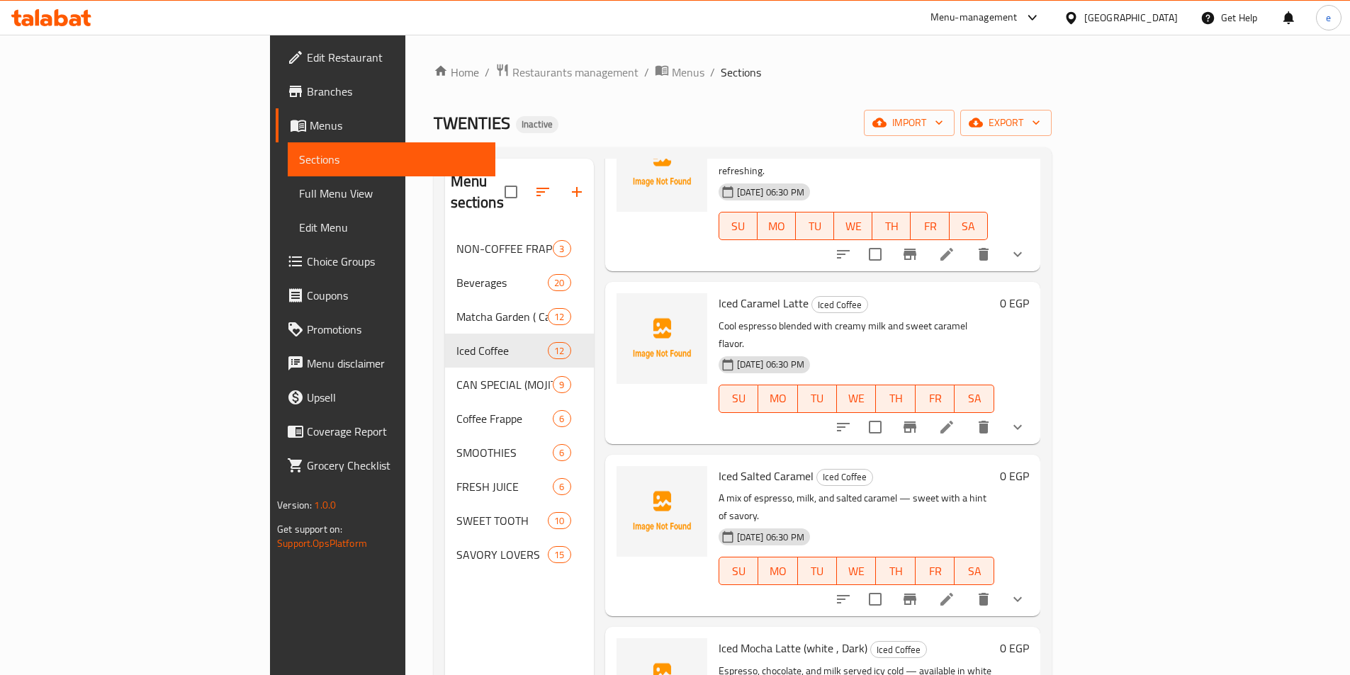
scroll to position [142, 0]
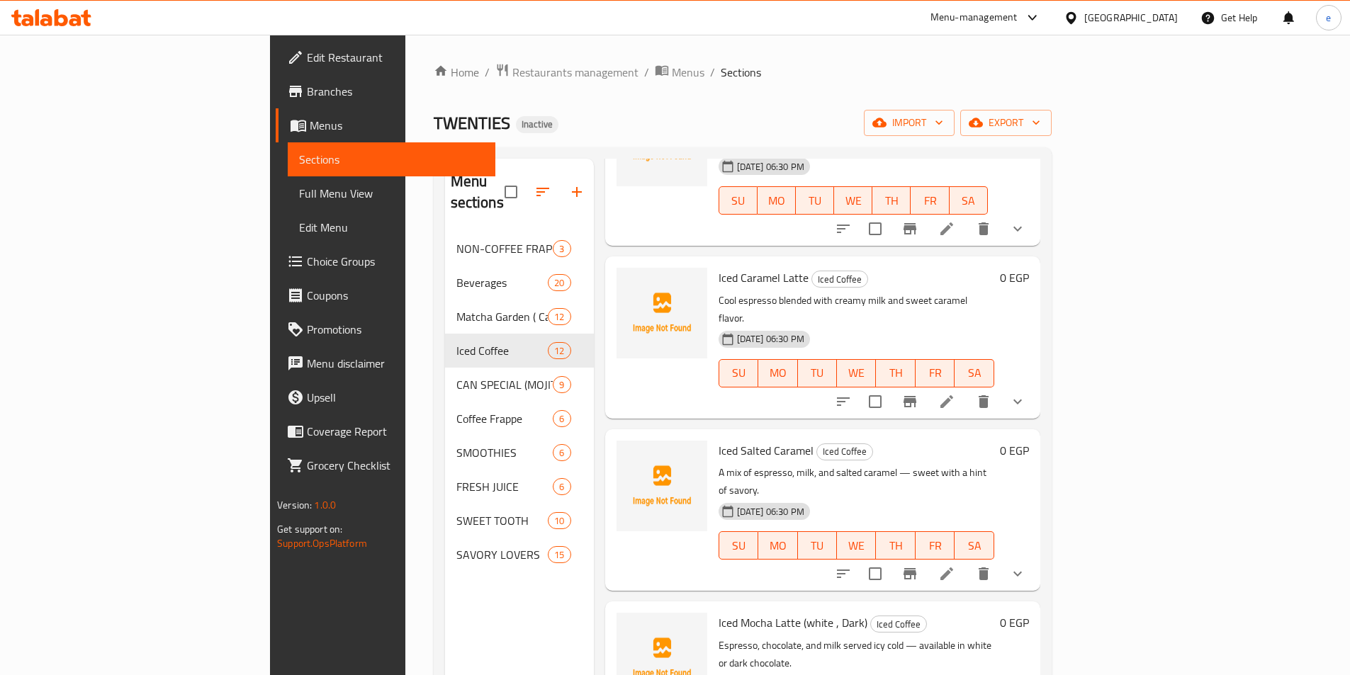
click at [1022, 399] on icon "show more" at bounding box center [1017, 401] width 9 height 5
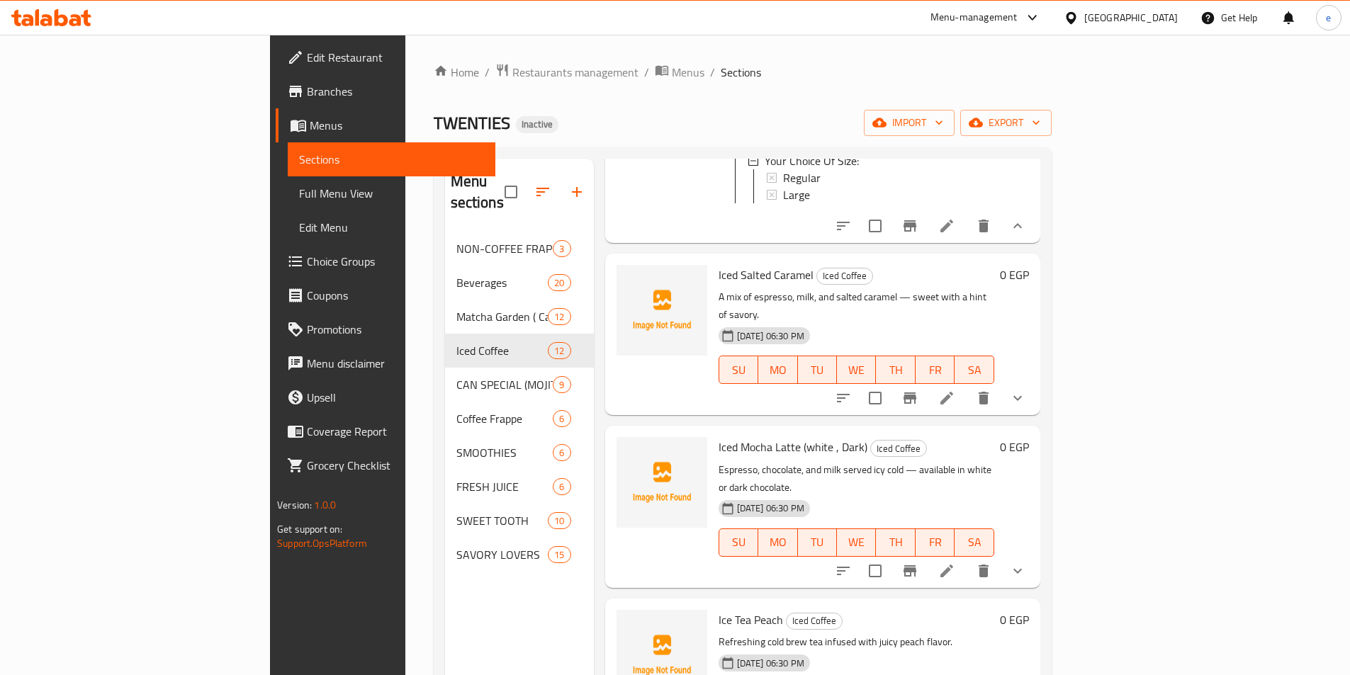
scroll to position [496, 0]
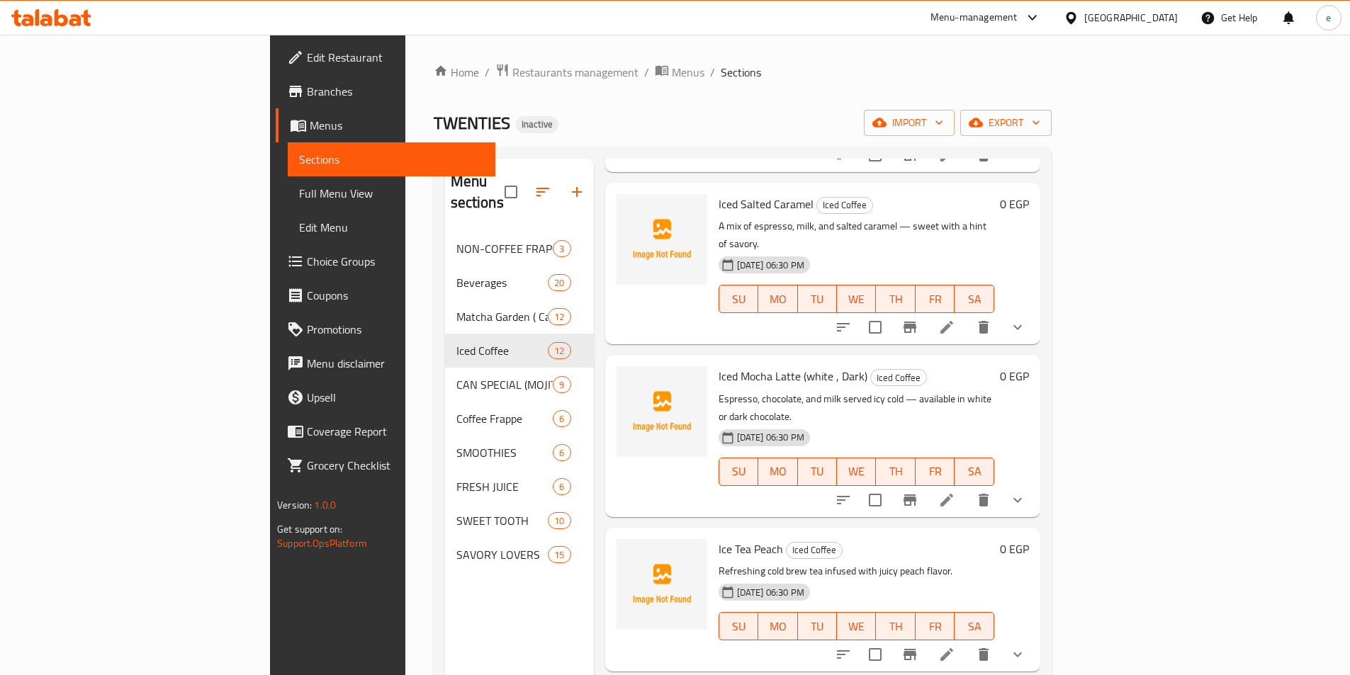
click at [1026, 492] on icon "show more" at bounding box center [1017, 500] width 17 height 17
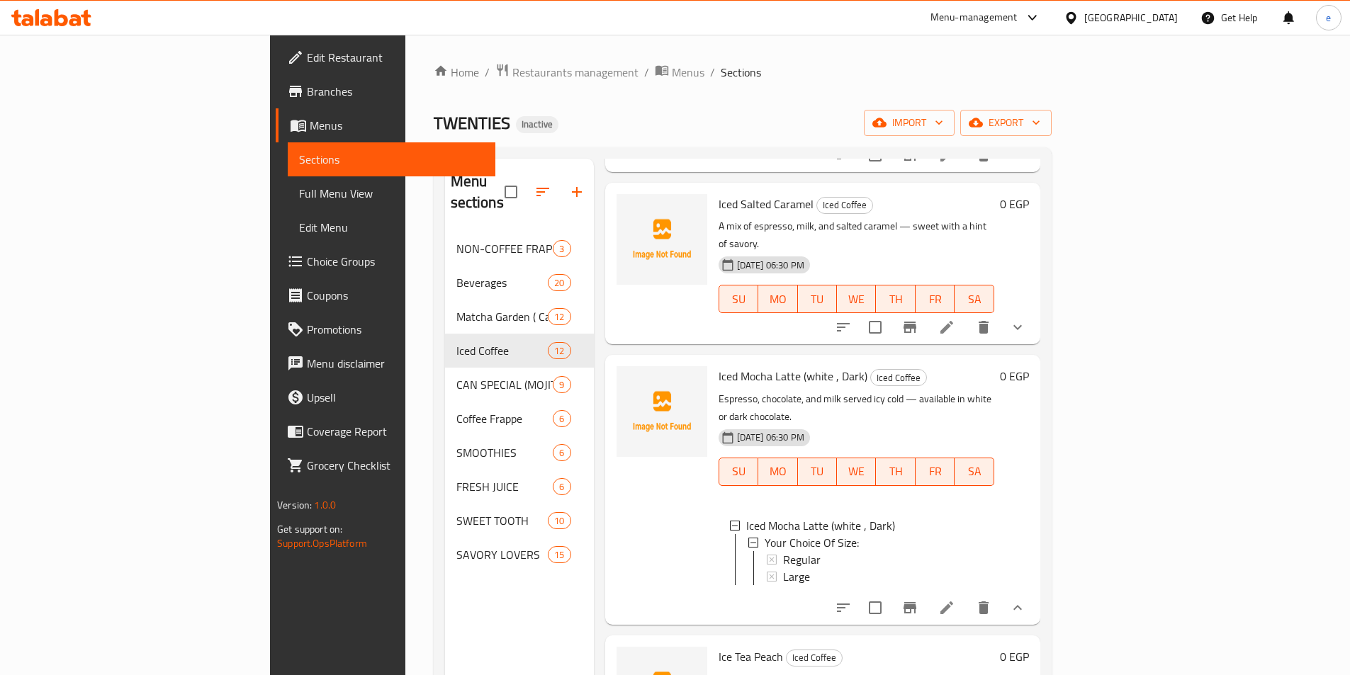
scroll to position [2, 0]
click at [955, 600] on icon at bounding box center [946, 608] width 17 height 17
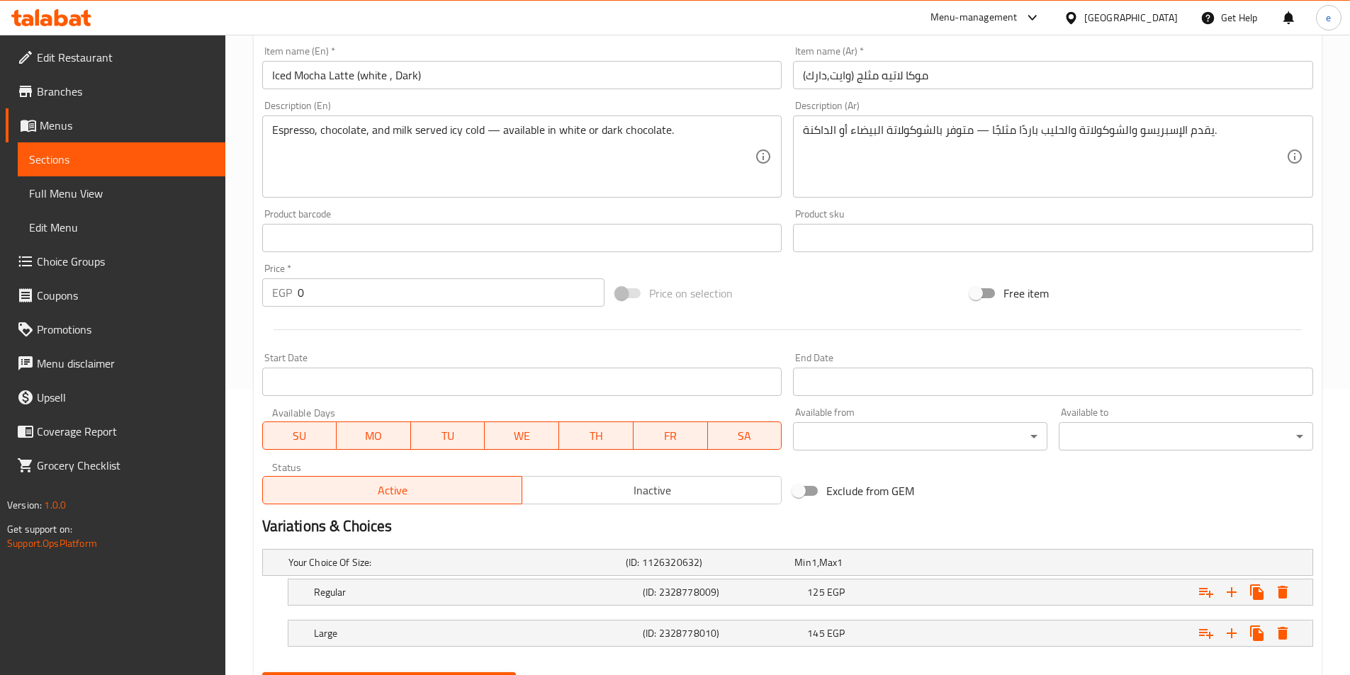
scroll to position [358, 0]
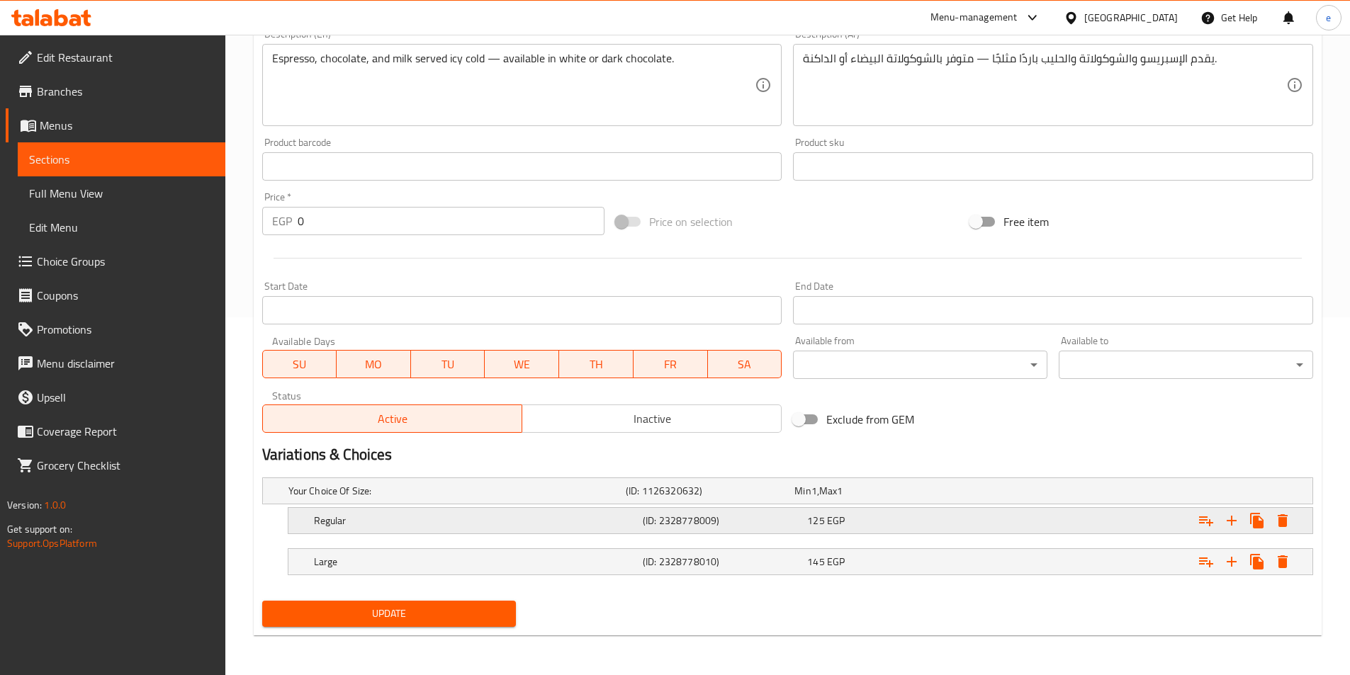
click at [811, 522] on span "125" at bounding box center [815, 521] width 17 height 18
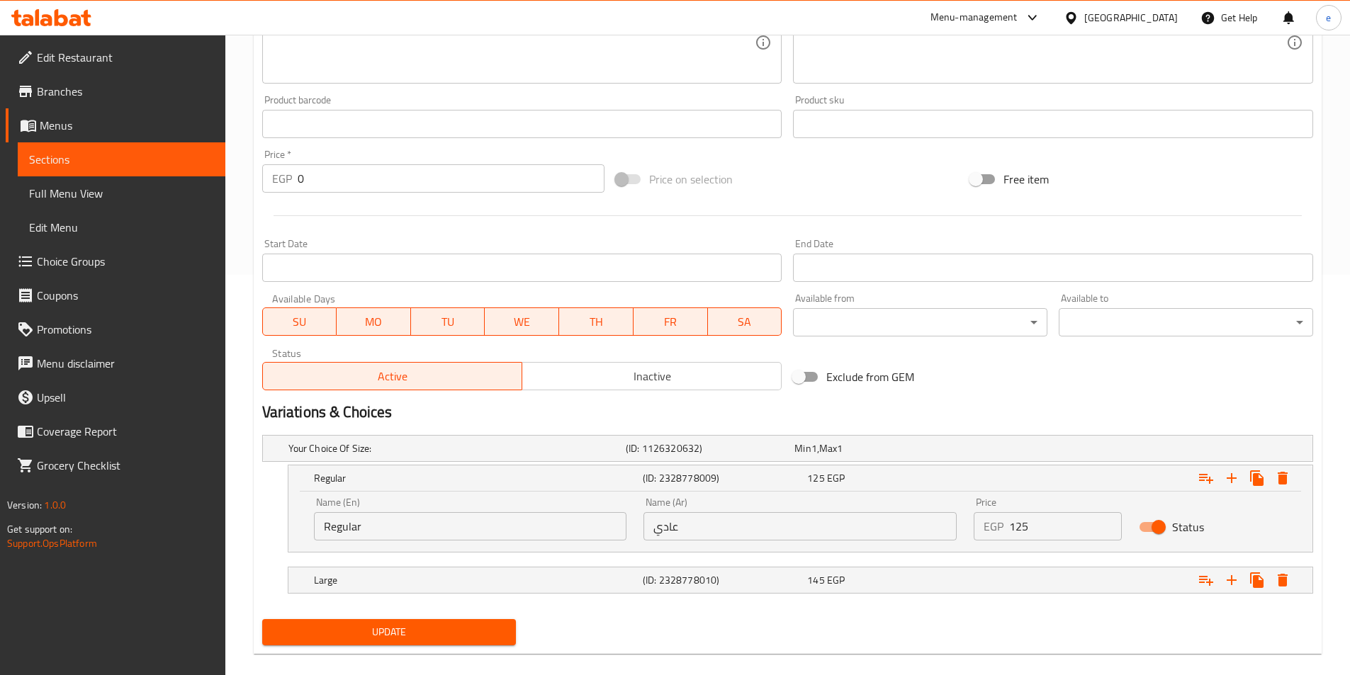
scroll to position [419, 0]
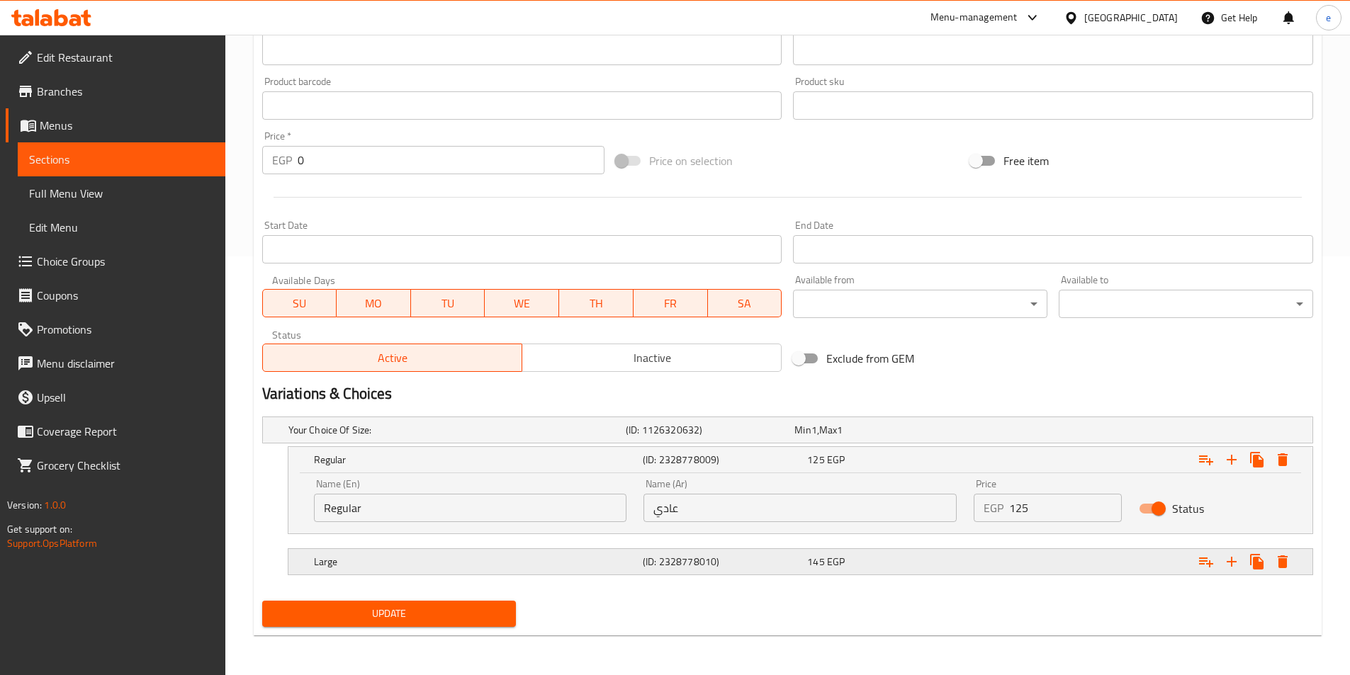
click at [823, 570] on span "145" at bounding box center [815, 562] width 17 height 18
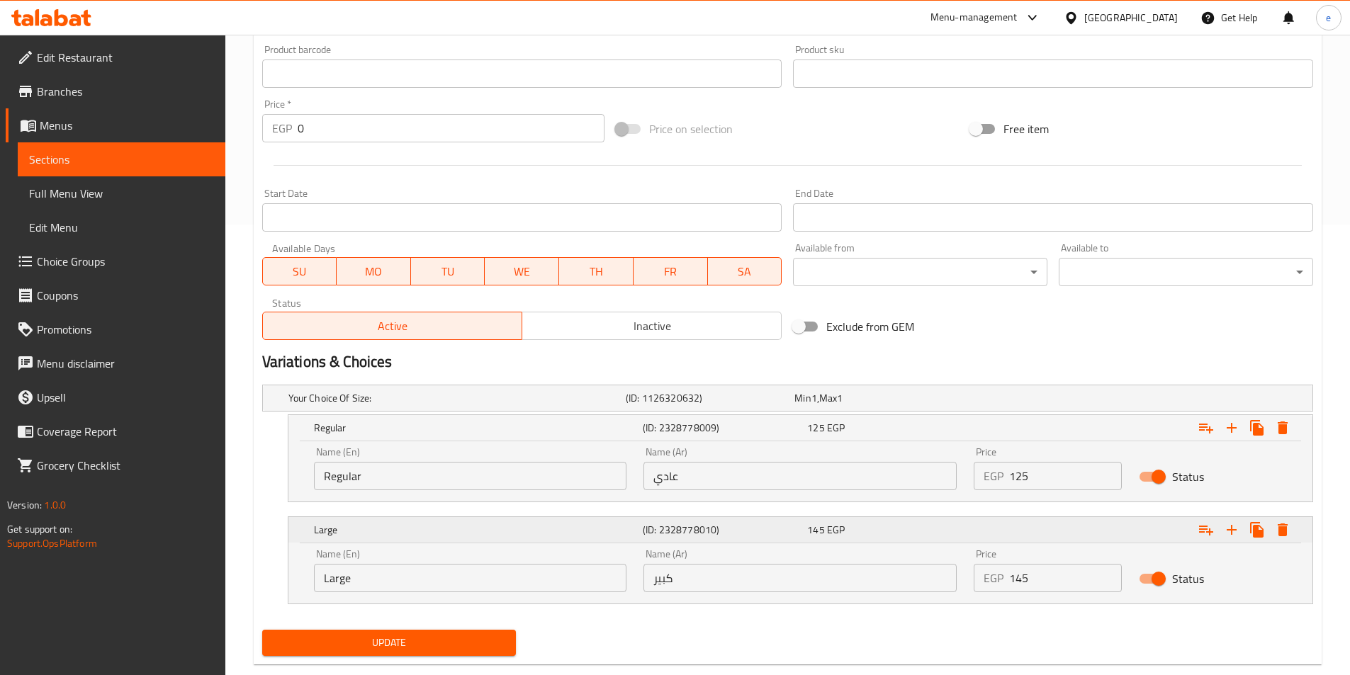
scroll to position [480, 0]
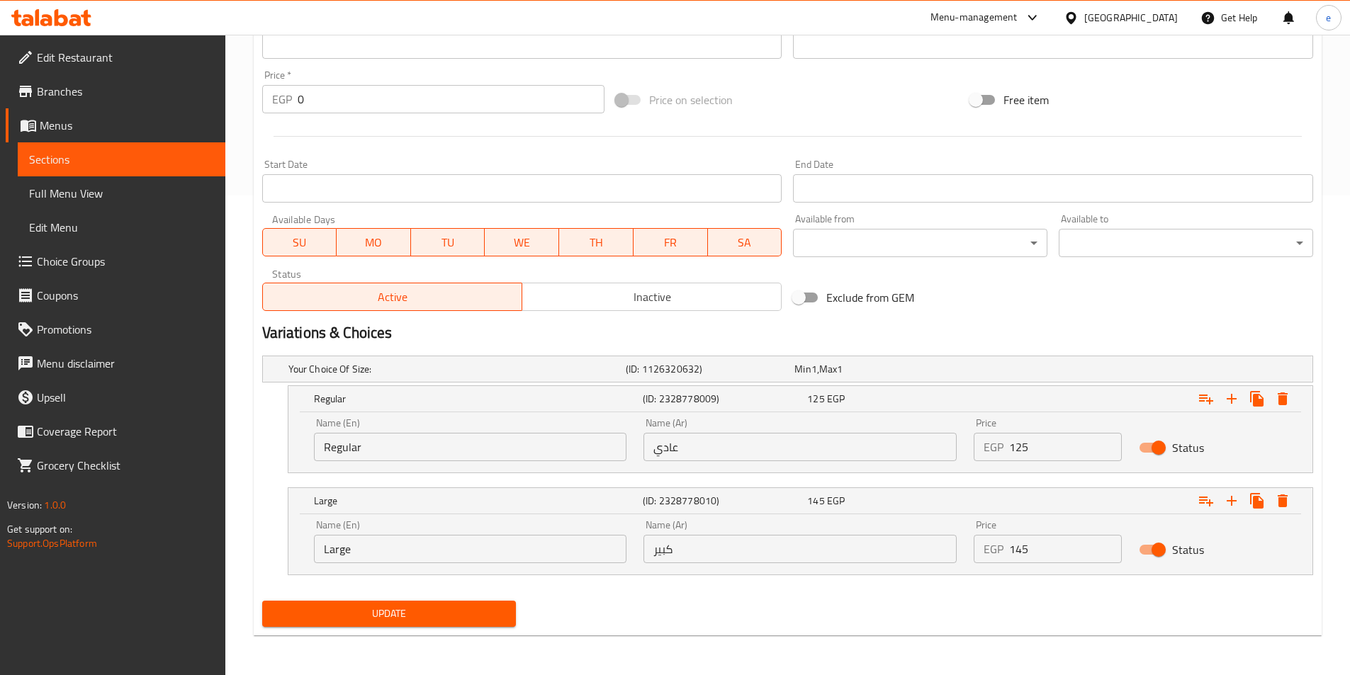
click at [108, 196] on span "Full Menu View" at bounding box center [121, 193] width 185 height 17
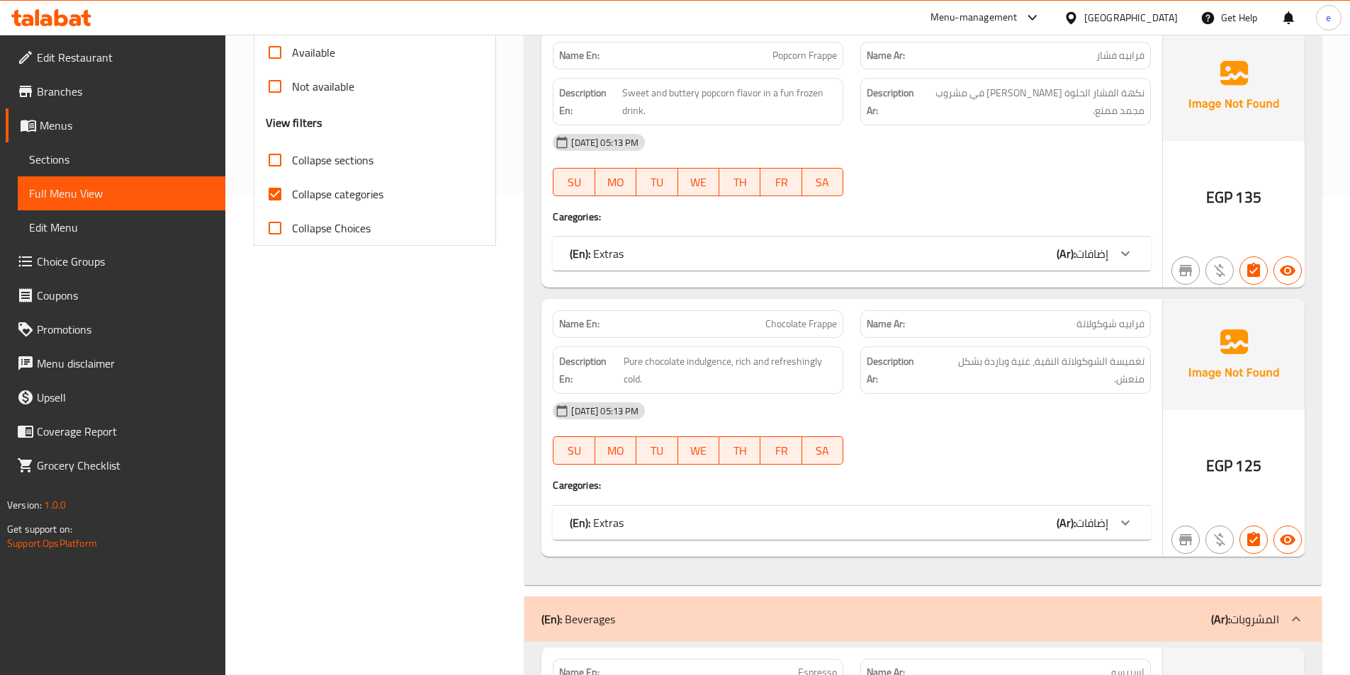
click at [335, 169] on span "Collapse sections" at bounding box center [333, 160] width 82 height 17
click at [292, 169] on input "Collapse sections" at bounding box center [275, 160] width 34 height 34
checkbox input "true"
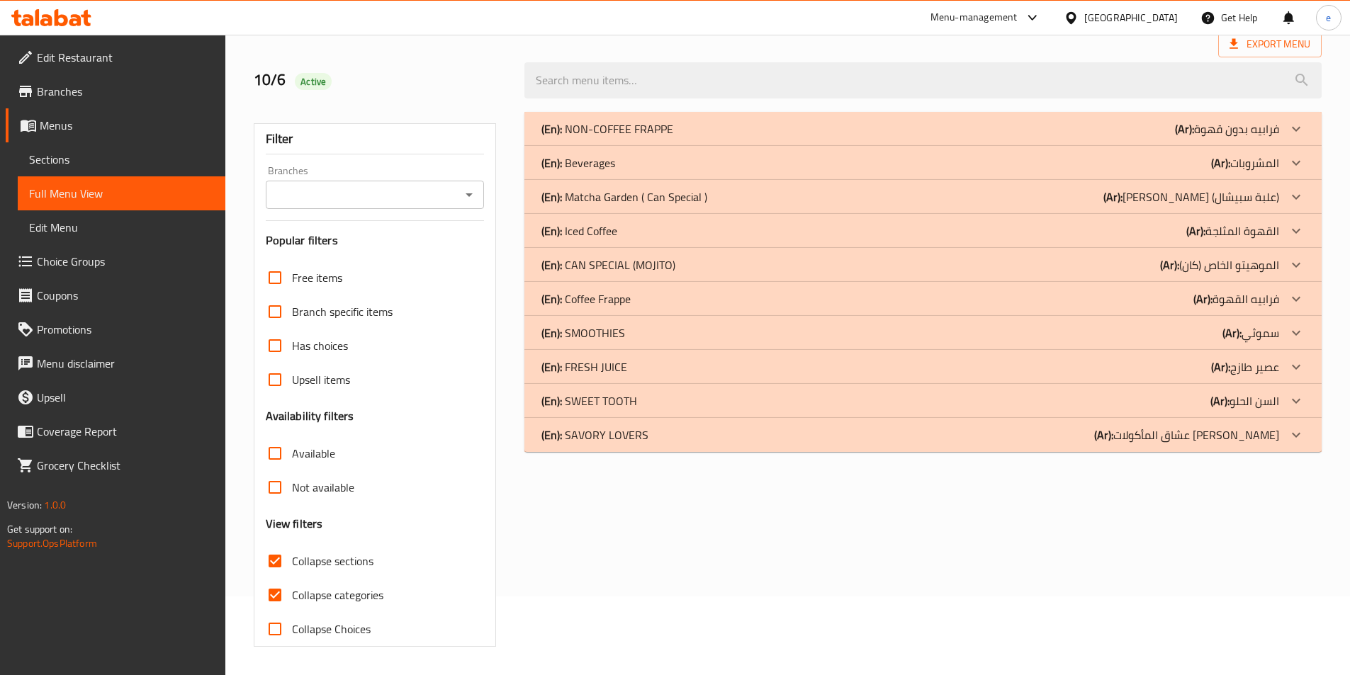
click at [338, 587] on span "Collapse categories" at bounding box center [337, 595] width 91 height 17
click at [292, 578] on input "Collapse categories" at bounding box center [275, 595] width 34 height 34
checkbox input "false"
click at [638, 230] on div "(En): Iced Coffee (Ar): القهوة المثلجة" at bounding box center [910, 231] width 738 height 17
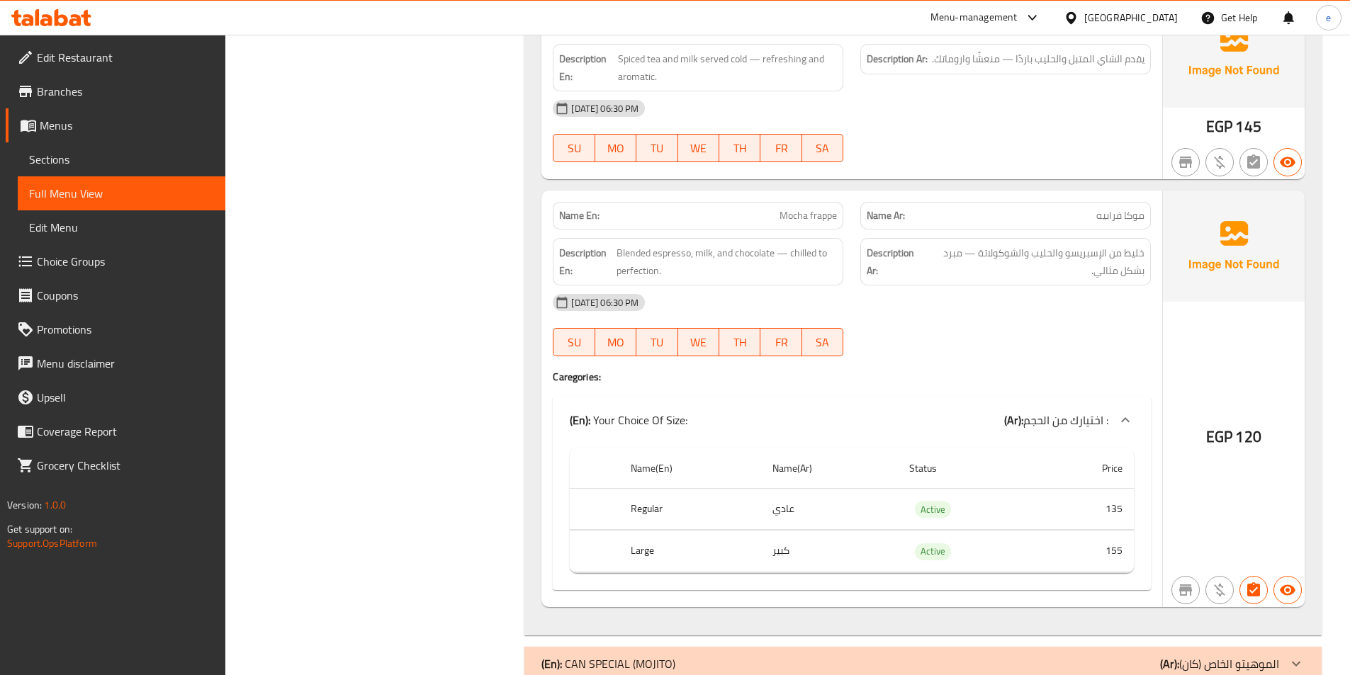
scroll to position [3906, 0]
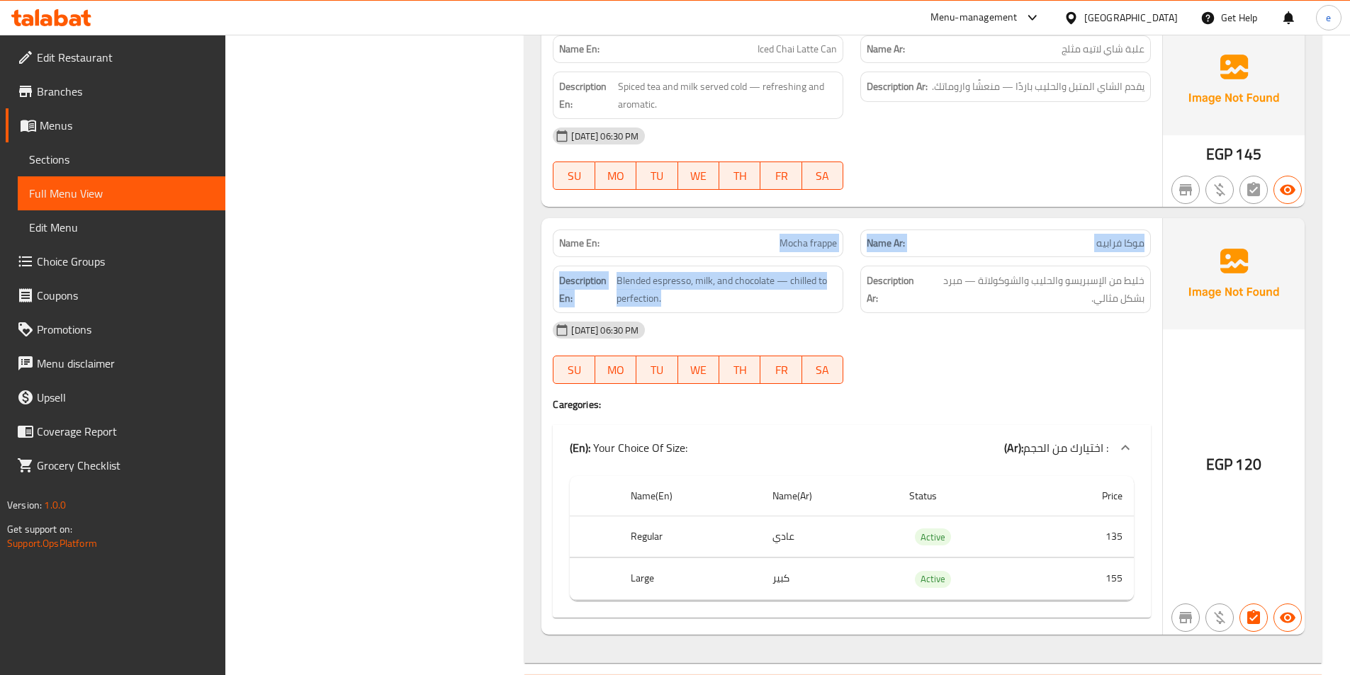
drag, startPoint x: 768, startPoint y: 210, endPoint x: 857, endPoint y: 228, distance: 90.5
click at [857, 228] on div "Name En: Mocha frappe Name Ar: موكا فرابيه Description En: Blended espresso, mi…" at bounding box center [851, 426] width 621 height 416
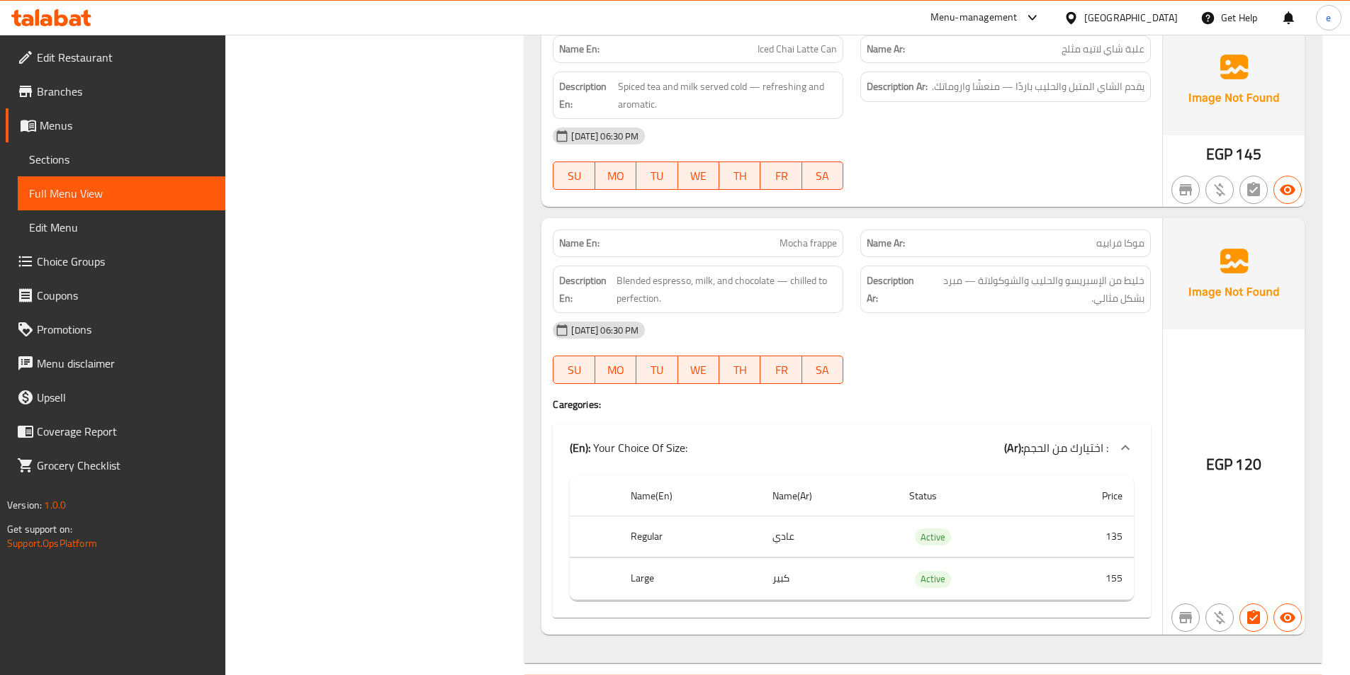
click at [1136, 381] on div "Name En: Mocha frappe Name Ar: موكا فرابيه Description En: Blended espresso, mi…" at bounding box center [851, 426] width 621 height 416
click at [1248, 451] on span "120" at bounding box center [1248, 465] width 26 height 28
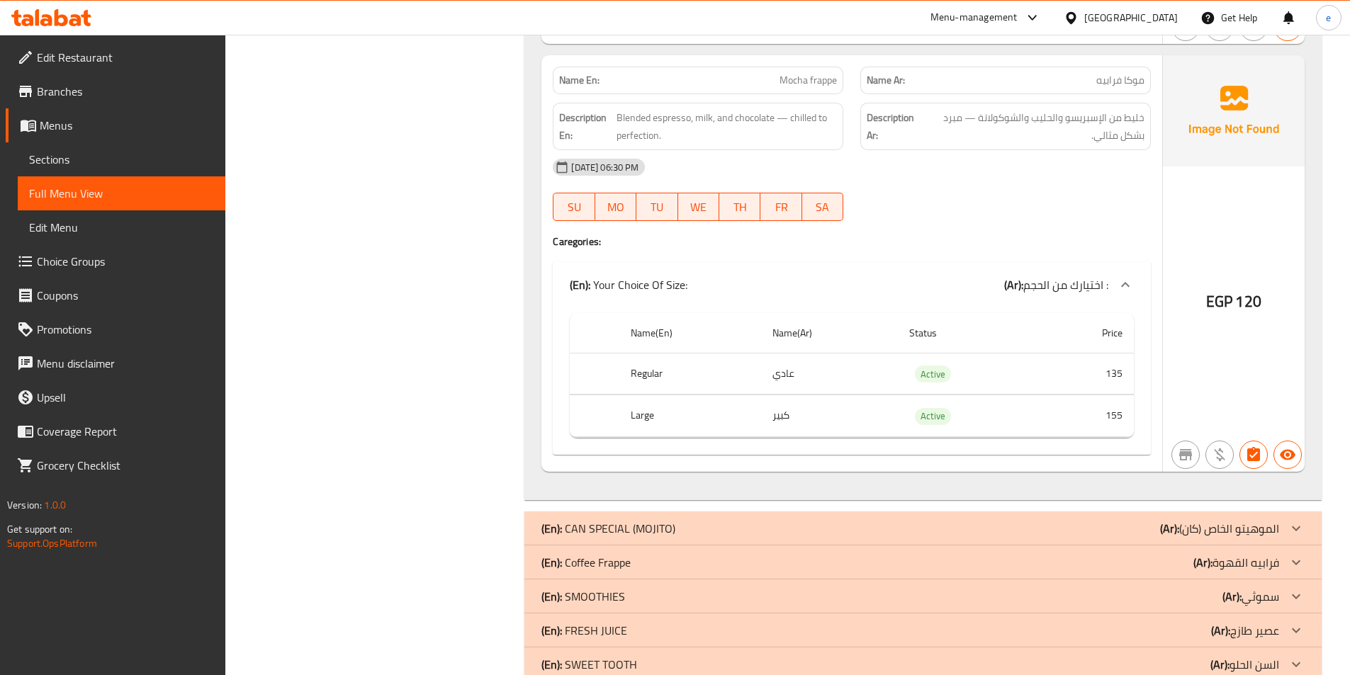
scroll to position [4103, 0]
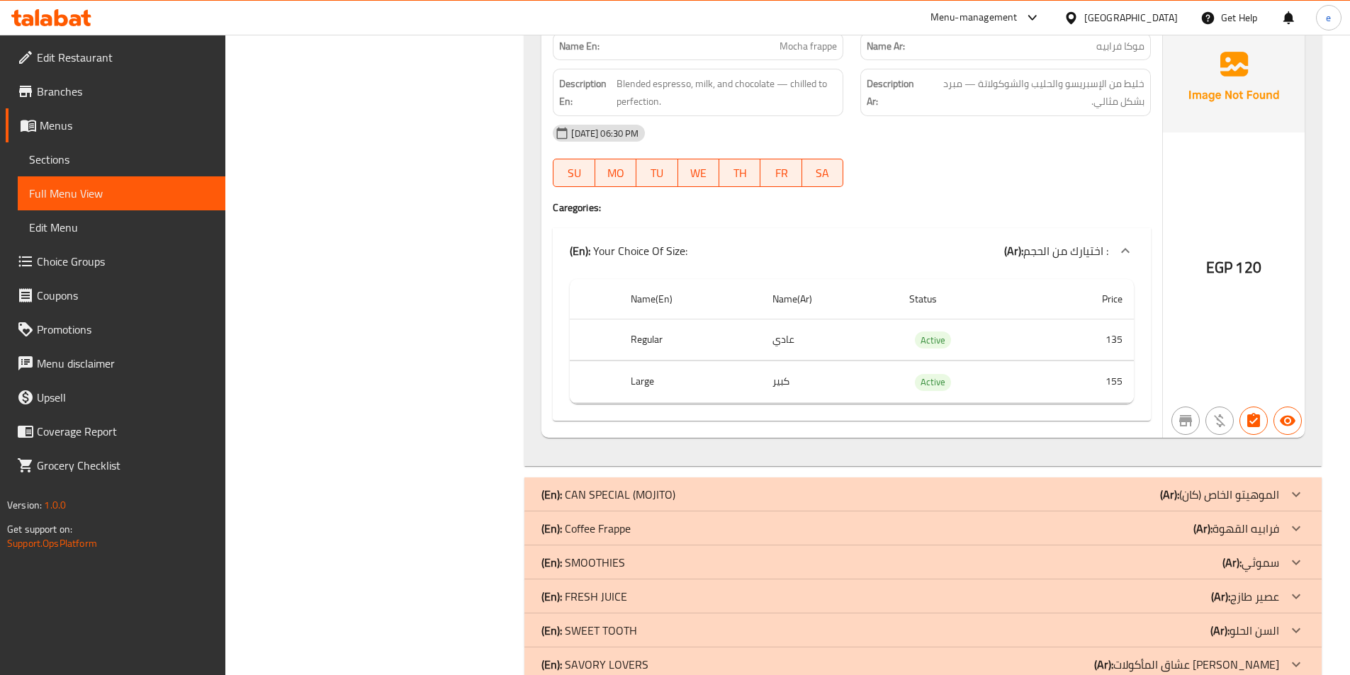
click at [585, 520] on p "(En): Coffee Frappe" at bounding box center [585, 528] width 89 height 17
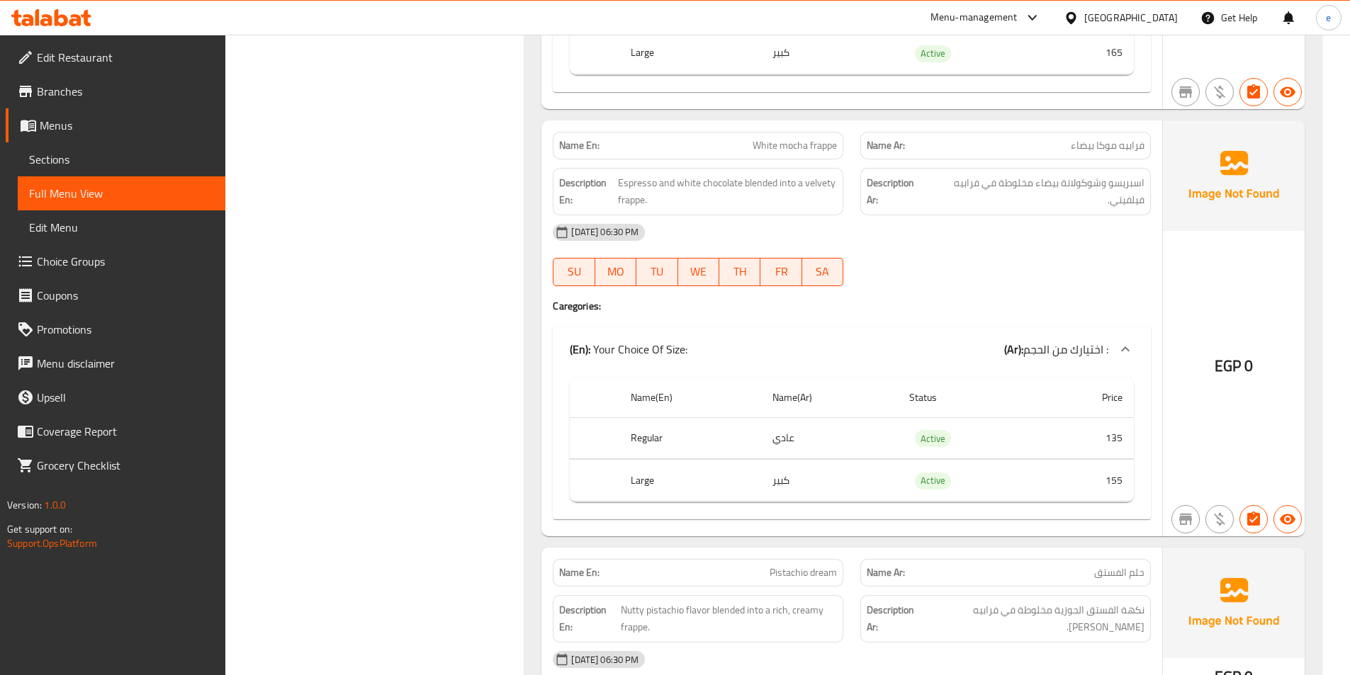
scroll to position [6439, 0]
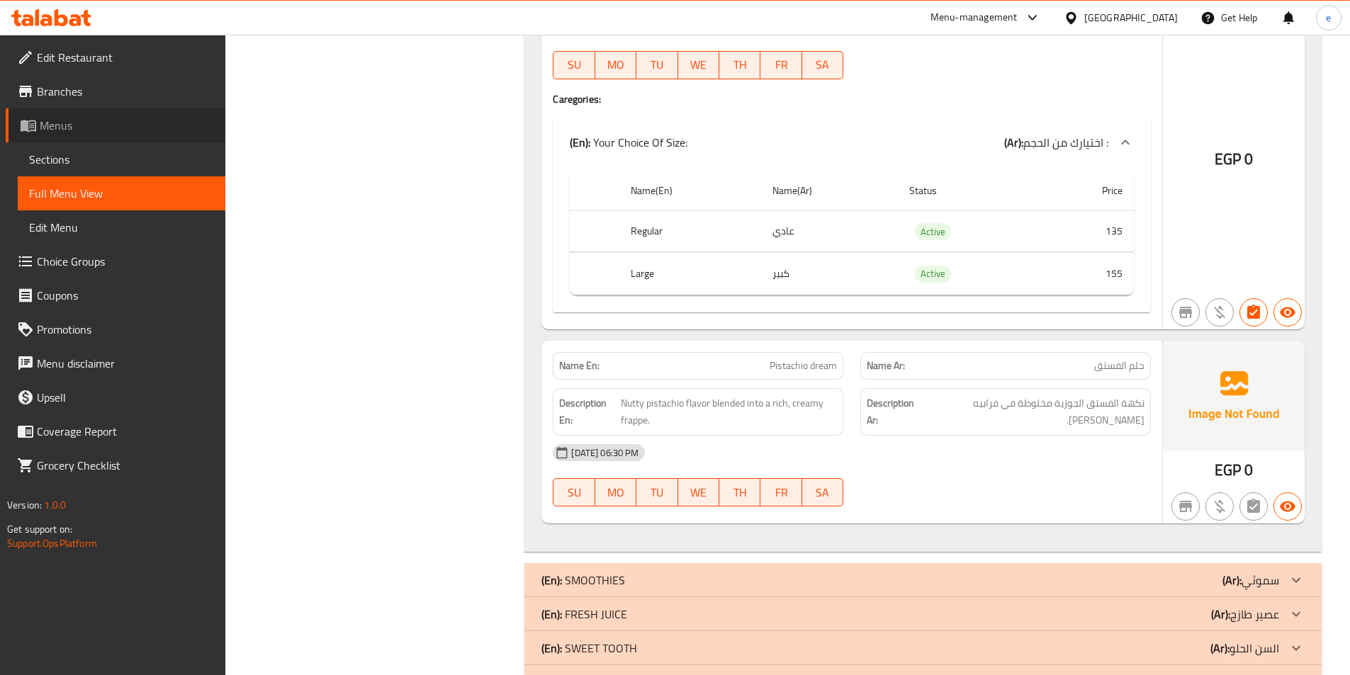
click at [113, 116] on link "Menus" at bounding box center [116, 125] width 220 height 34
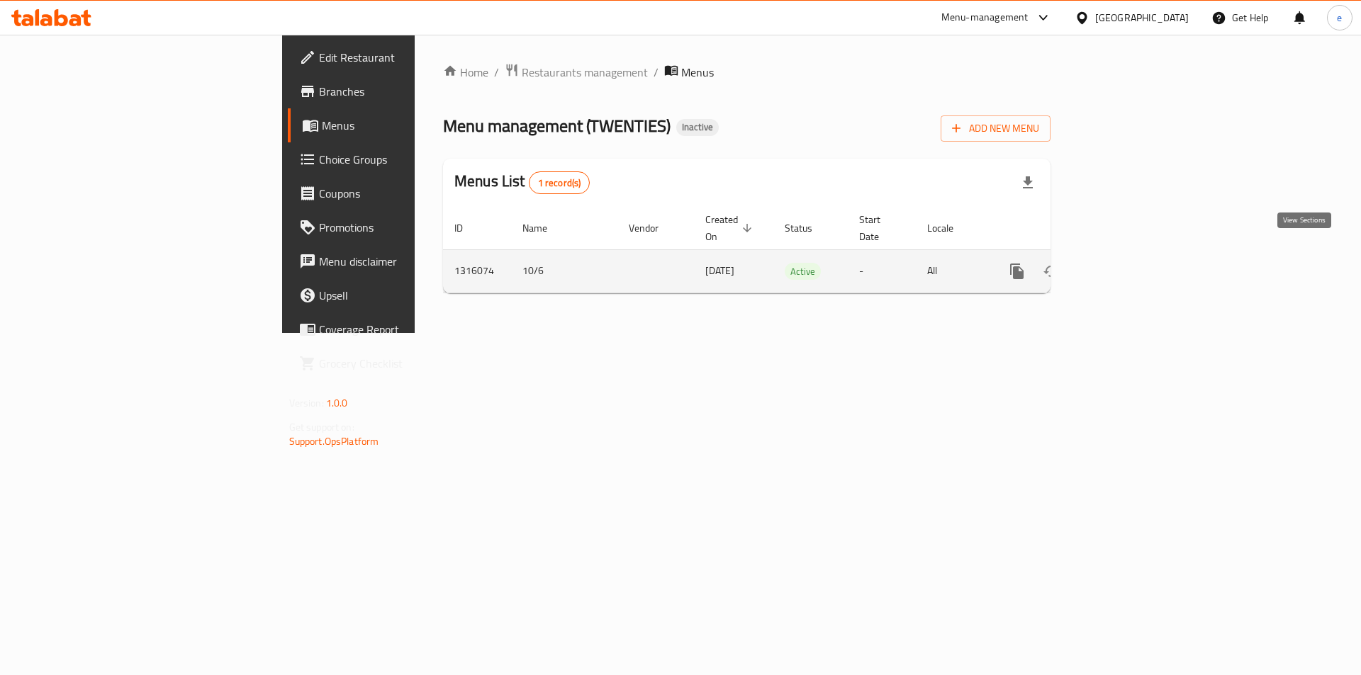
click at [1128, 263] on icon "enhanced table" at bounding box center [1119, 271] width 17 height 17
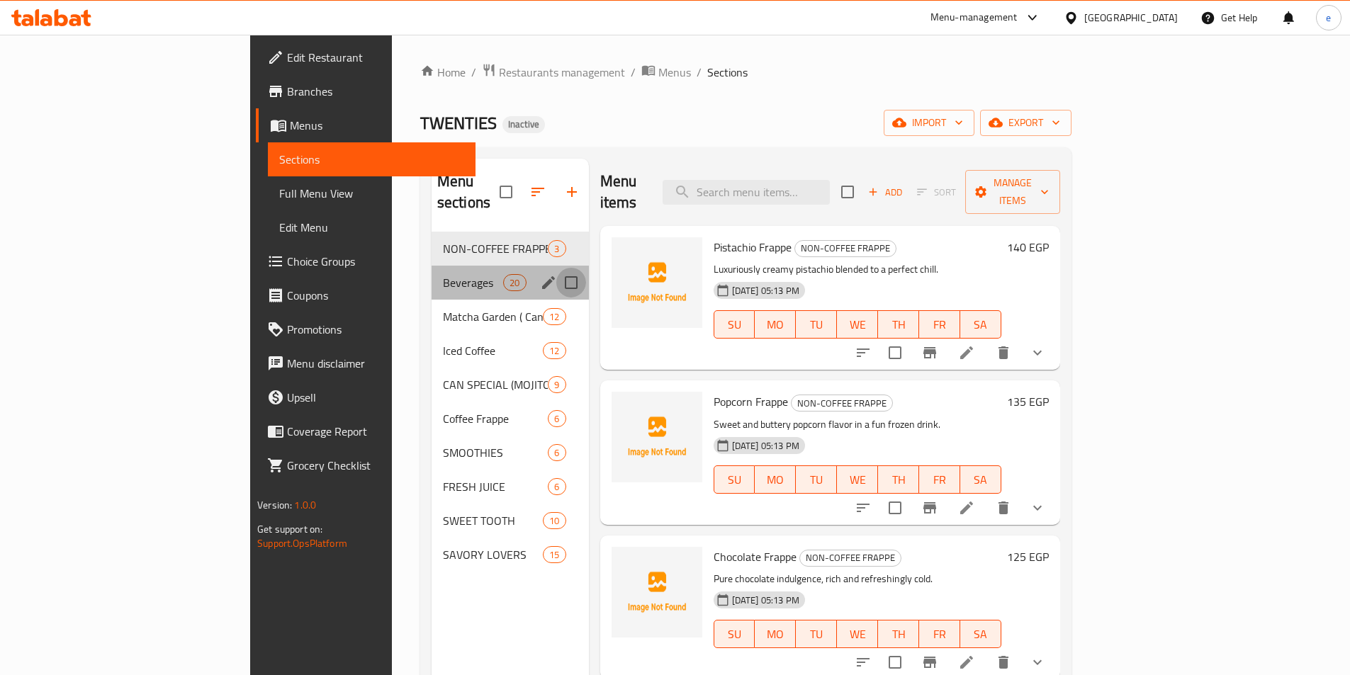
click at [556, 268] on input "Menu sections" at bounding box center [571, 283] width 30 height 30
checkbox input "true"
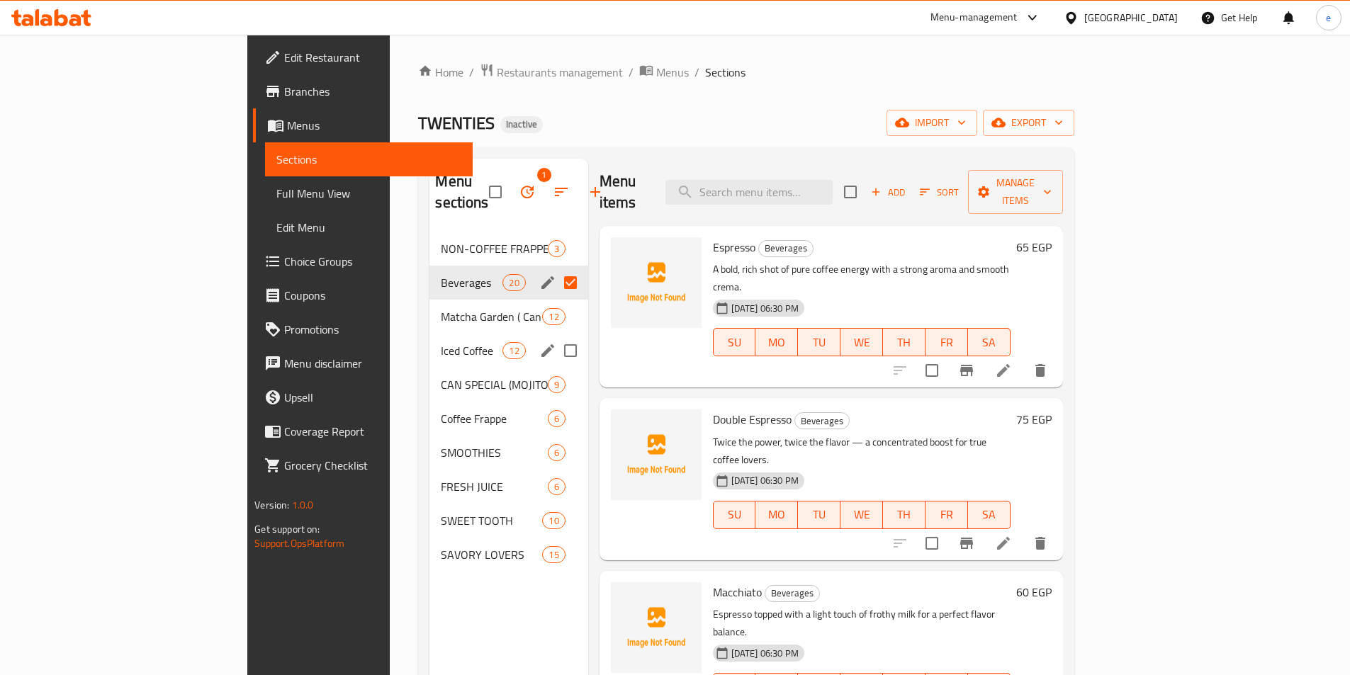
click at [556, 336] on input "Menu sections" at bounding box center [571, 351] width 30 height 30
checkbox input "true"
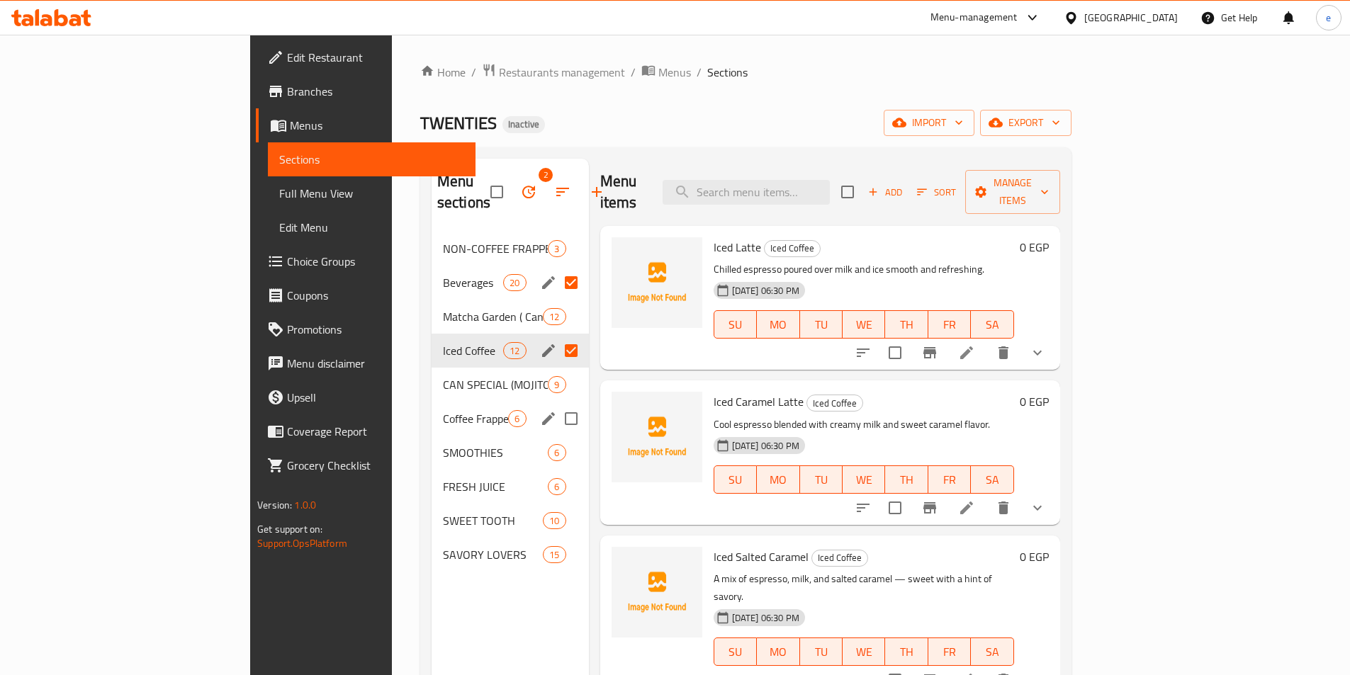
click at [556, 404] on input "Menu sections" at bounding box center [571, 419] width 30 height 30
checkbox input "true"
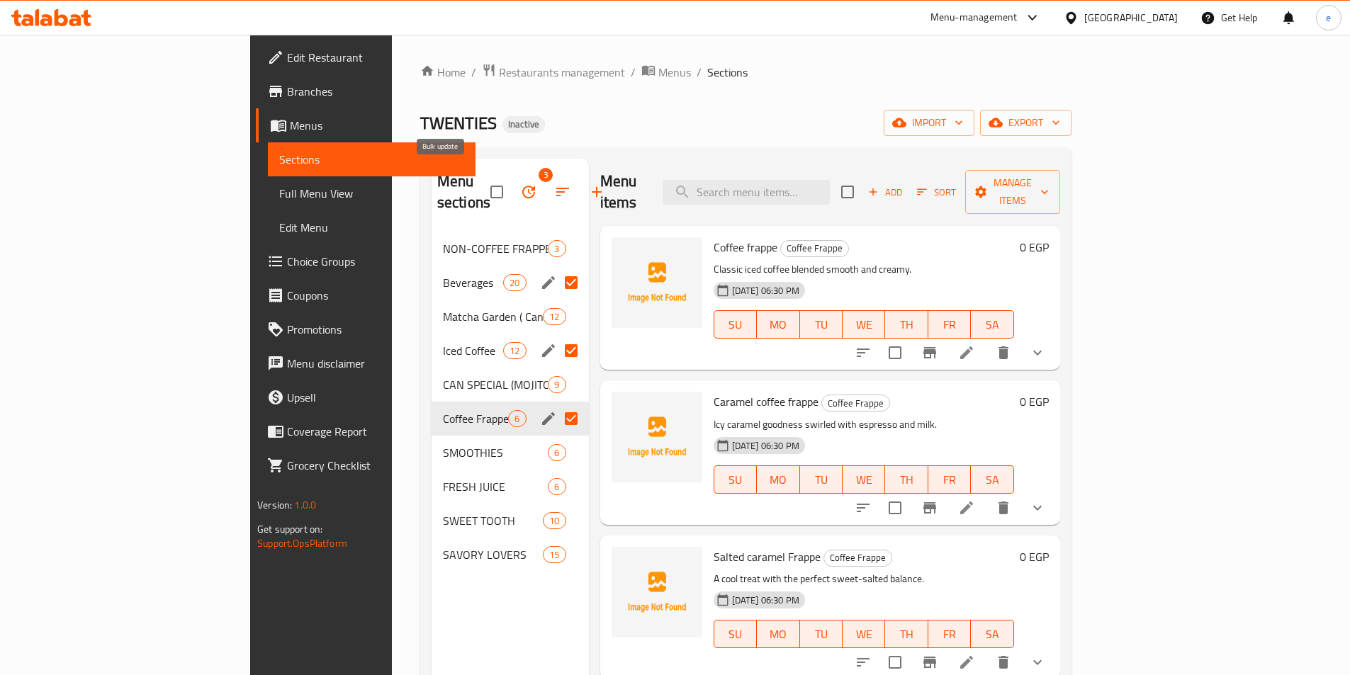
click at [520, 188] on icon "button" at bounding box center [528, 192] width 17 height 17
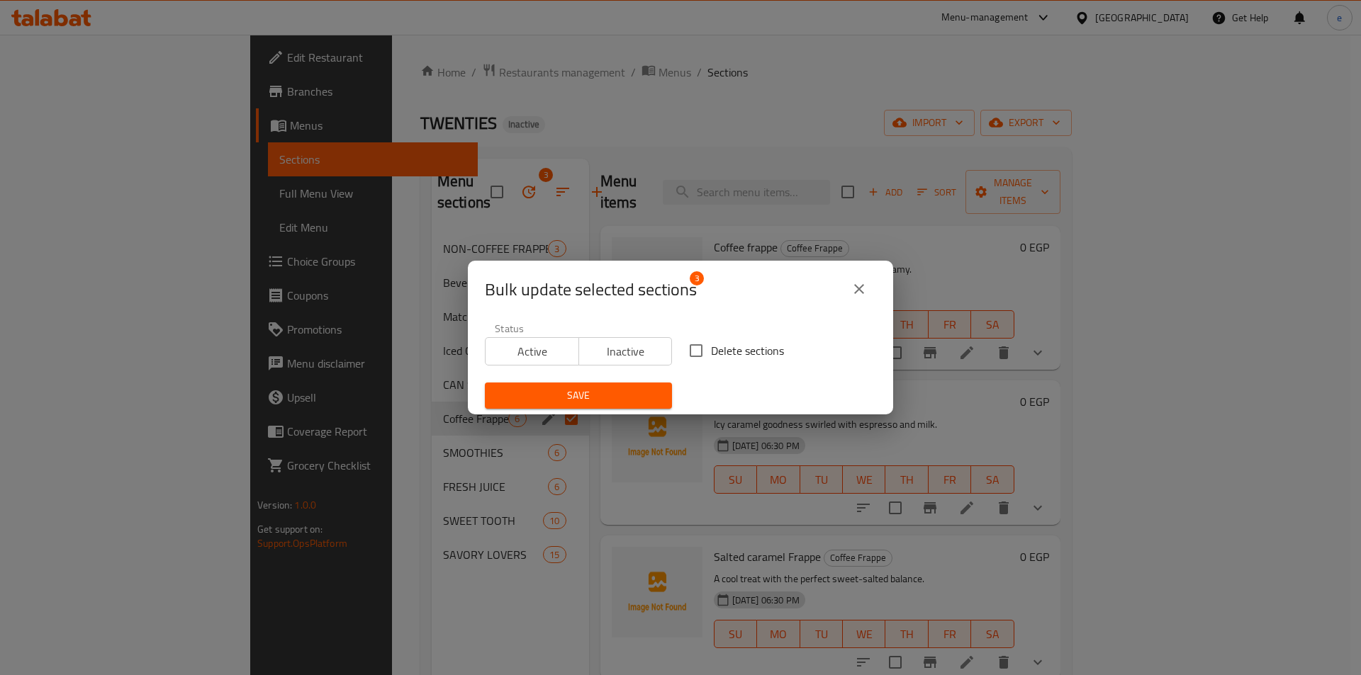
click at [711, 351] on span "Delete sections" at bounding box center [747, 350] width 73 height 17
click at [709, 351] on input "Delete sections" at bounding box center [696, 351] width 30 height 30
checkbox input "true"
click at [855, 290] on icon "close" at bounding box center [858, 289] width 17 height 17
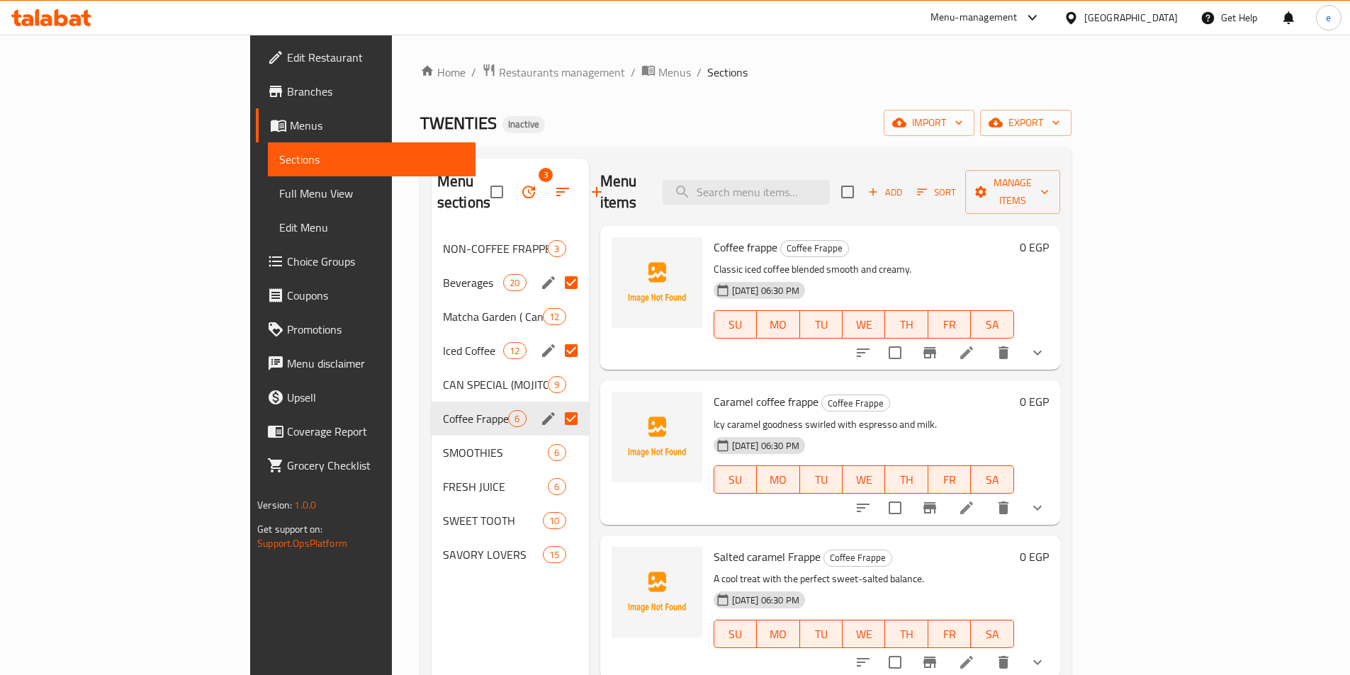
click at [733, 116] on div "TWENTIES Inactive import export" at bounding box center [745, 123] width 651 height 26
click at [573, 117] on div "TWENTIES Inactive import export" at bounding box center [745, 123] width 651 height 26
click at [556, 336] on input "Menu sections" at bounding box center [571, 351] width 30 height 30
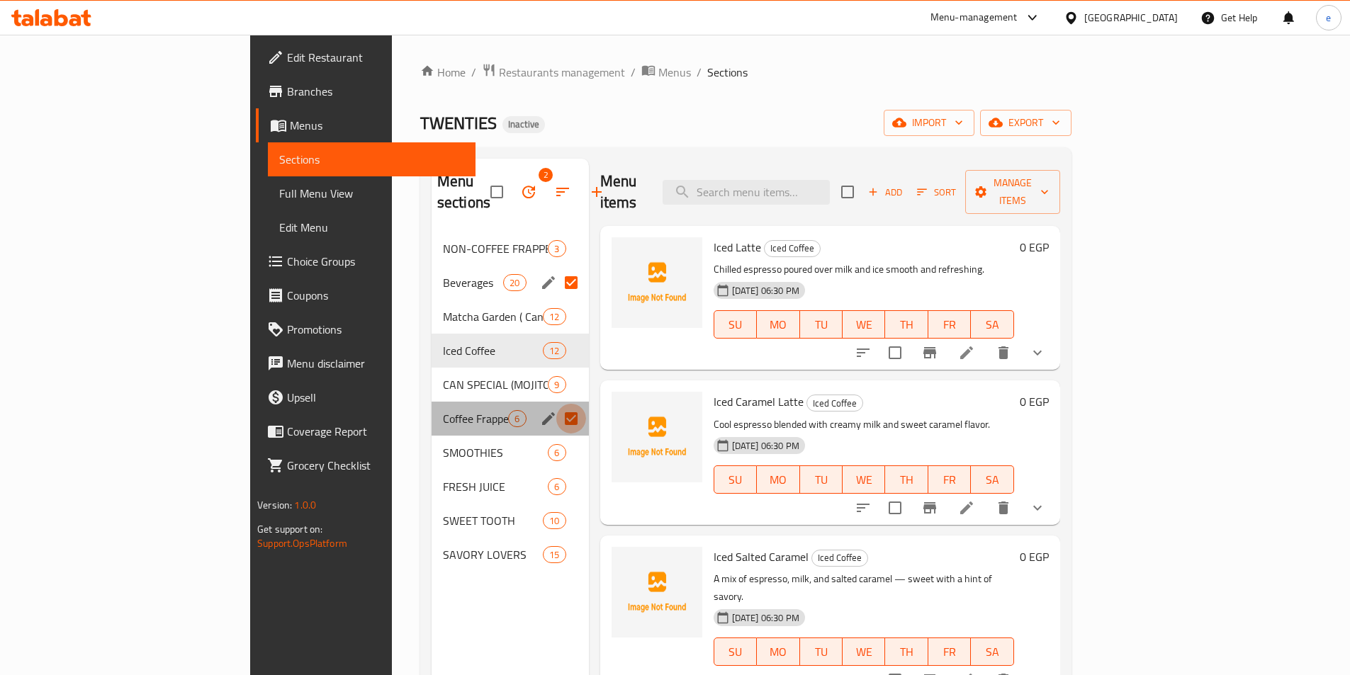
click at [556, 405] on input "Menu sections" at bounding box center [571, 419] width 30 height 30
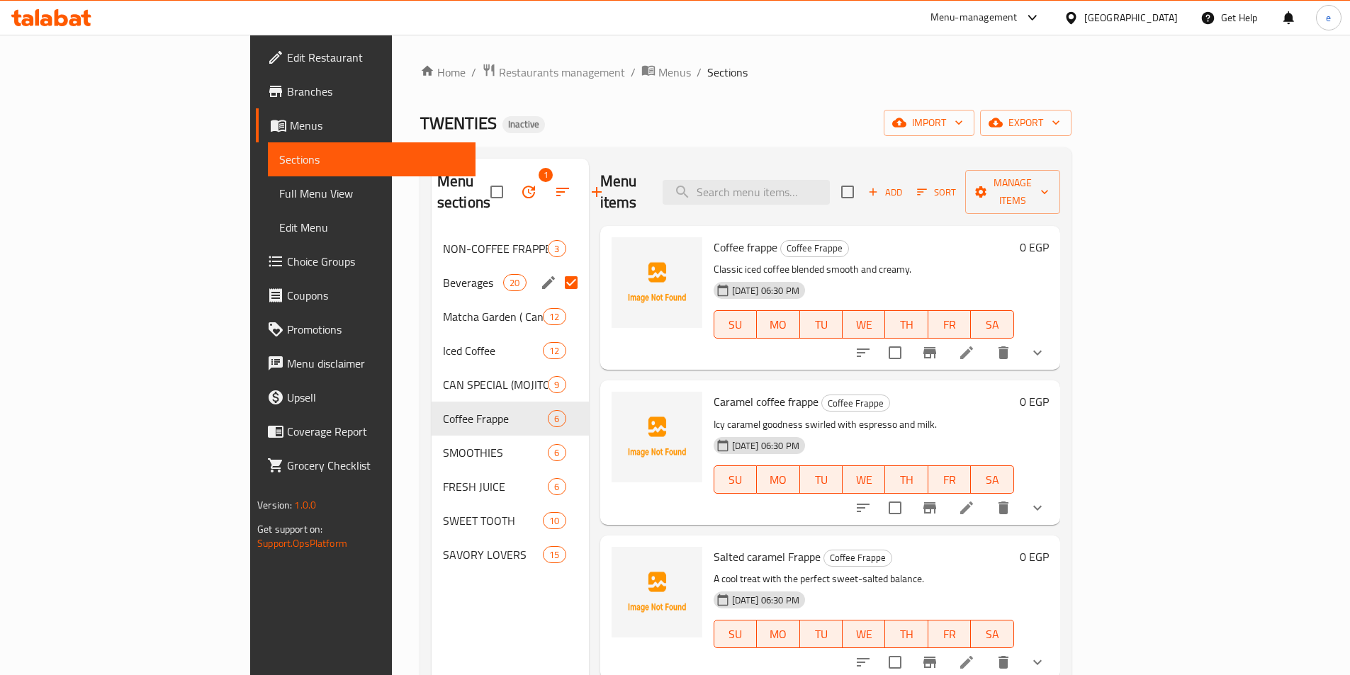
click at [556, 268] on input "Menu sections" at bounding box center [571, 283] width 30 height 30
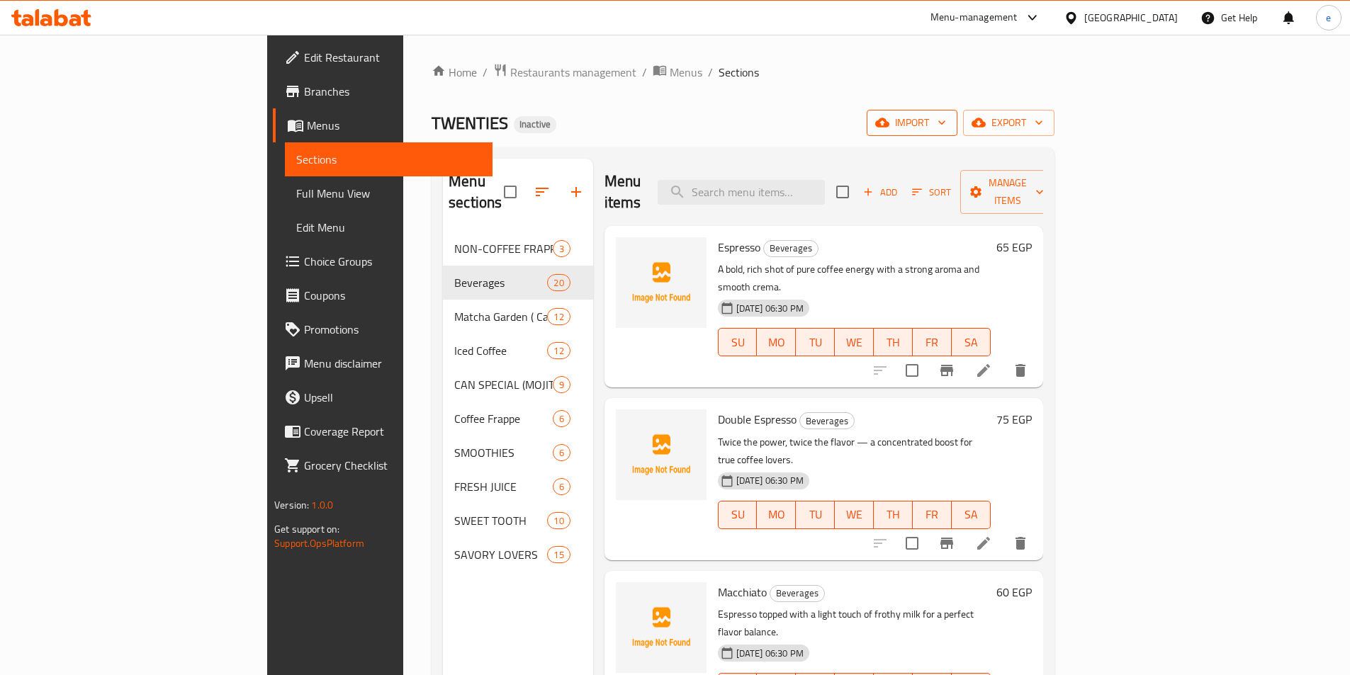
click at [946, 119] on span "import" at bounding box center [912, 123] width 68 height 18
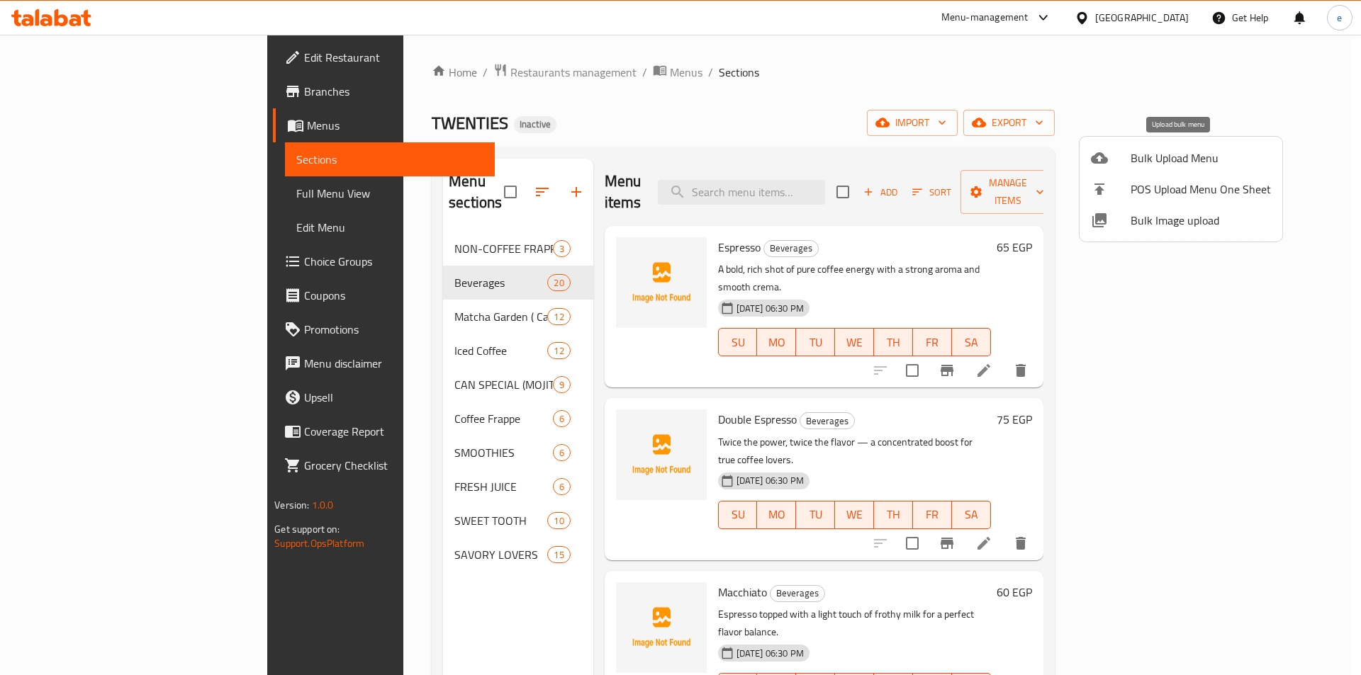
click at [1145, 165] on span "Bulk Upload Menu" at bounding box center [1200, 158] width 140 height 17
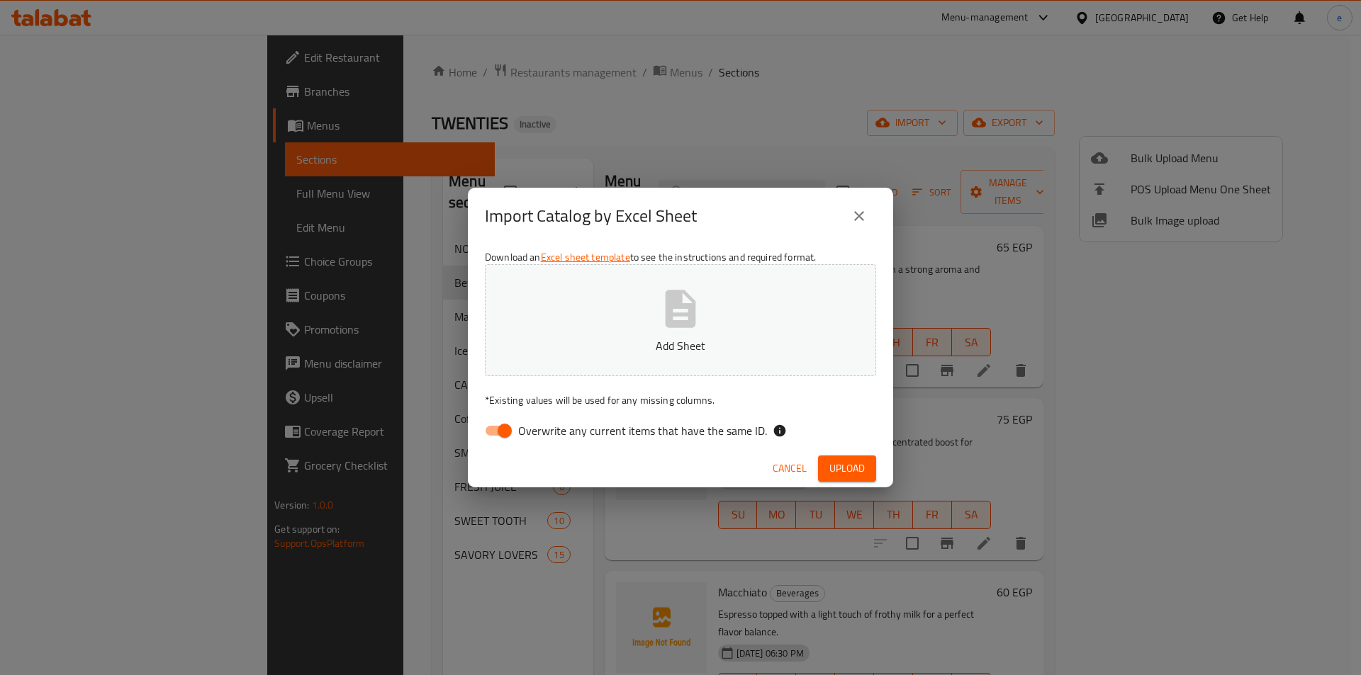
click at [505, 425] on input "Overwrite any current items that have the same ID." at bounding box center [504, 430] width 81 height 27
checkbox input "false"
click at [853, 466] on span "Upload" at bounding box center [846, 469] width 35 height 18
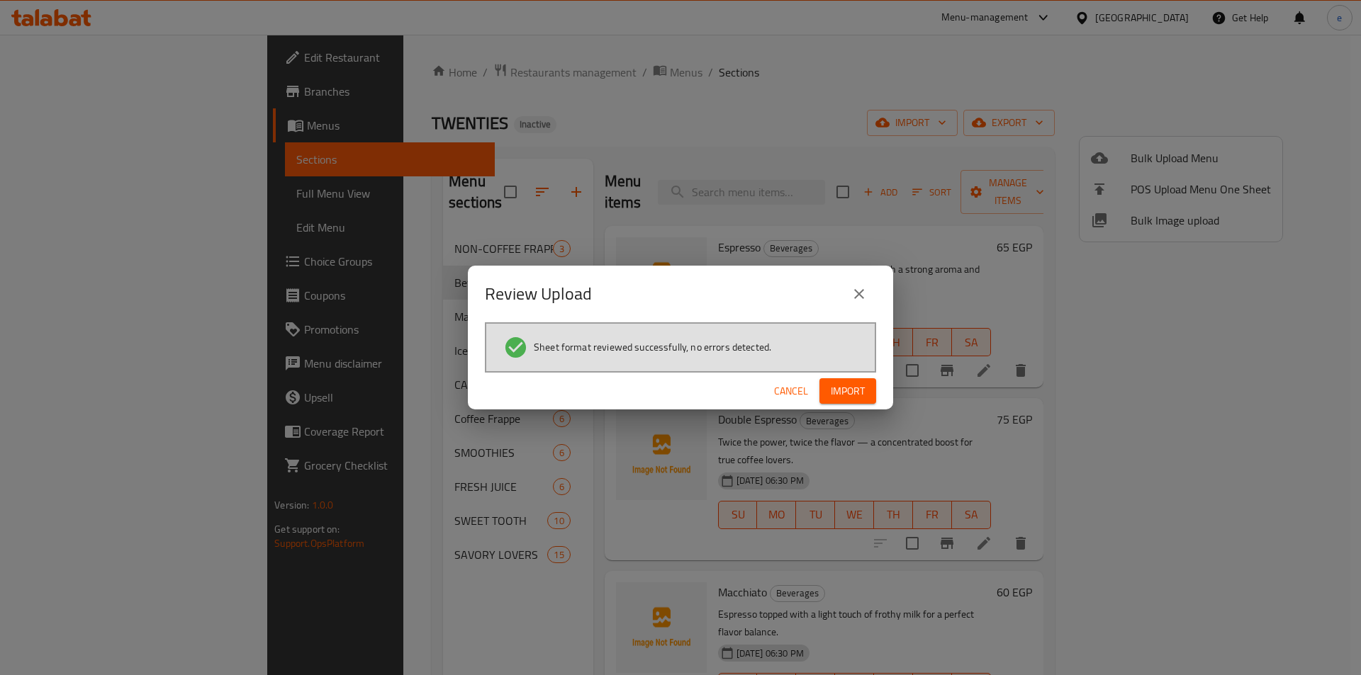
click at [794, 388] on span "Cancel" at bounding box center [791, 392] width 34 height 18
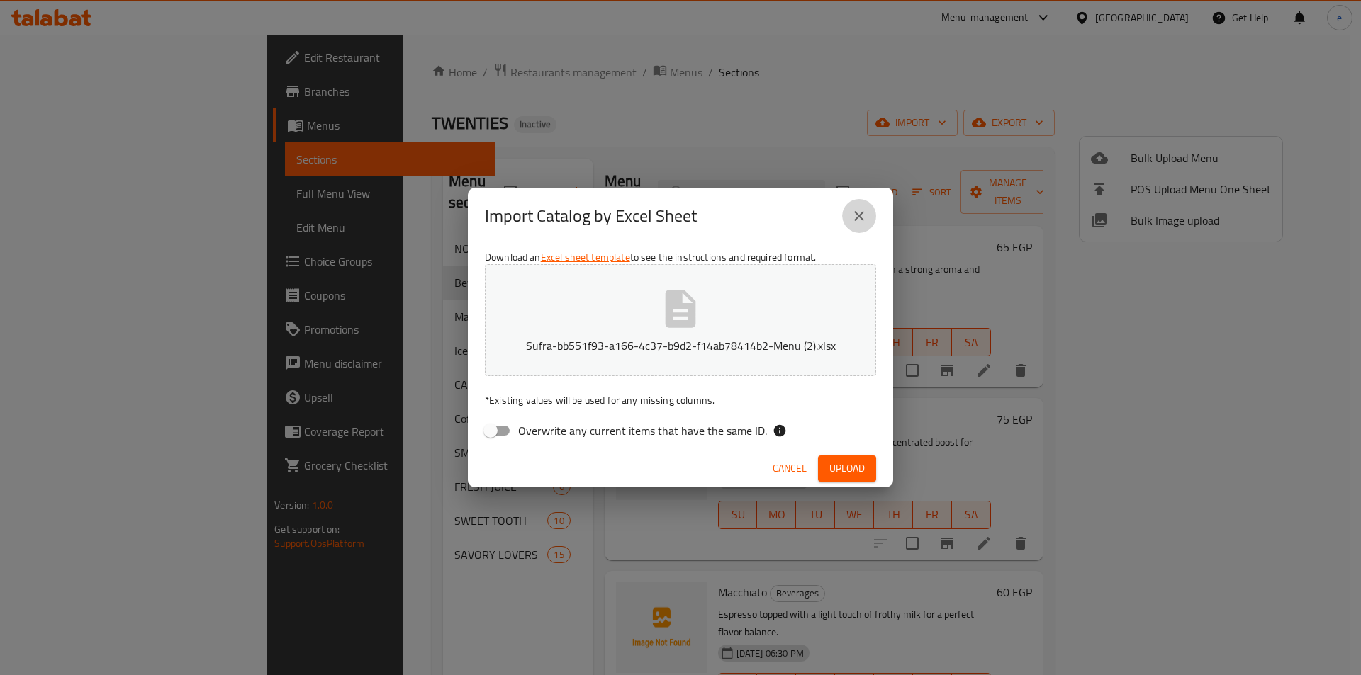
click at [853, 216] on icon "close" at bounding box center [858, 216] width 17 height 17
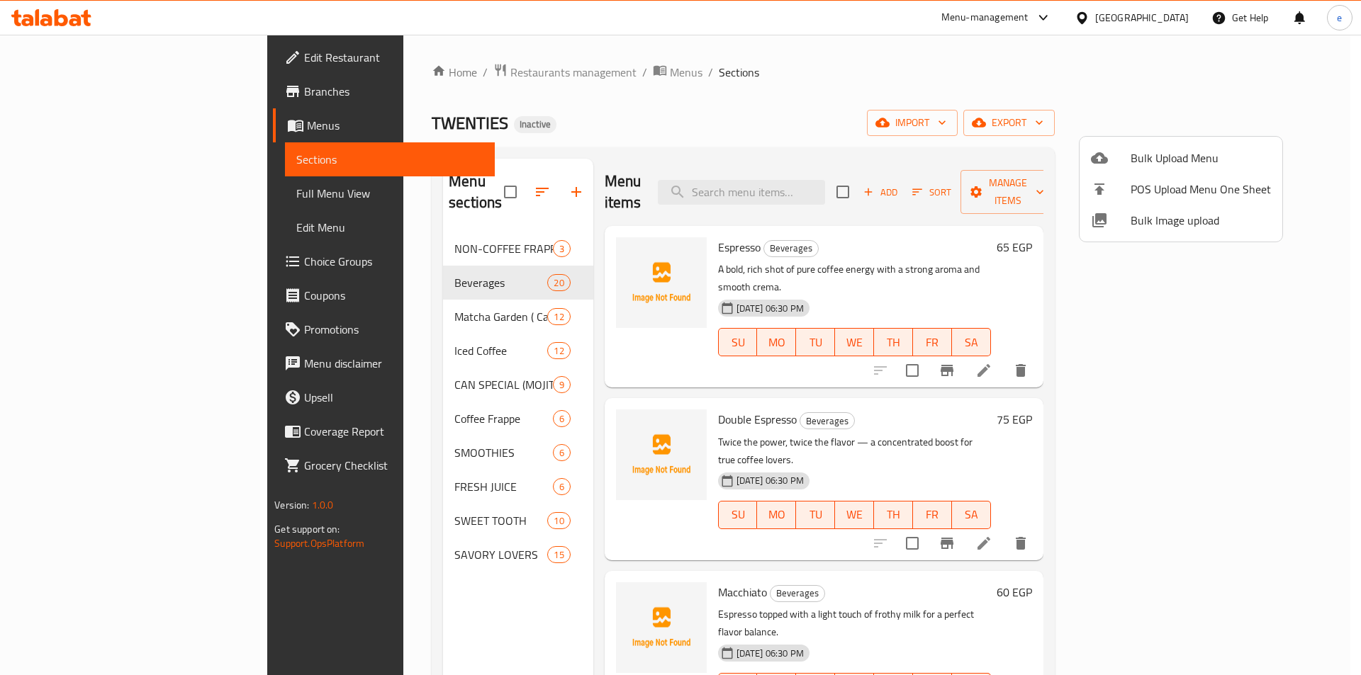
click at [675, 101] on div at bounding box center [680, 337] width 1361 height 675
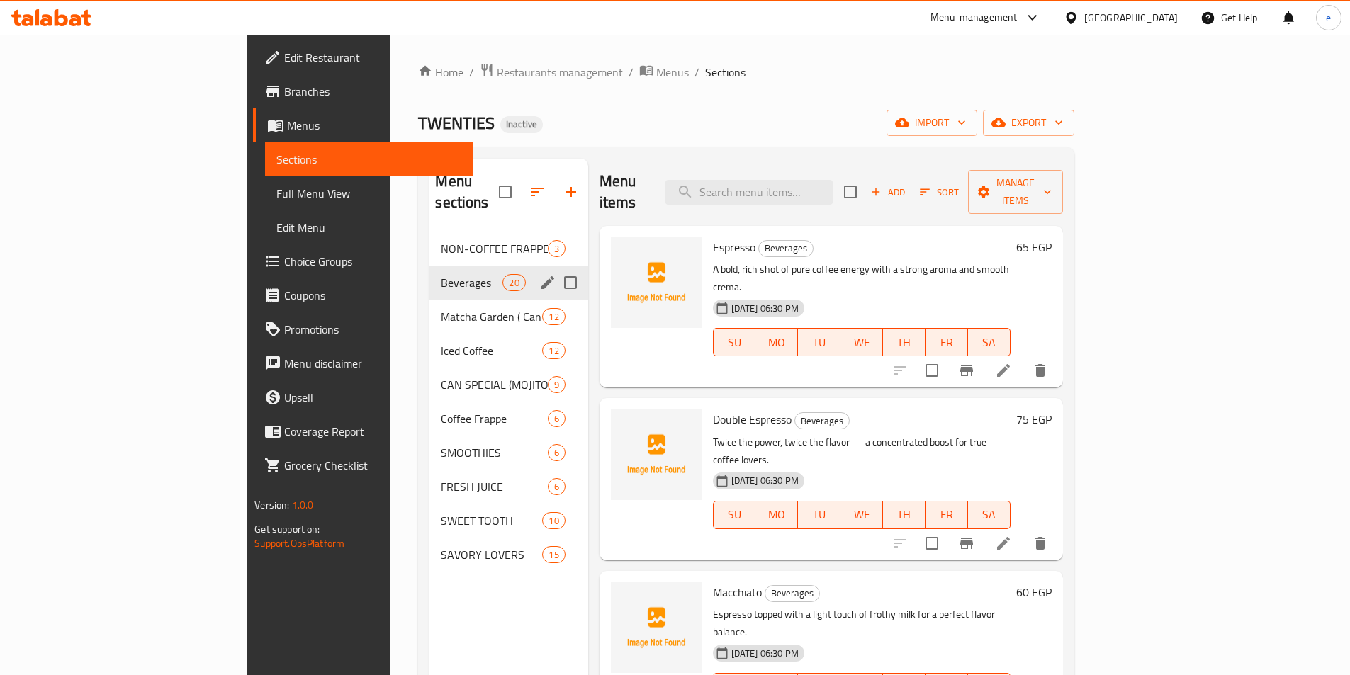
click at [556, 268] on input "Menu sections" at bounding box center [571, 283] width 30 height 30
checkbox input "true"
click at [556, 336] on input "Menu sections" at bounding box center [571, 351] width 30 height 30
checkbox input "true"
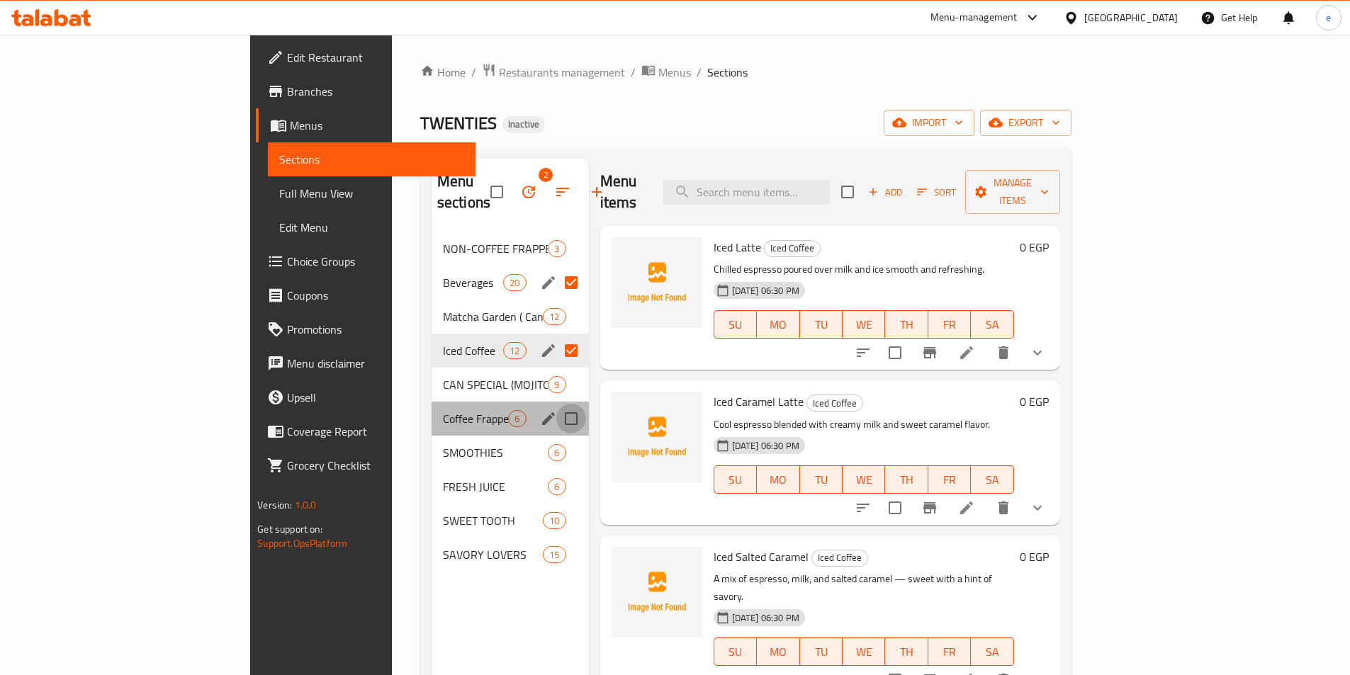
click at [556, 404] on input "Menu sections" at bounding box center [571, 419] width 30 height 30
checkbox input "true"
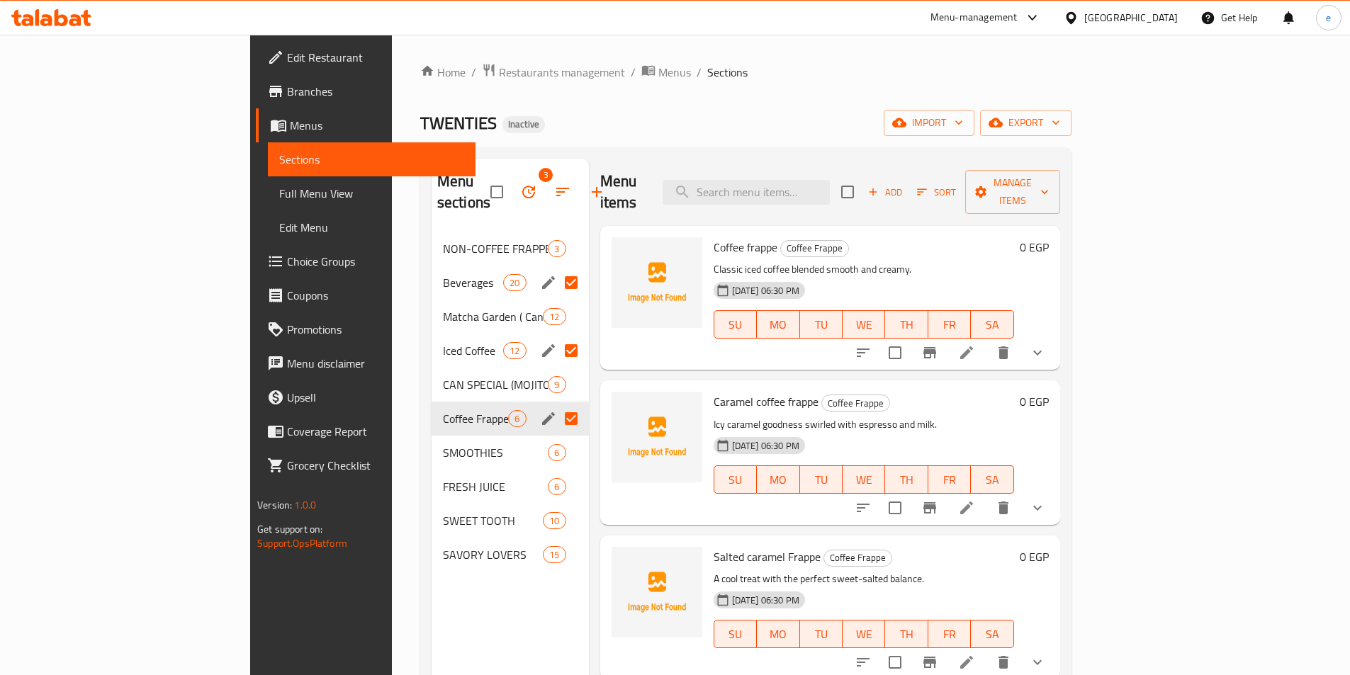
click at [520, 184] on icon "button" at bounding box center [528, 192] width 17 height 17
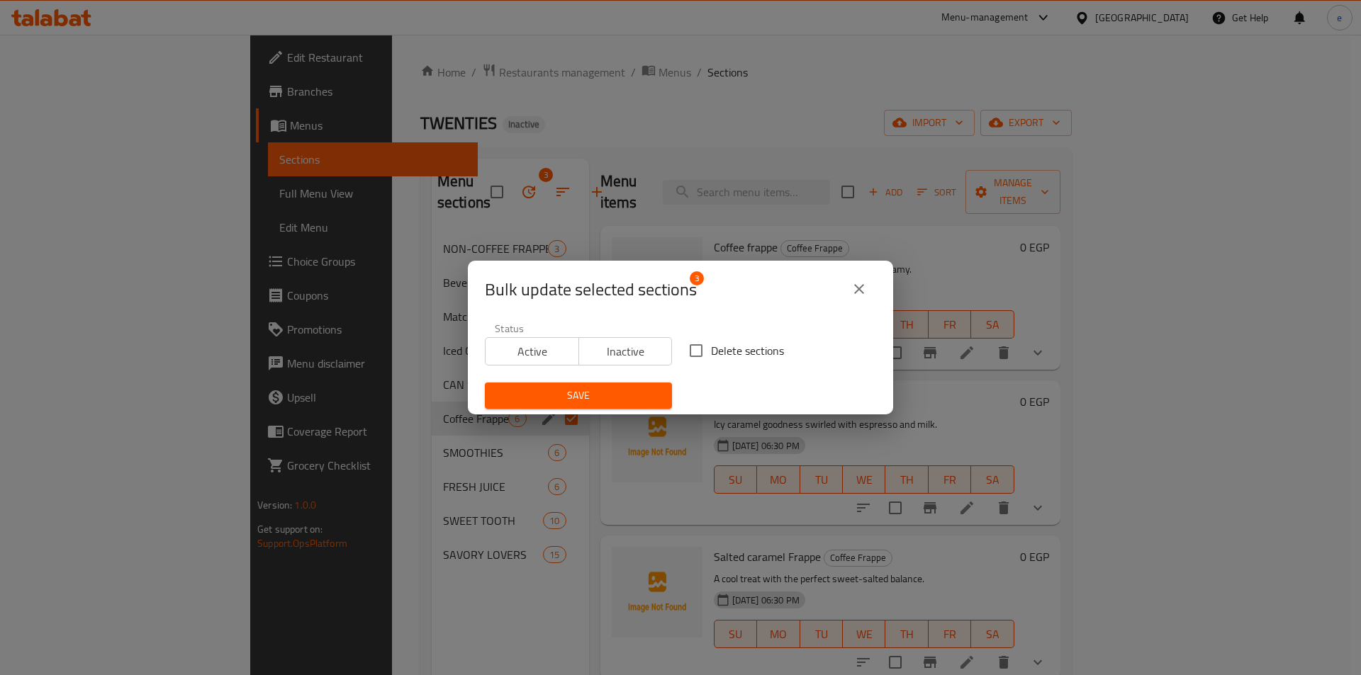
click at [731, 339] on label "Delete sections" at bounding box center [732, 351] width 103 height 30
click at [711, 339] on input "Delete sections" at bounding box center [696, 351] width 30 height 30
checkbox input "true"
click at [609, 395] on span "Save" at bounding box center [578, 396] width 164 height 18
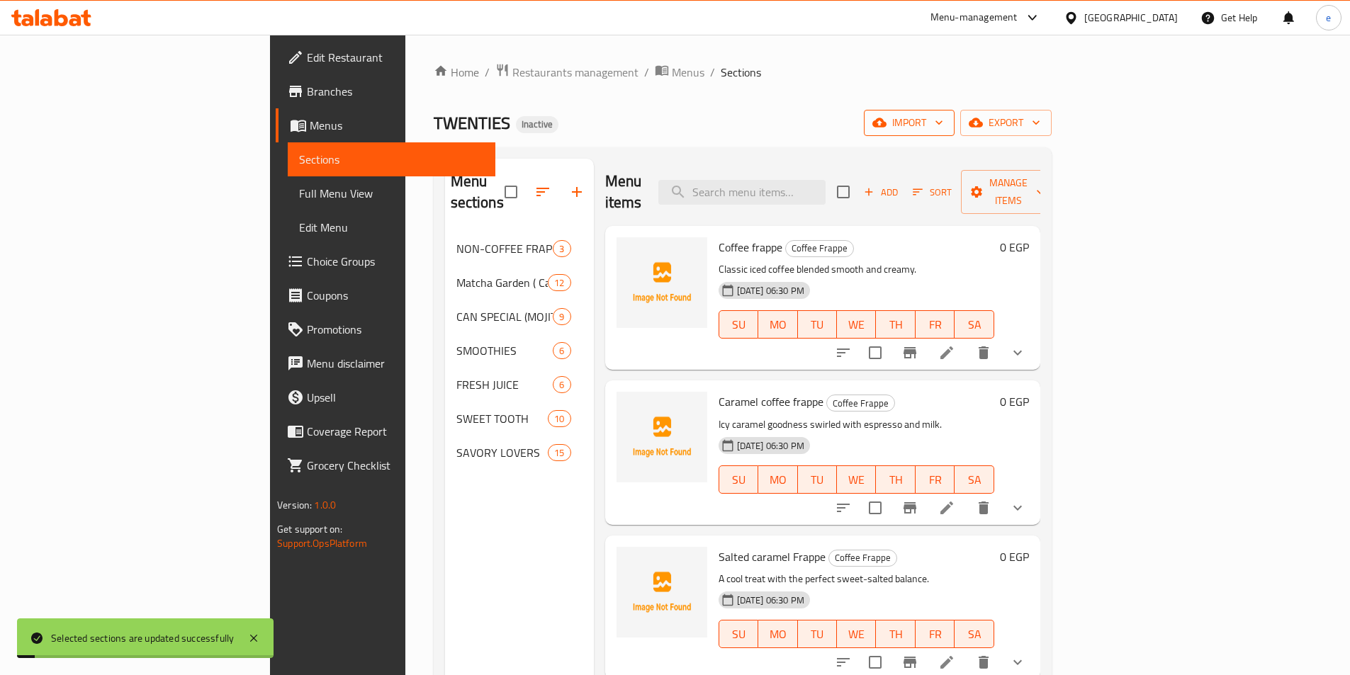
click at [943, 115] on span "import" at bounding box center [909, 123] width 68 height 18
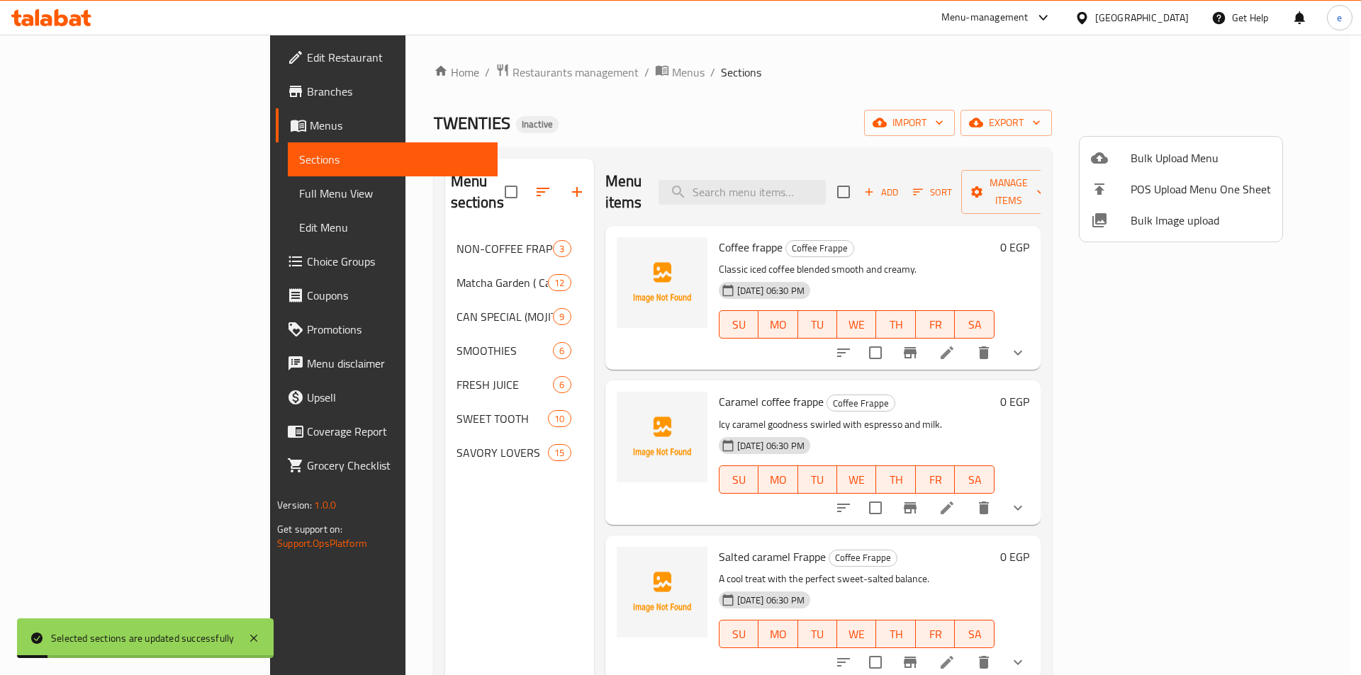
click at [1145, 172] on li "Bulk Upload Menu" at bounding box center [1180, 157] width 203 height 31
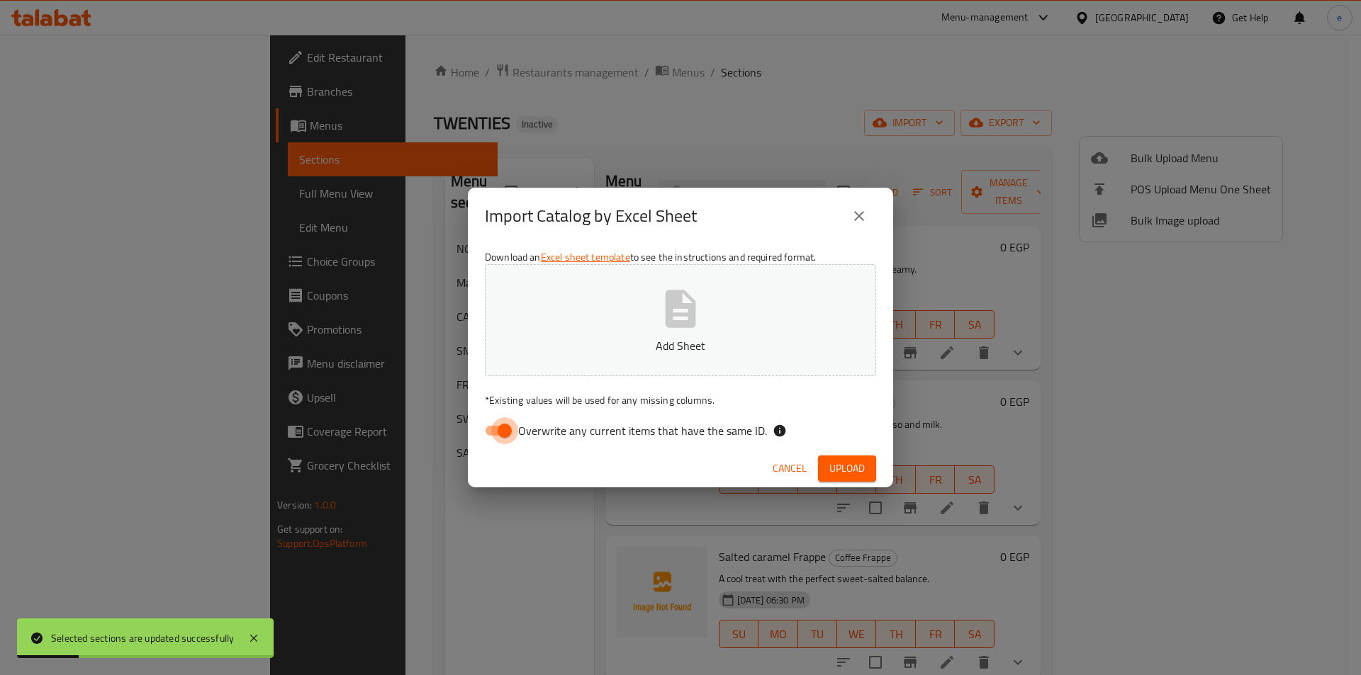
click at [515, 427] on input "Overwrite any current items that have the same ID." at bounding box center [504, 430] width 81 height 27
checkbox input "false"
click at [847, 466] on span "Upload" at bounding box center [846, 469] width 35 height 18
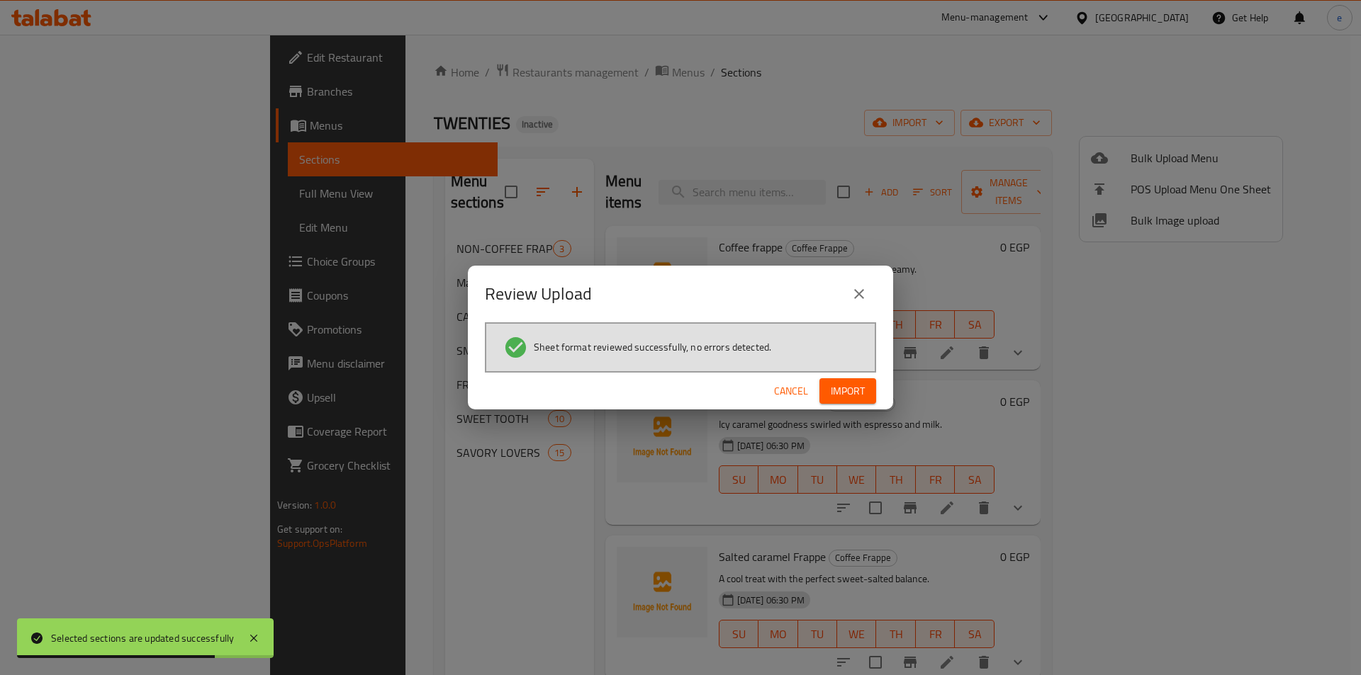
click at [842, 397] on span "Import" at bounding box center [848, 392] width 34 height 18
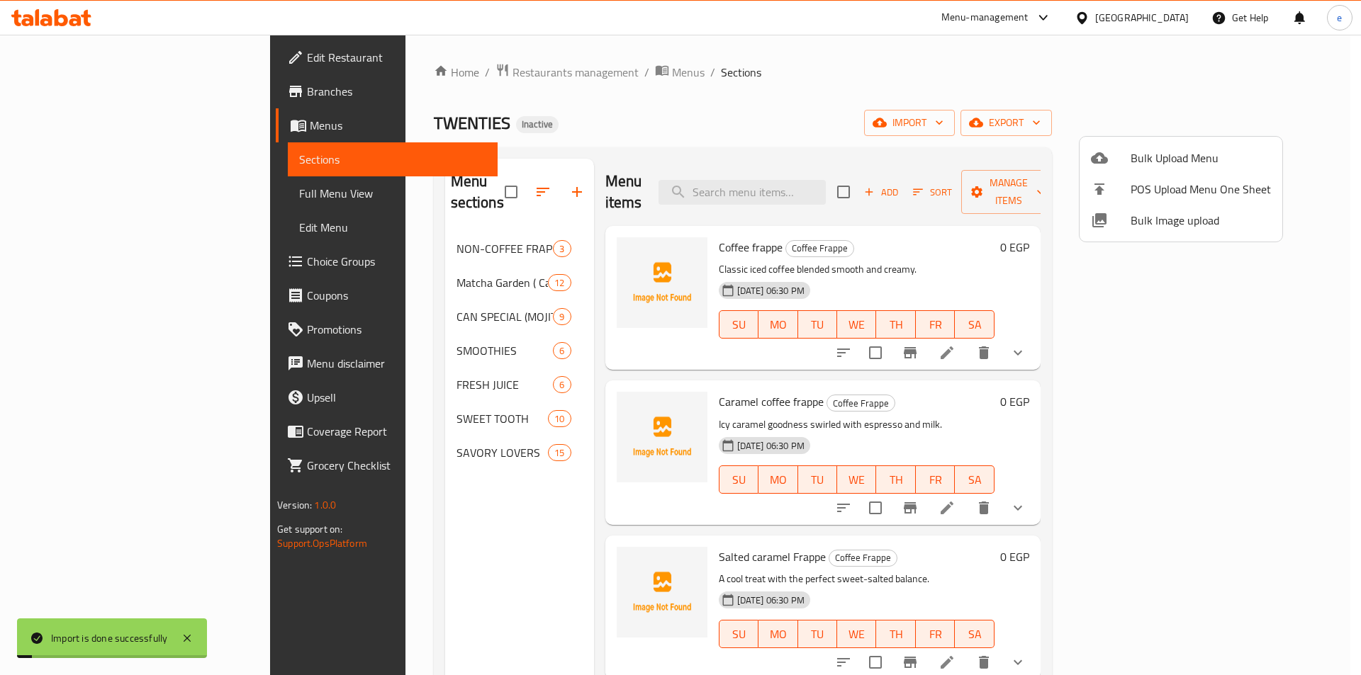
click at [132, 203] on div at bounding box center [680, 337] width 1361 height 675
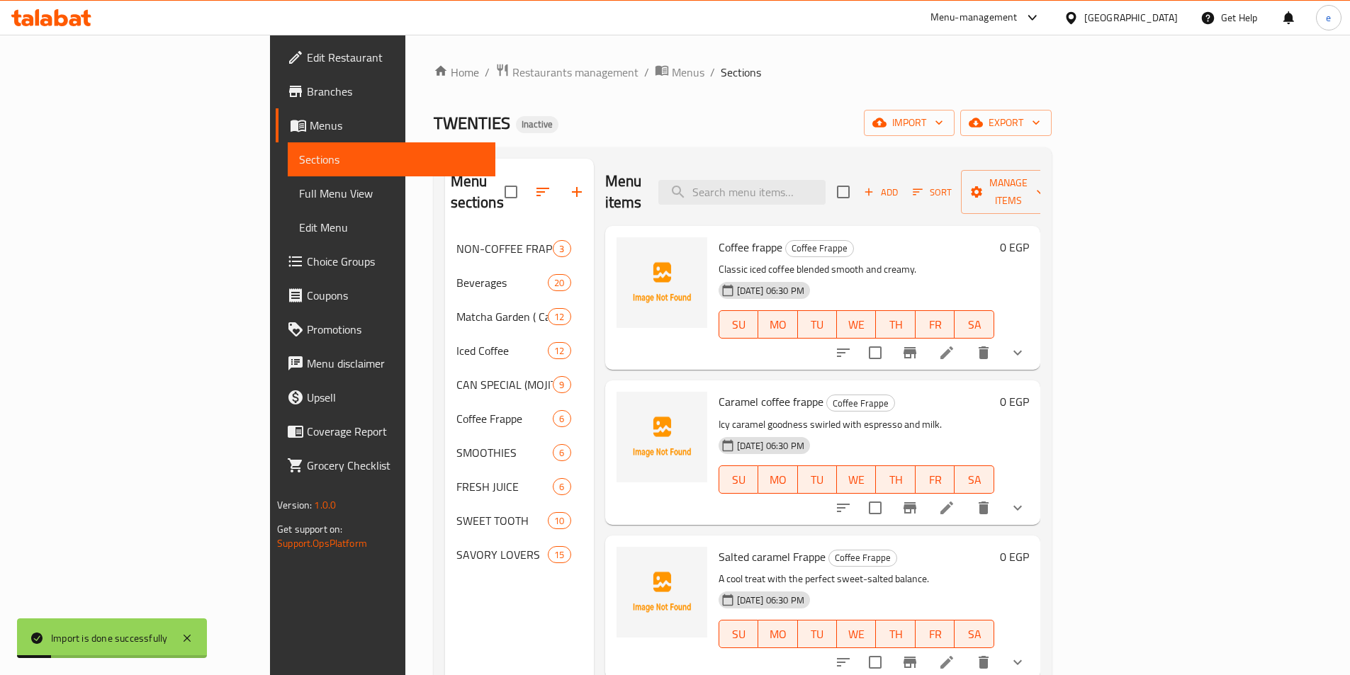
click at [299, 198] on span "Full Menu View" at bounding box center [391, 193] width 185 height 17
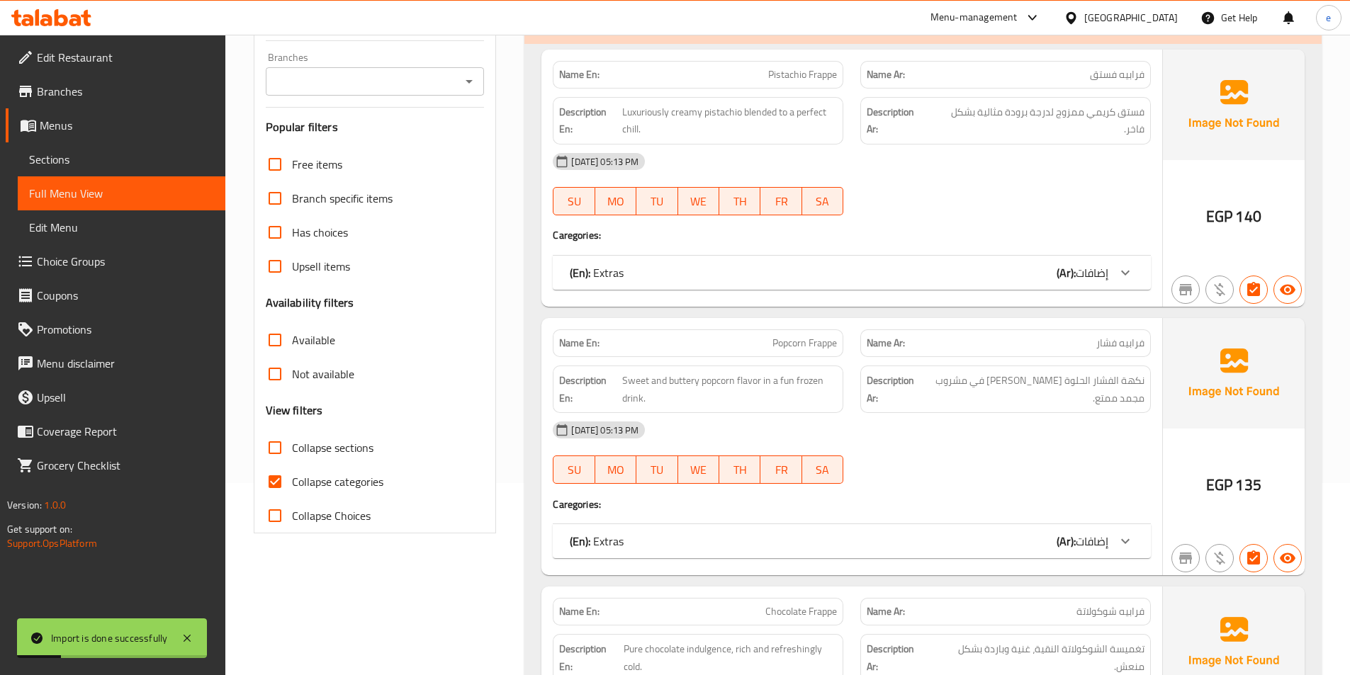
scroll to position [213, 0]
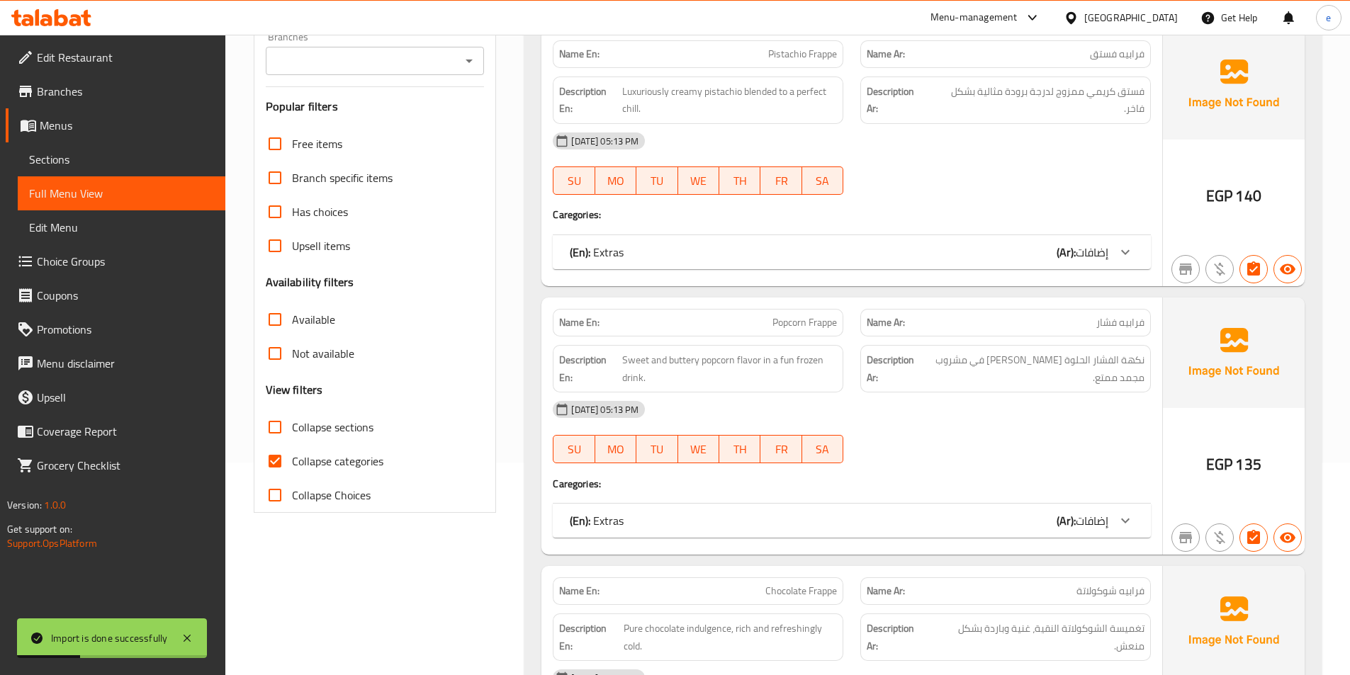
click at [315, 421] on span "Collapse sections" at bounding box center [333, 427] width 82 height 17
click at [292, 421] on input "Collapse sections" at bounding box center [275, 427] width 34 height 34
checkbox input "true"
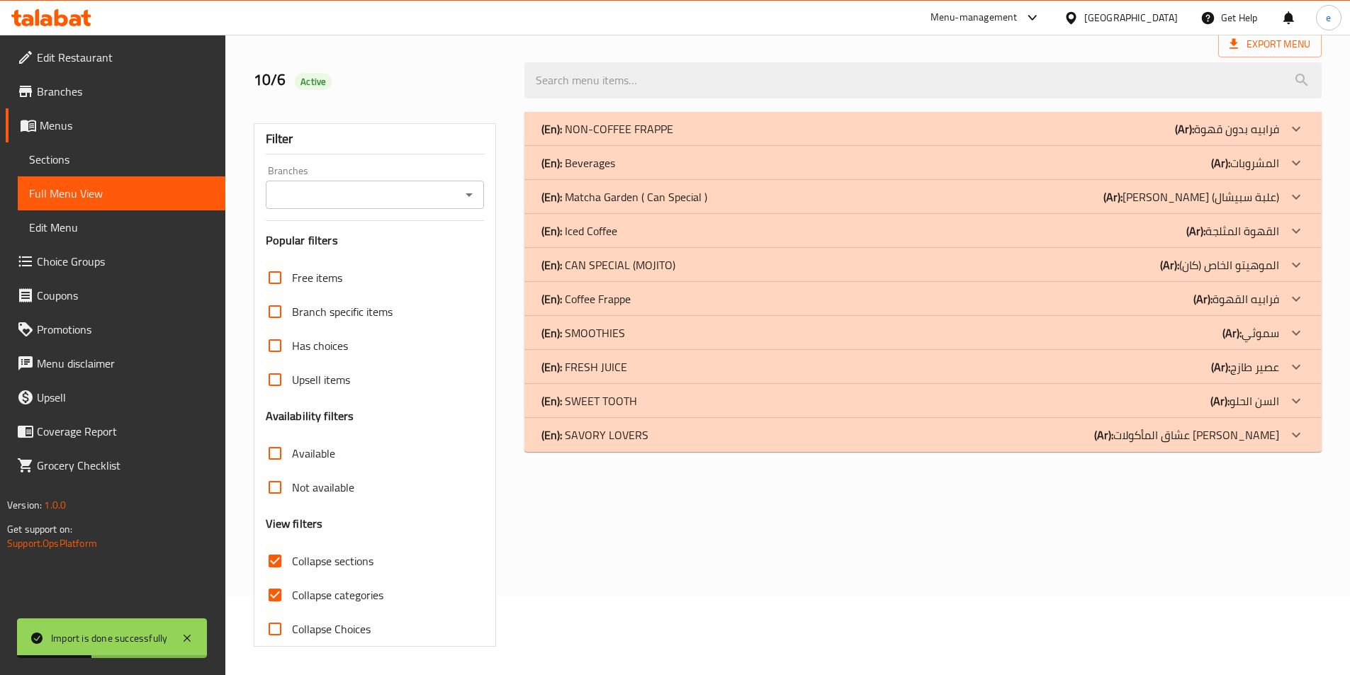
click at [323, 587] on span "Collapse categories" at bounding box center [337, 595] width 91 height 17
click at [292, 578] on input "Collapse categories" at bounding box center [275, 595] width 34 height 34
checkbox input "false"
click at [673, 240] on div "(En): Iced Coffee (Ar): القهوة المثلجة" at bounding box center [922, 231] width 797 height 34
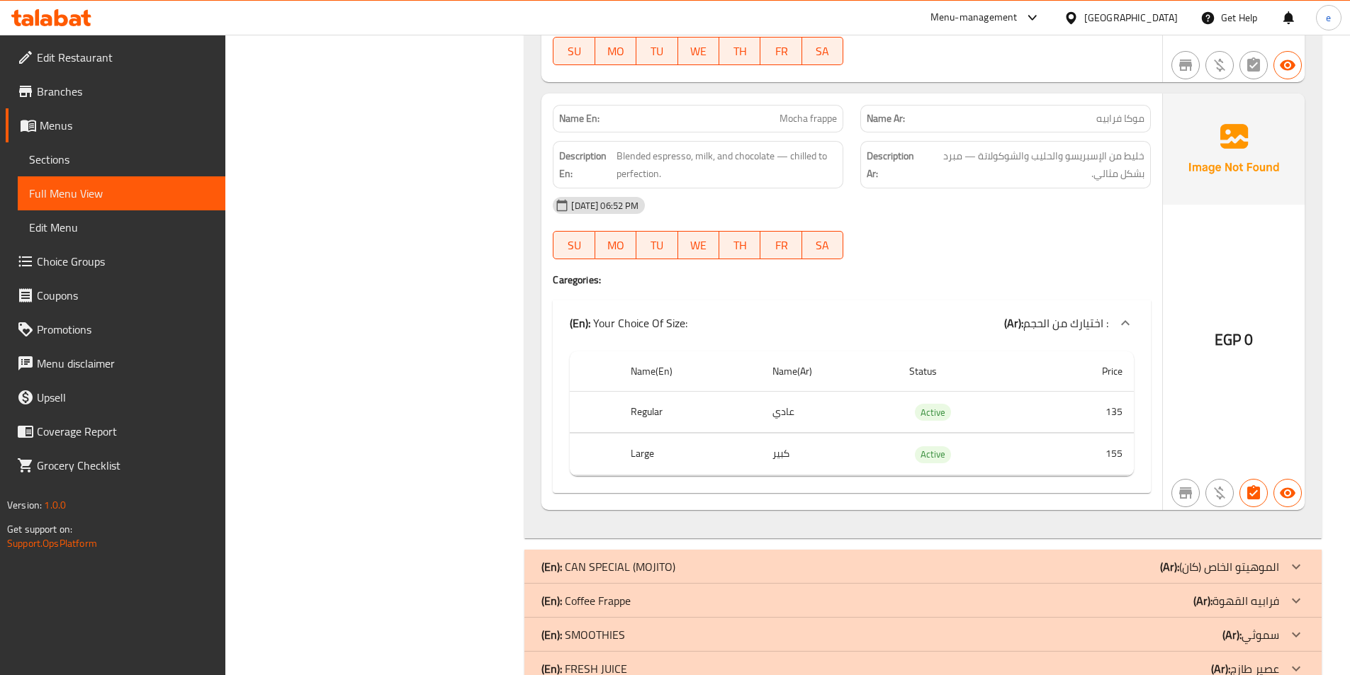
scroll to position [4307, 0]
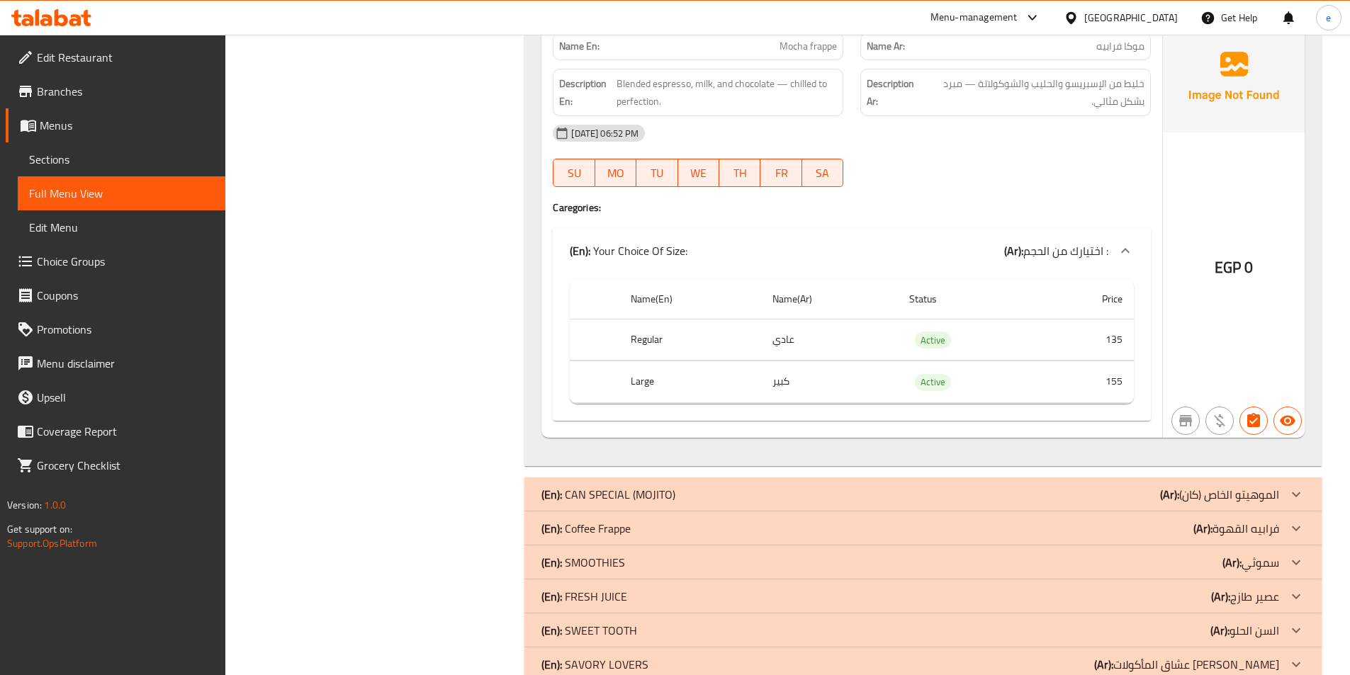
click at [687, 520] on div "(En): Coffee Frappe (Ar): فرابيه القهوة" at bounding box center [910, 528] width 738 height 17
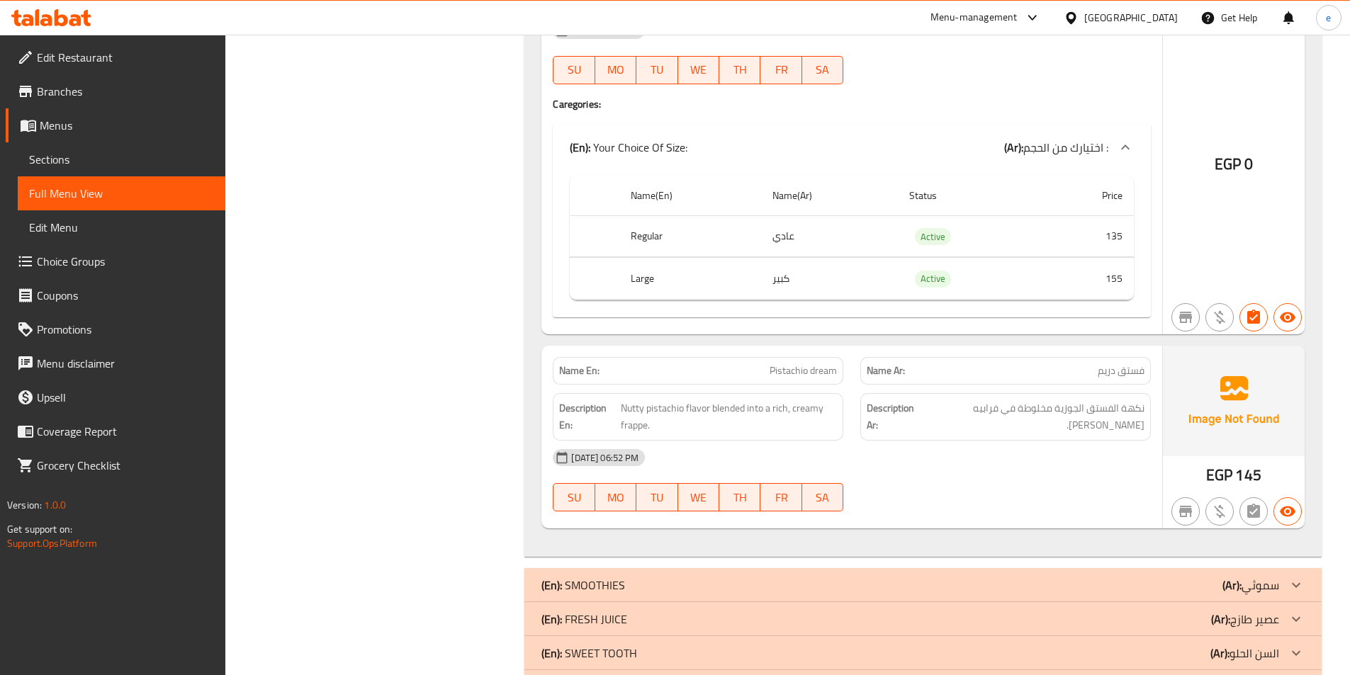
scroll to position [6359, 0]
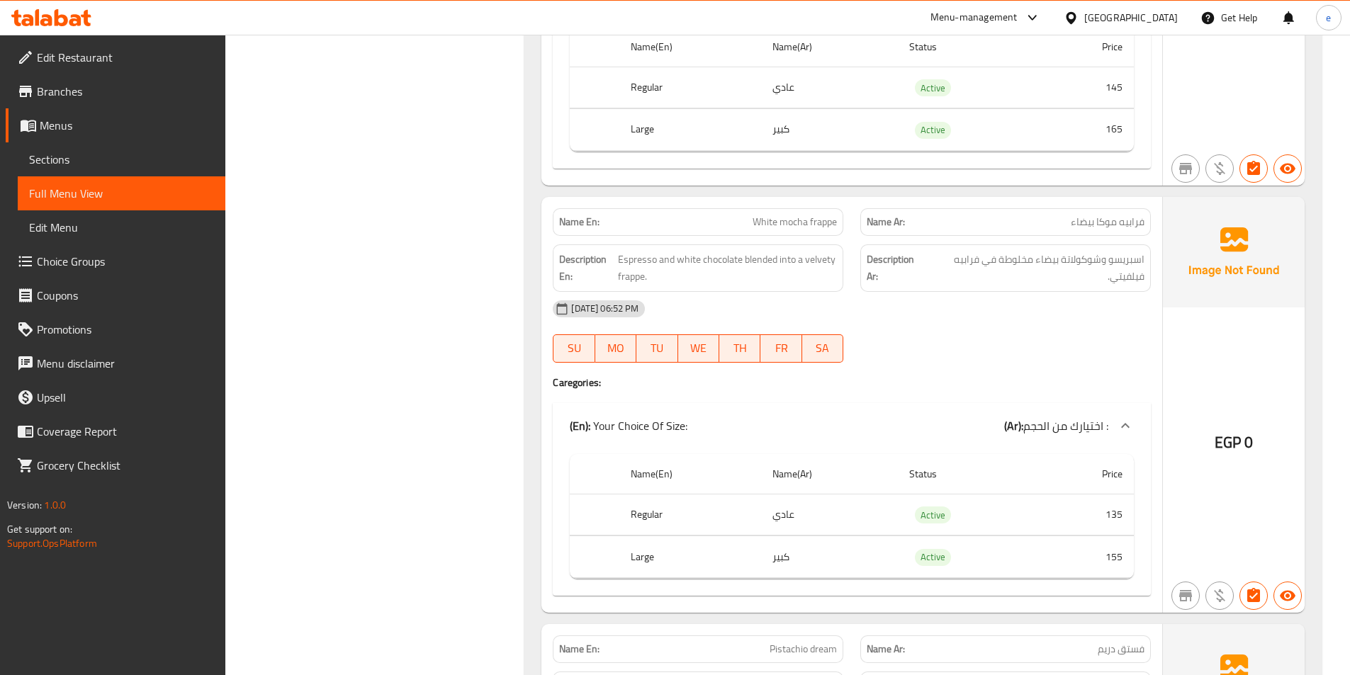
click at [126, 146] on link "Sections" at bounding box center [122, 159] width 208 height 34
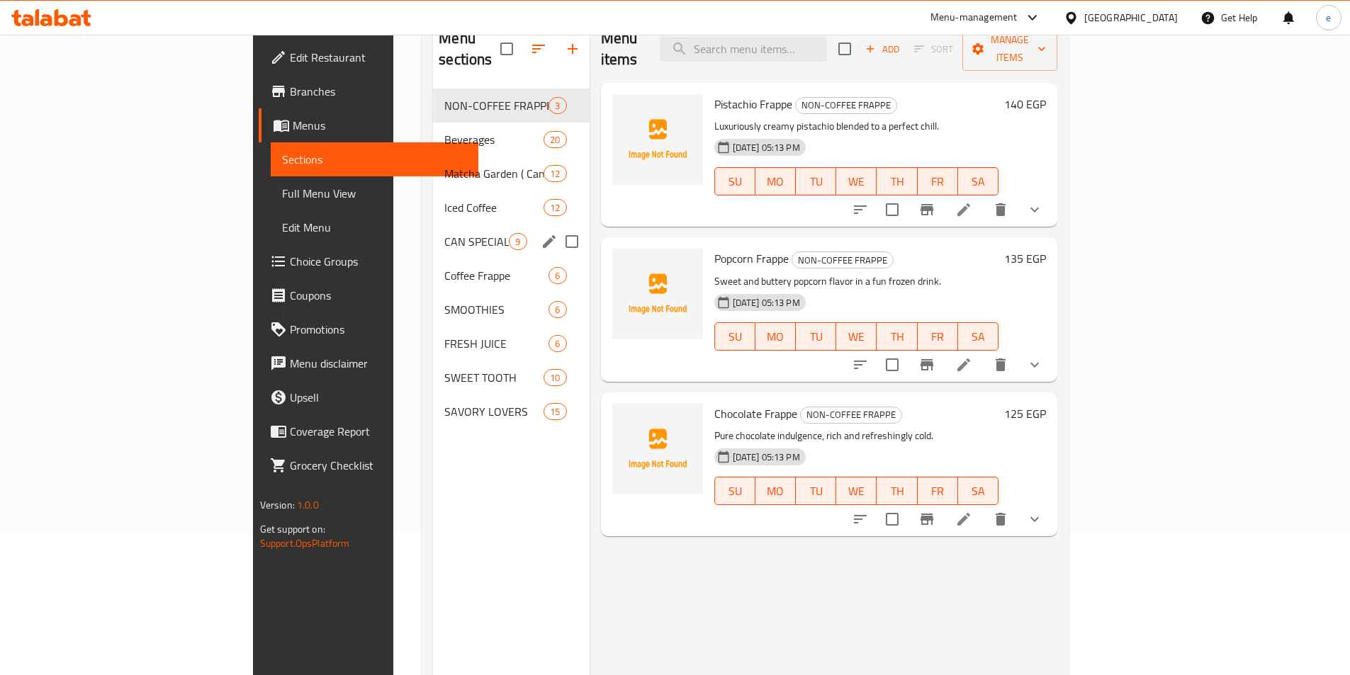
scroll to position [57, 0]
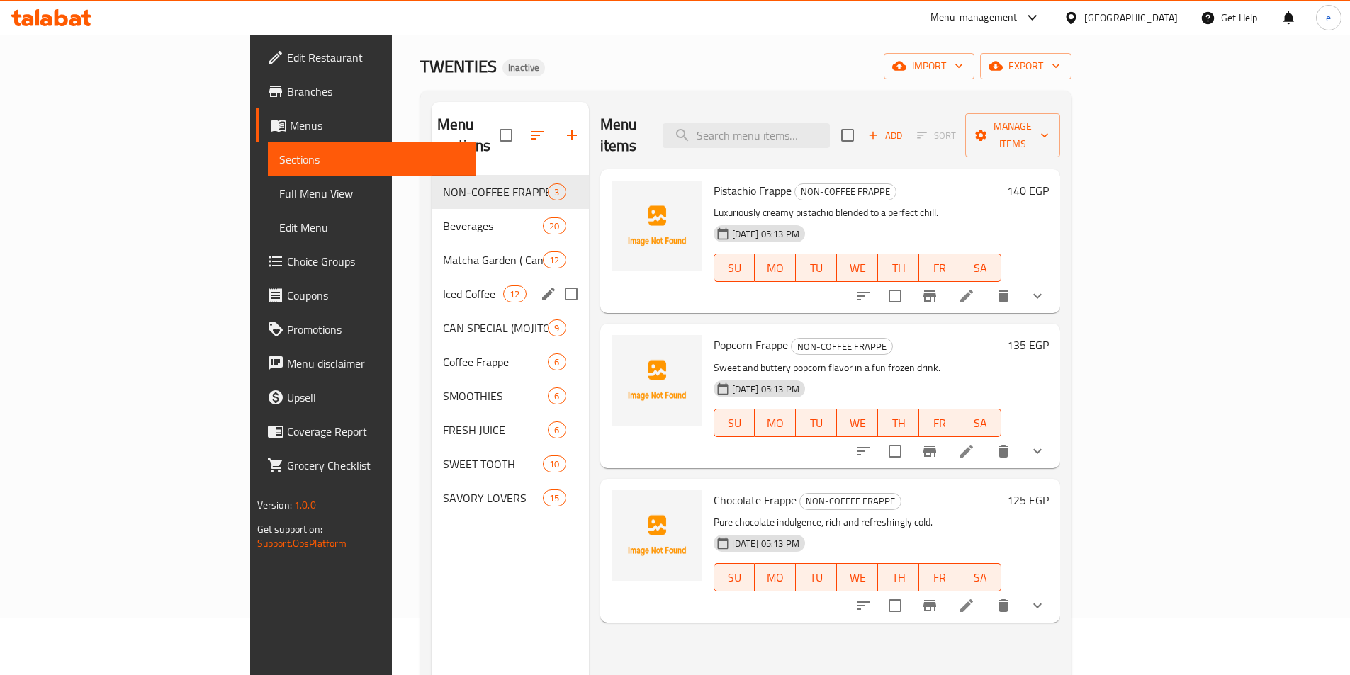
click at [443, 286] on span "Iced Coffee" at bounding box center [473, 294] width 60 height 17
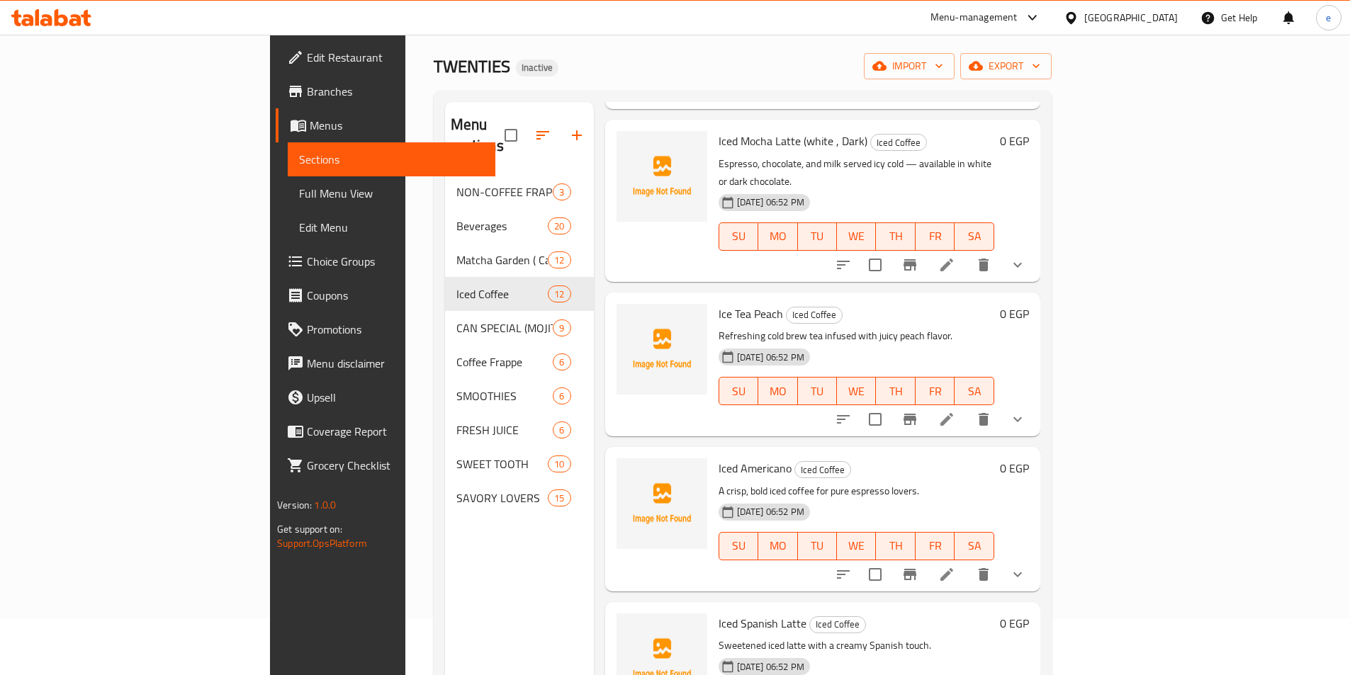
scroll to position [850, 0]
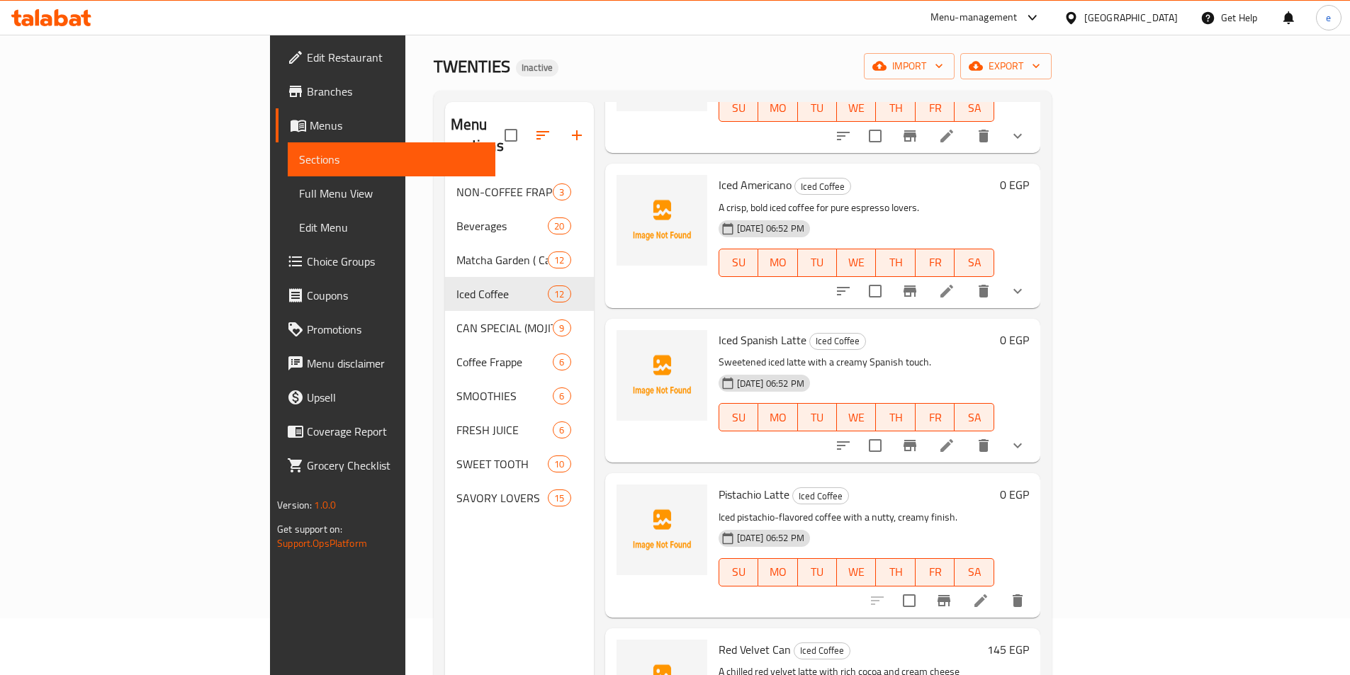
click at [989, 592] on icon at bounding box center [980, 600] width 17 height 17
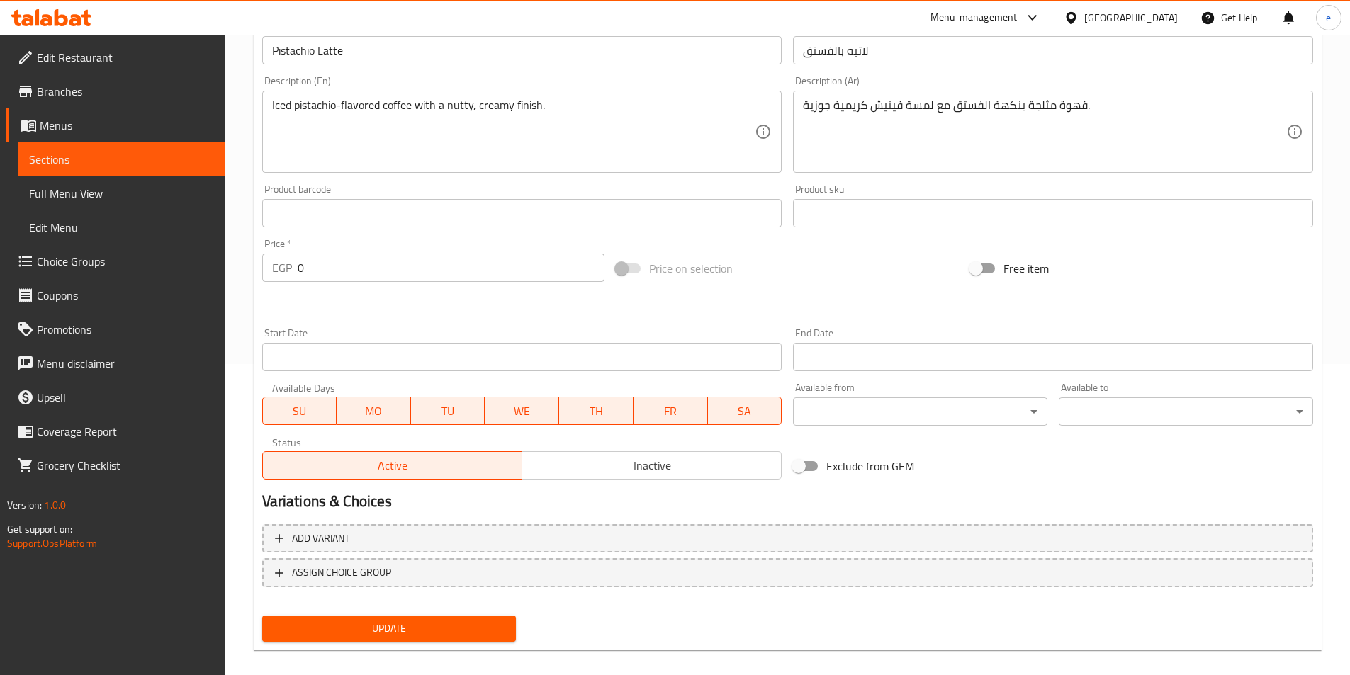
scroll to position [326, 0]
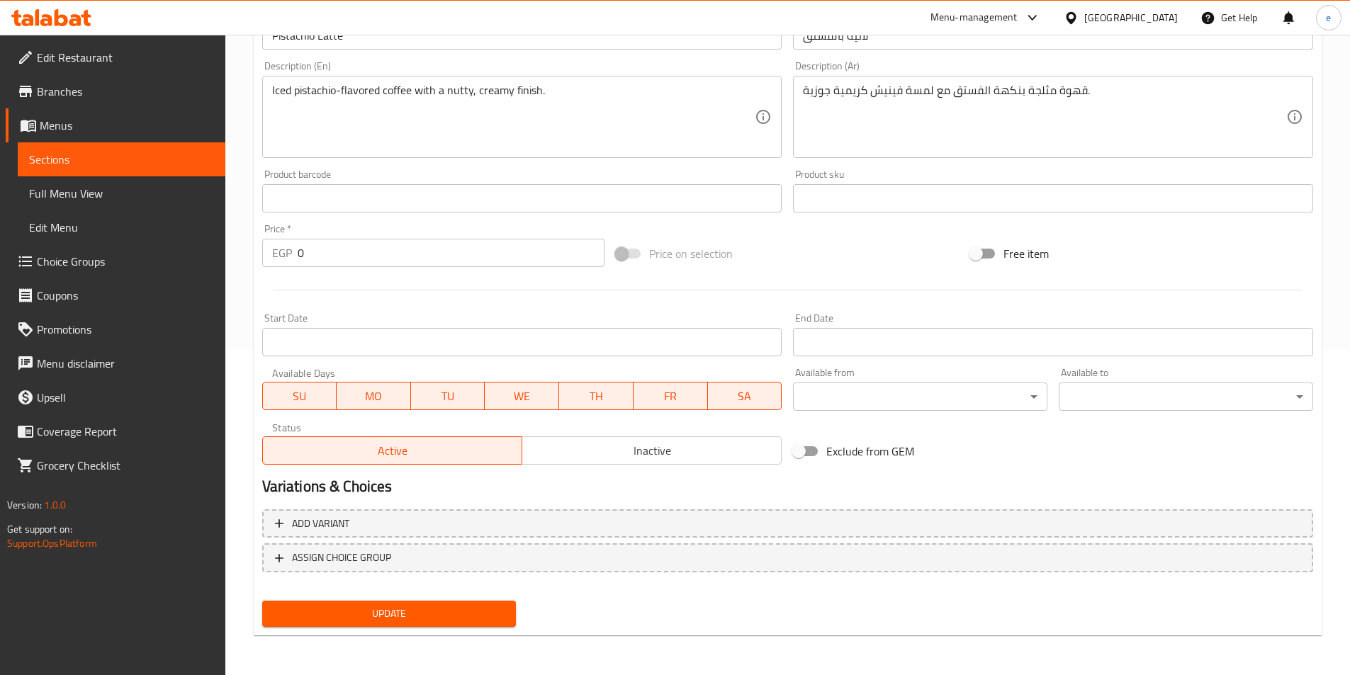
click at [455, 259] on input "0" at bounding box center [452, 253] width 308 height 28
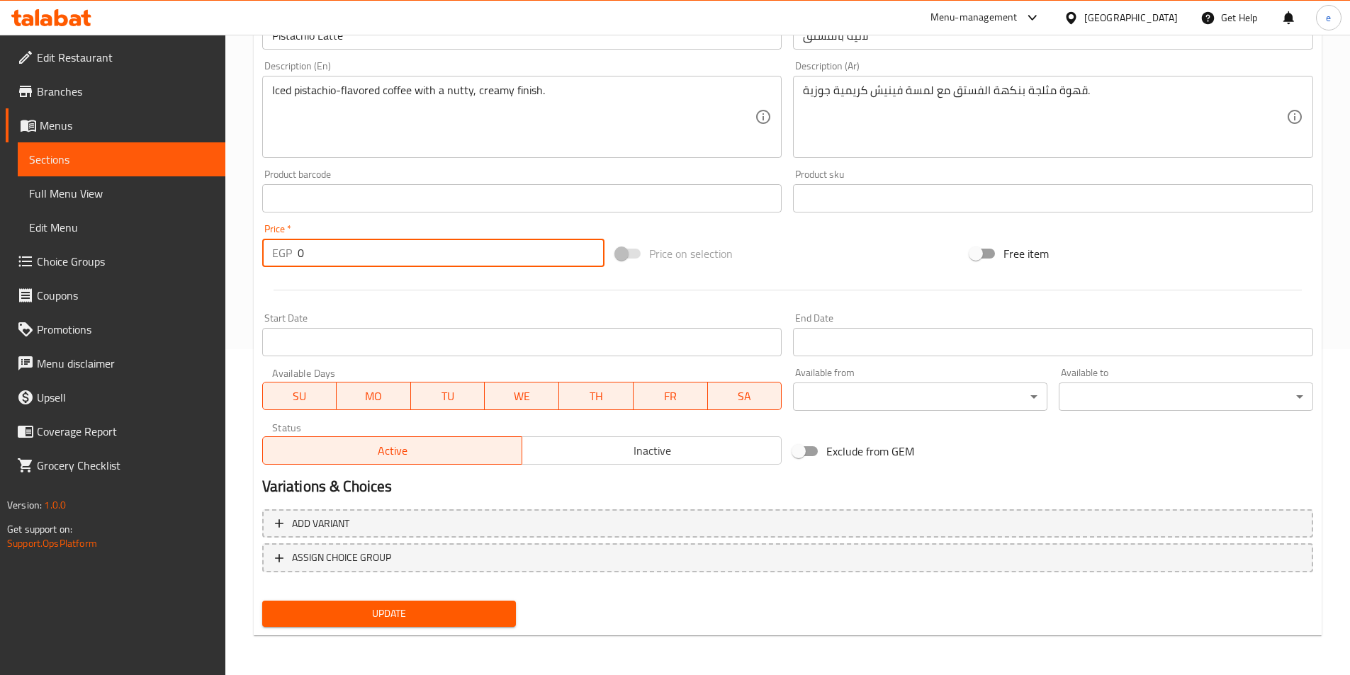
click at [455, 259] on input "0" at bounding box center [452, 253] width 308 height 28
click at [396, 252] on input "0" at bounding box center [452, 253] width 308 height 28
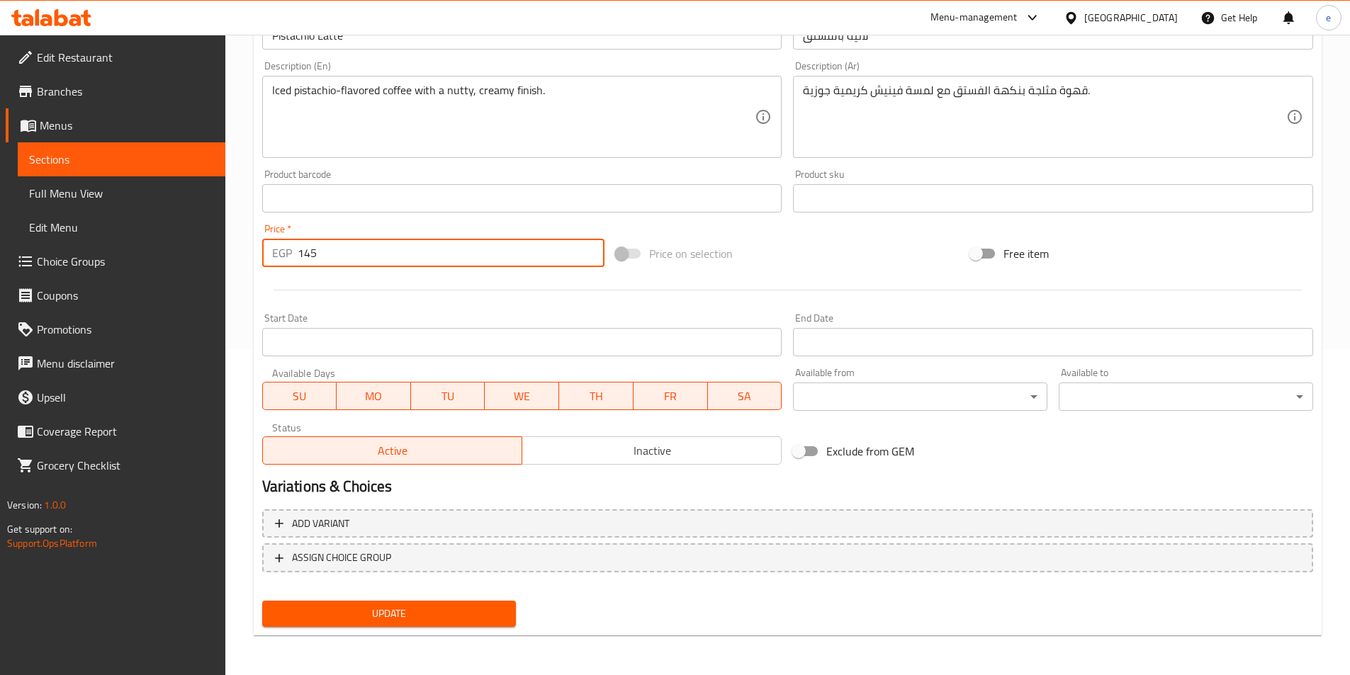
type input "145"
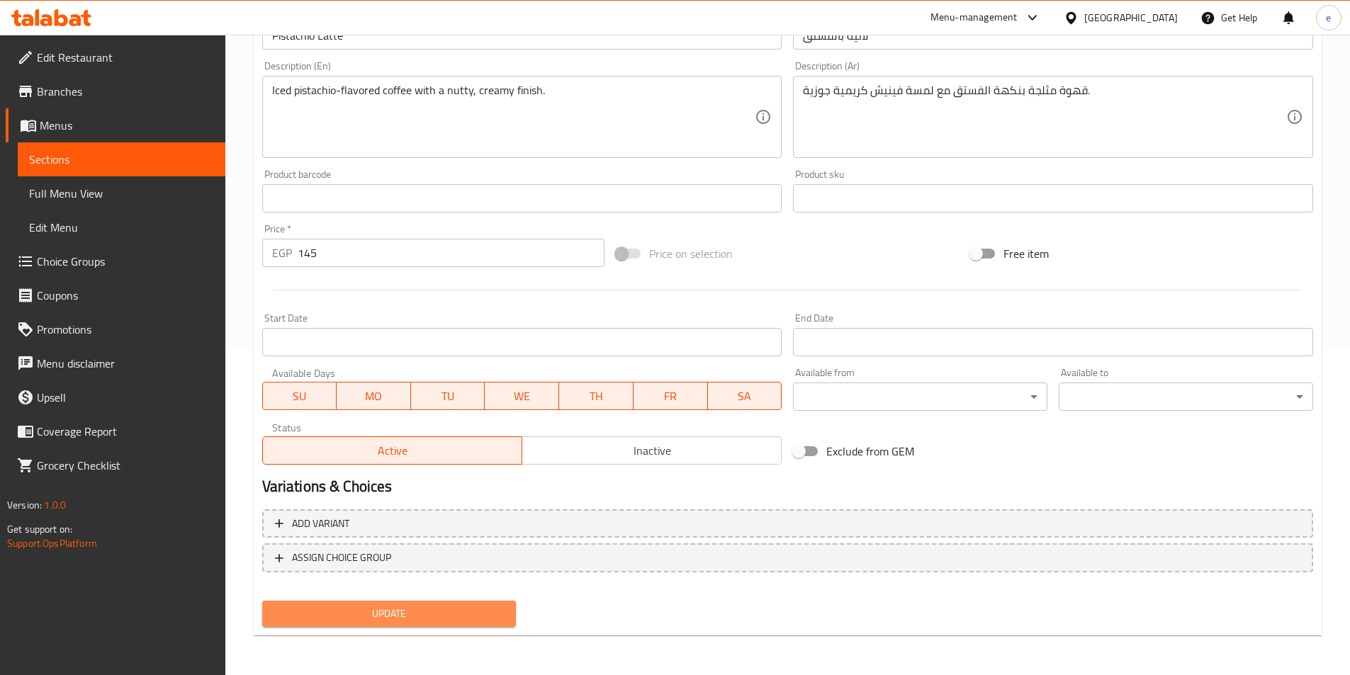
click at [442, 616] on span "Update" at bounding box center [390, 614] width 232 height 18
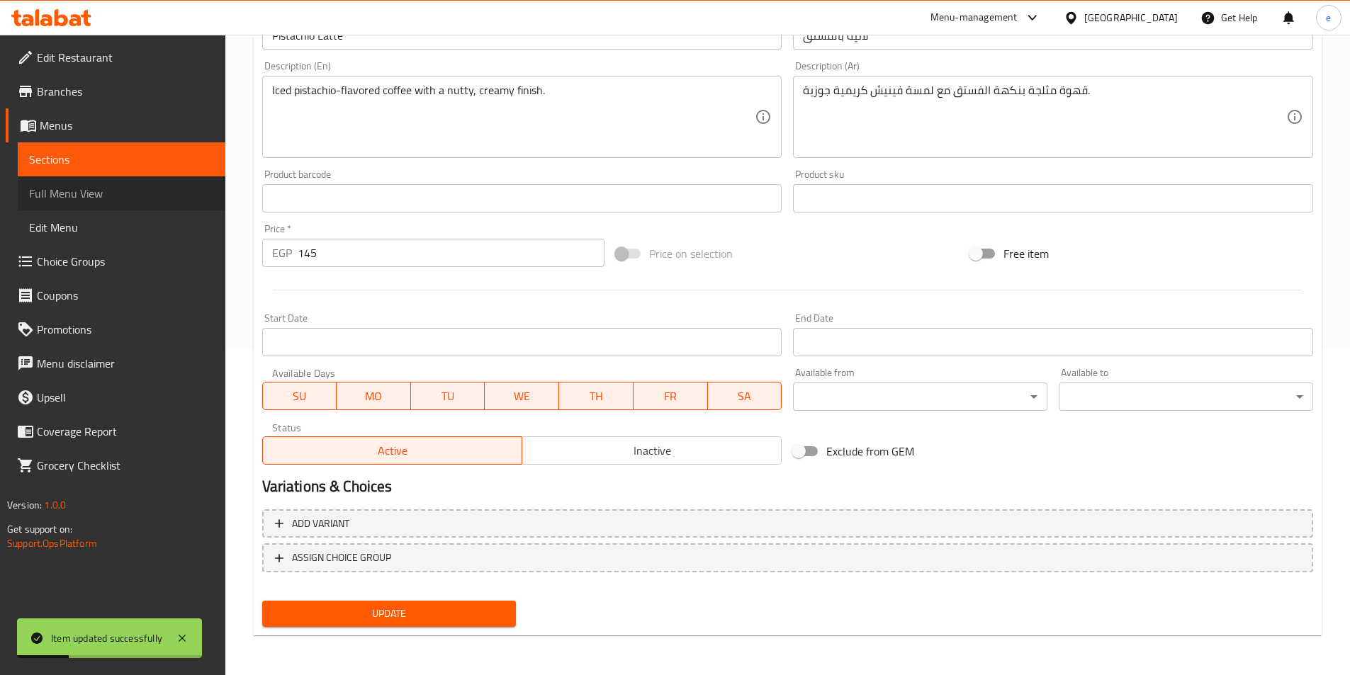
click at [90, 193] on span "Full Menu View" at bounding box center [121, 193] width 185 height 17
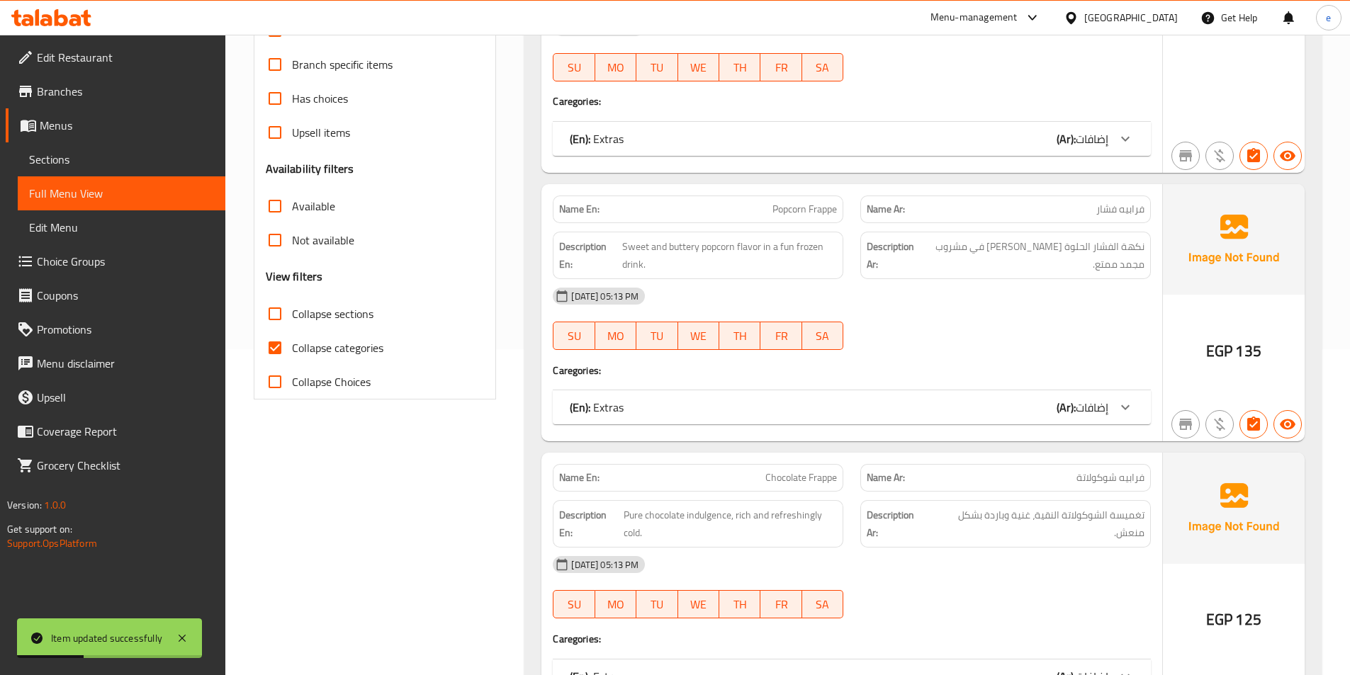
click at [311, 341] on span "Collapse categories" at bounding box center [337, 347] width 91 height 17
click at [292, 341] on input "Collapse categories" at bounding box center [275, 348] width 34 height 34
checkbox input "false"
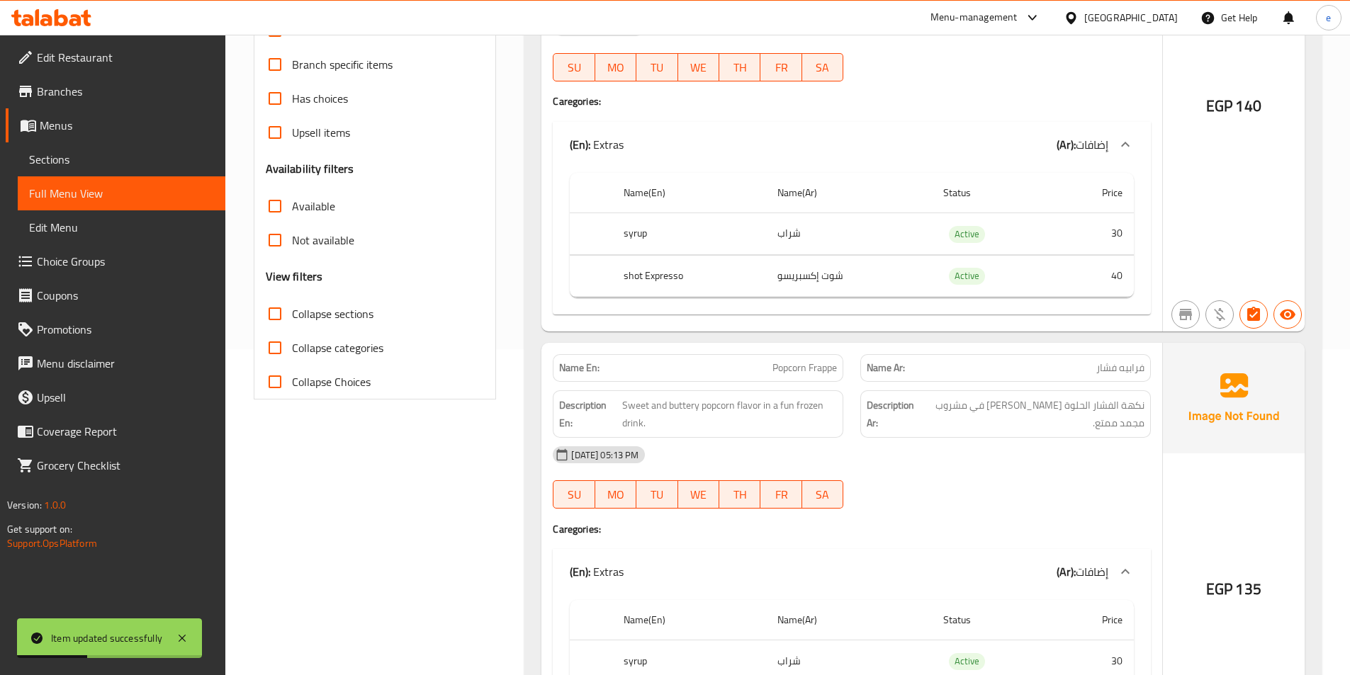
click at [320, 314] on span "Collapse sections" at bounding box center [333, 313] width 82 height 17
click at [292, 314] on input "Collapse sections" at bounding box center [275, 314] width 34 height 34
checkbox input "true"
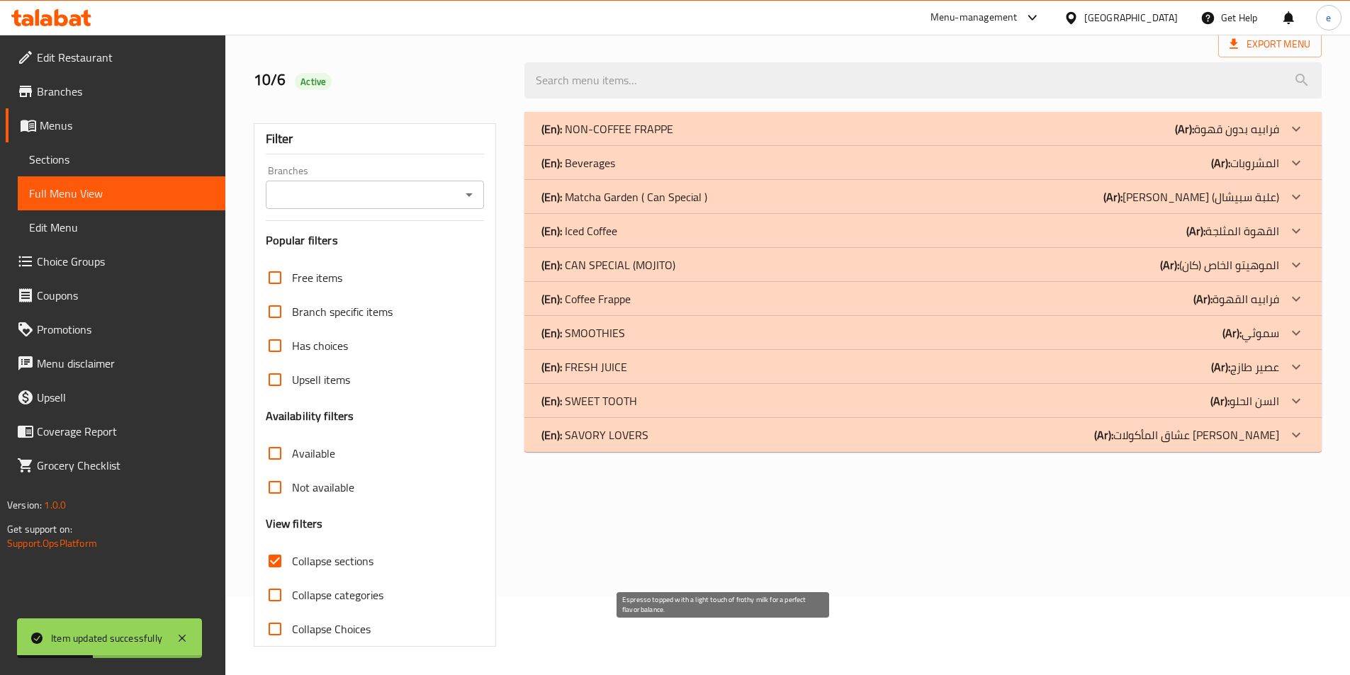
scroll to position [79, 0]
click at [639, 304] on div "(En): Coffee Frappe (Ar): فرابيه القهوة" at bounding box center [910, 299] width 738 height 17
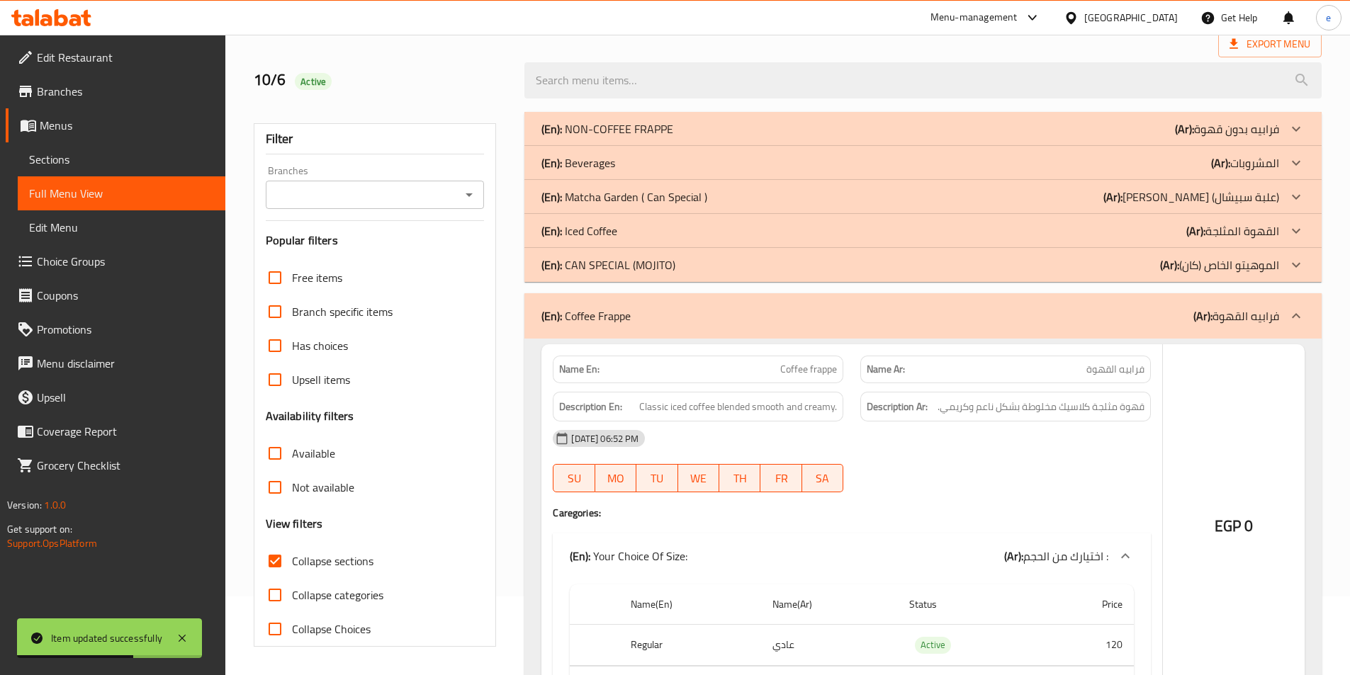
click at [633, 229] on div "(En): Iced Coffee (Ar): القهوة المثلجة" at bounding box center [910, 231] width 738 height 17
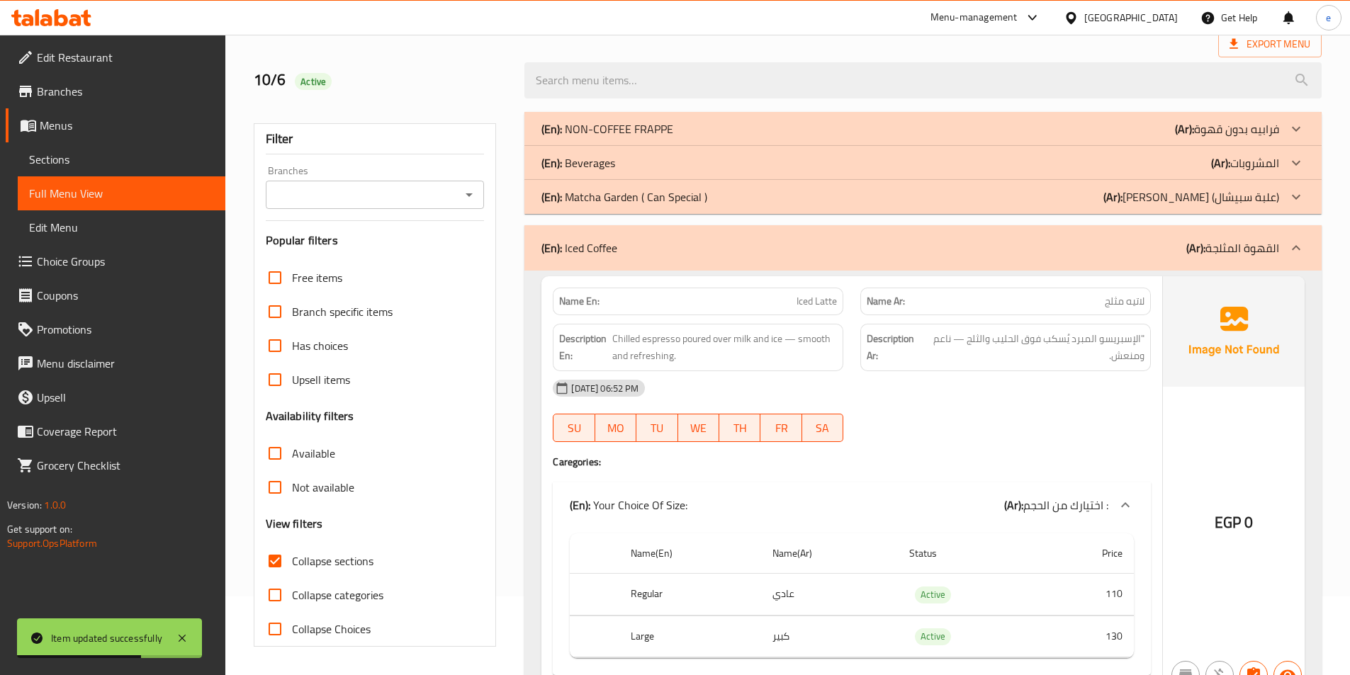
click at [640, 162] on div "(En): Beverages (Ar): المشروبات" at bounding box center [910, 163] width 738 height 17
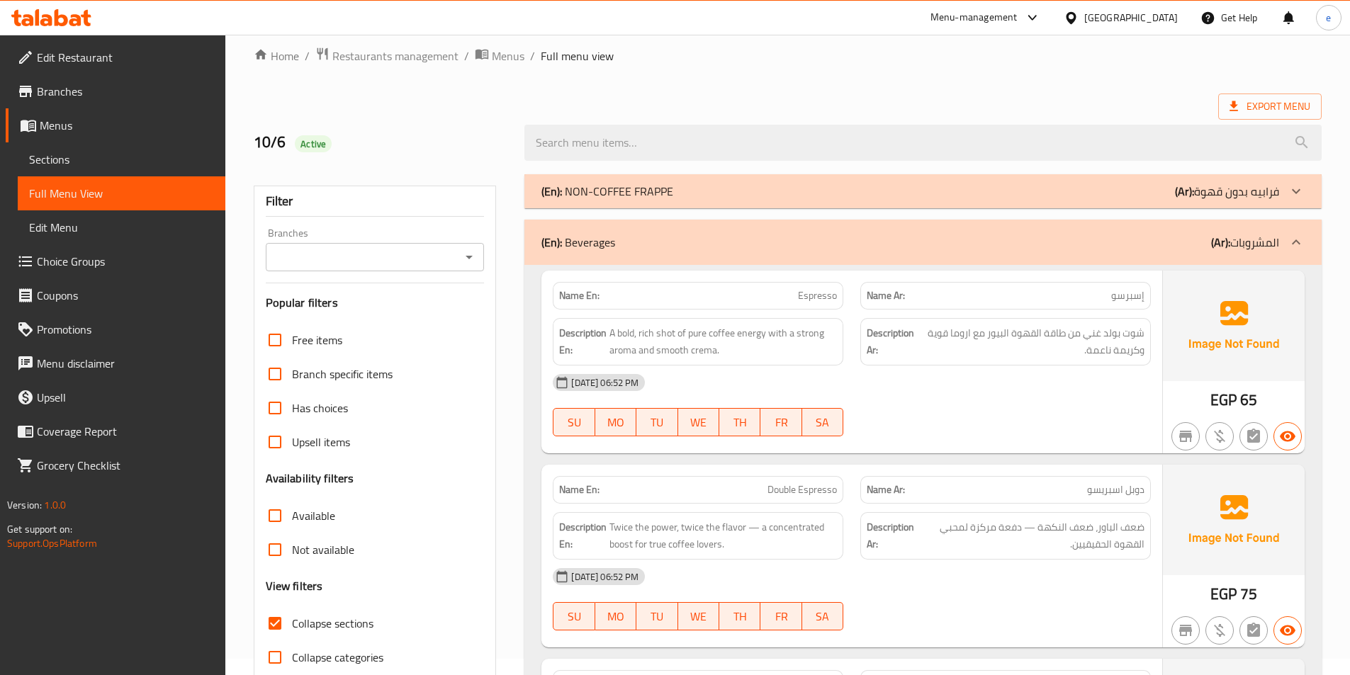
scroll to position [0, 0]
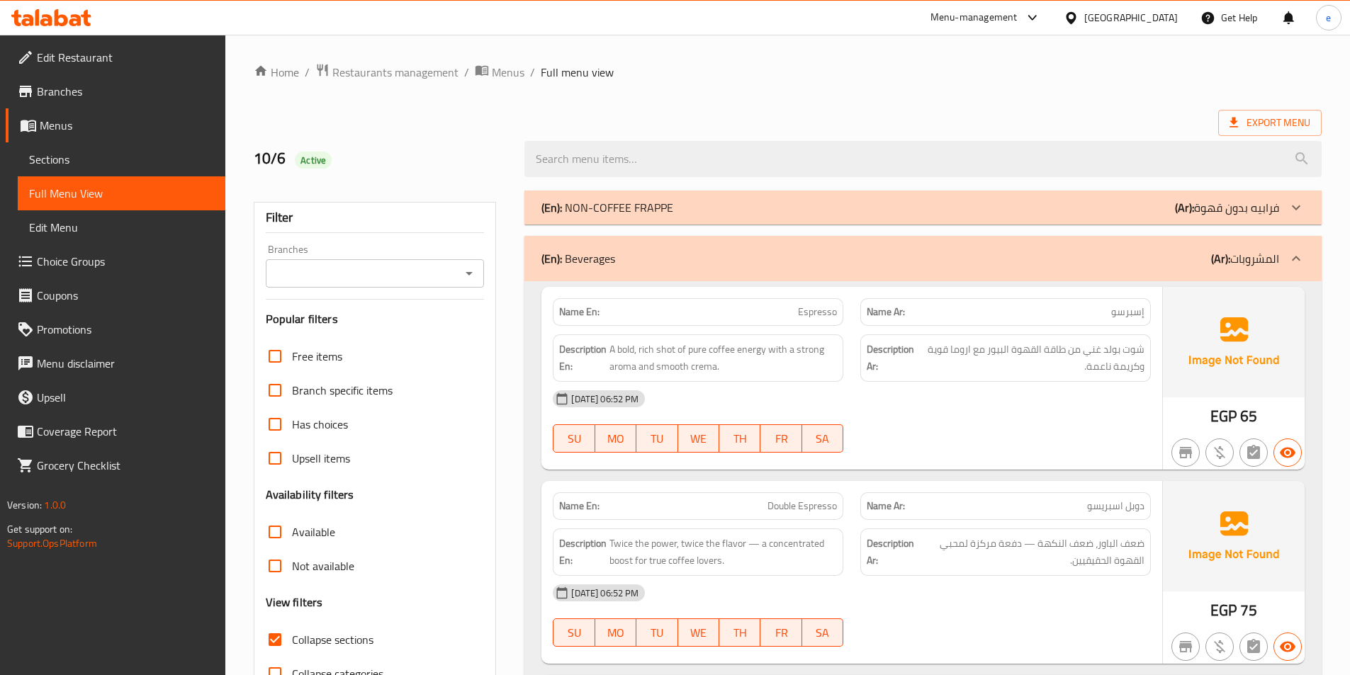
click at [154, 187] on span "Full Menu View" at bounding box center [121, 193] width 185 height 17
click at [143, 165] on span "Sections" at bounding box center [121, 159] width 185 height 17
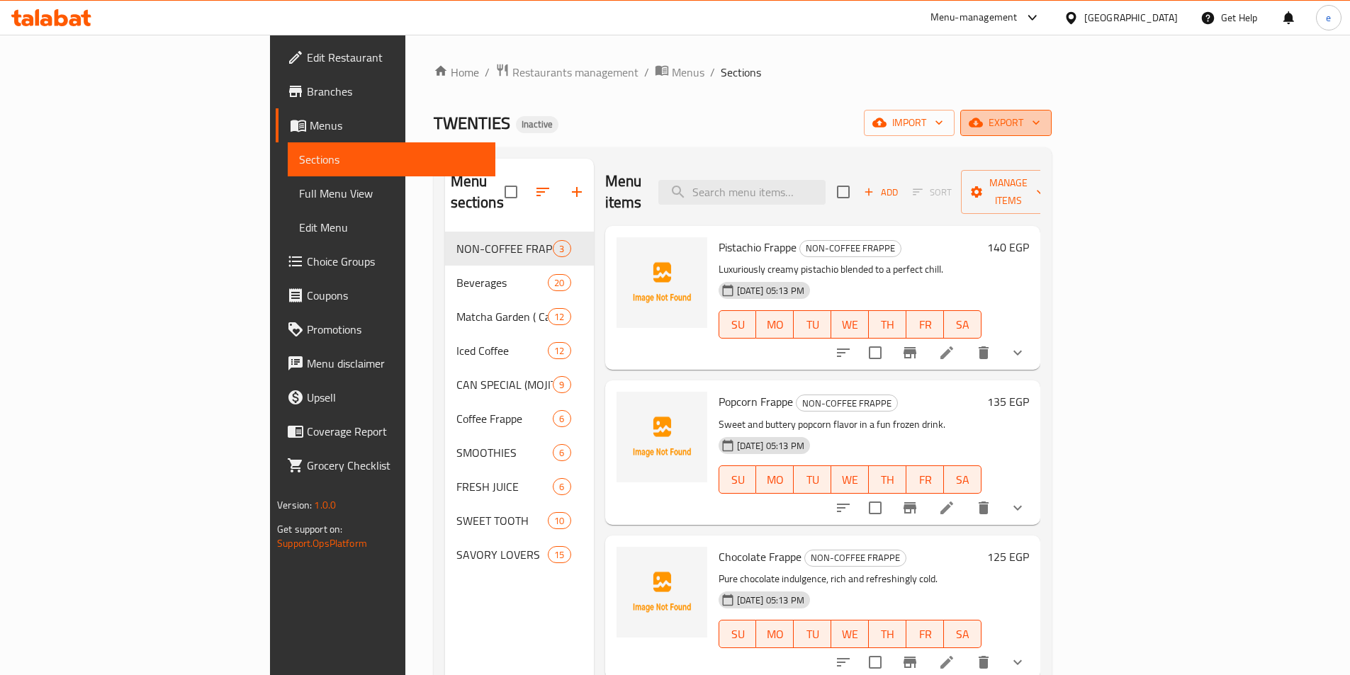
click at [1043, 120] on icon "button" at bounding box center [1036, 123] width 14 height 14
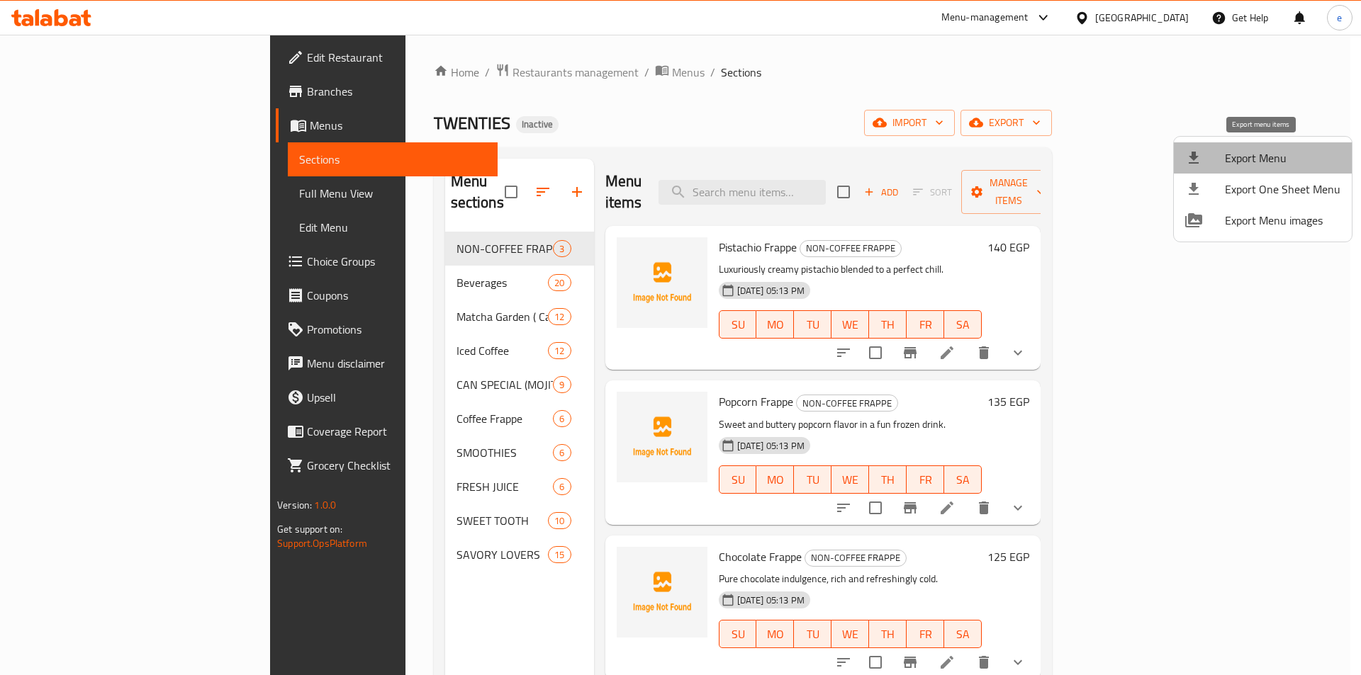
click at [1282, 165] on span "Export Menu" at bounding box center [1283, 158] width 116 height 17
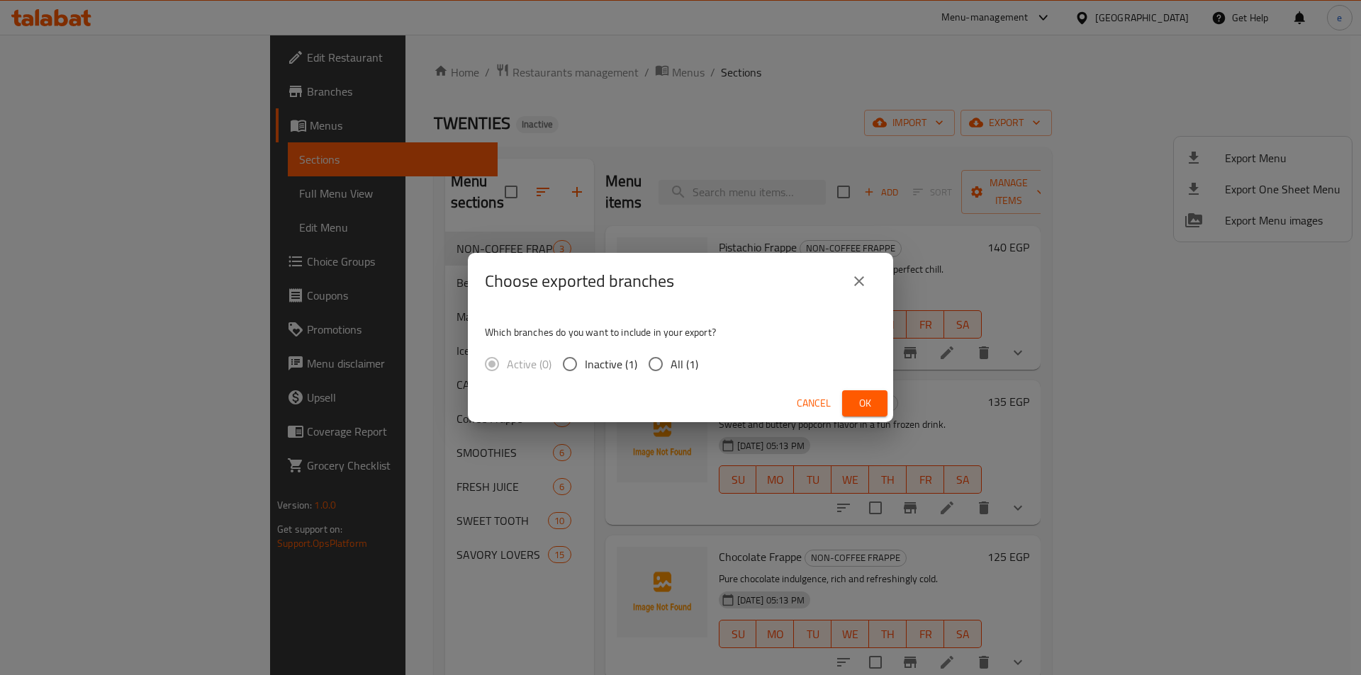
click at [680, 364] on span "All (1)" at bounding box center [684, 364] width 28 height 17
click at [670, 364] on input "All (1)" at bounding box center [656, 364] width 30 height 30
radio input "true"
click at [870, 405] on span "Ok" at bounding box center [864, 404] width 23 height 18
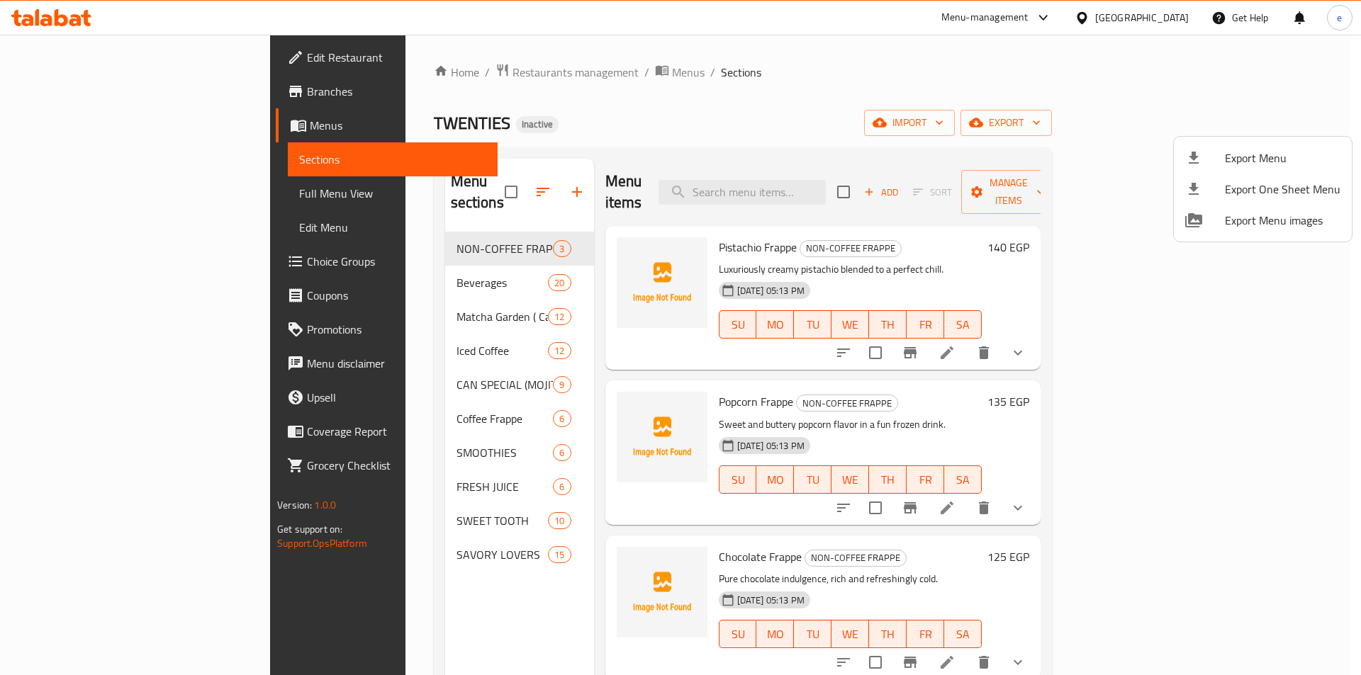
click at [695, 79] on div at bounding box center [680, 337] width 1361 height 675
